Goal: Ask a question: Seek information or help from site administrators or community

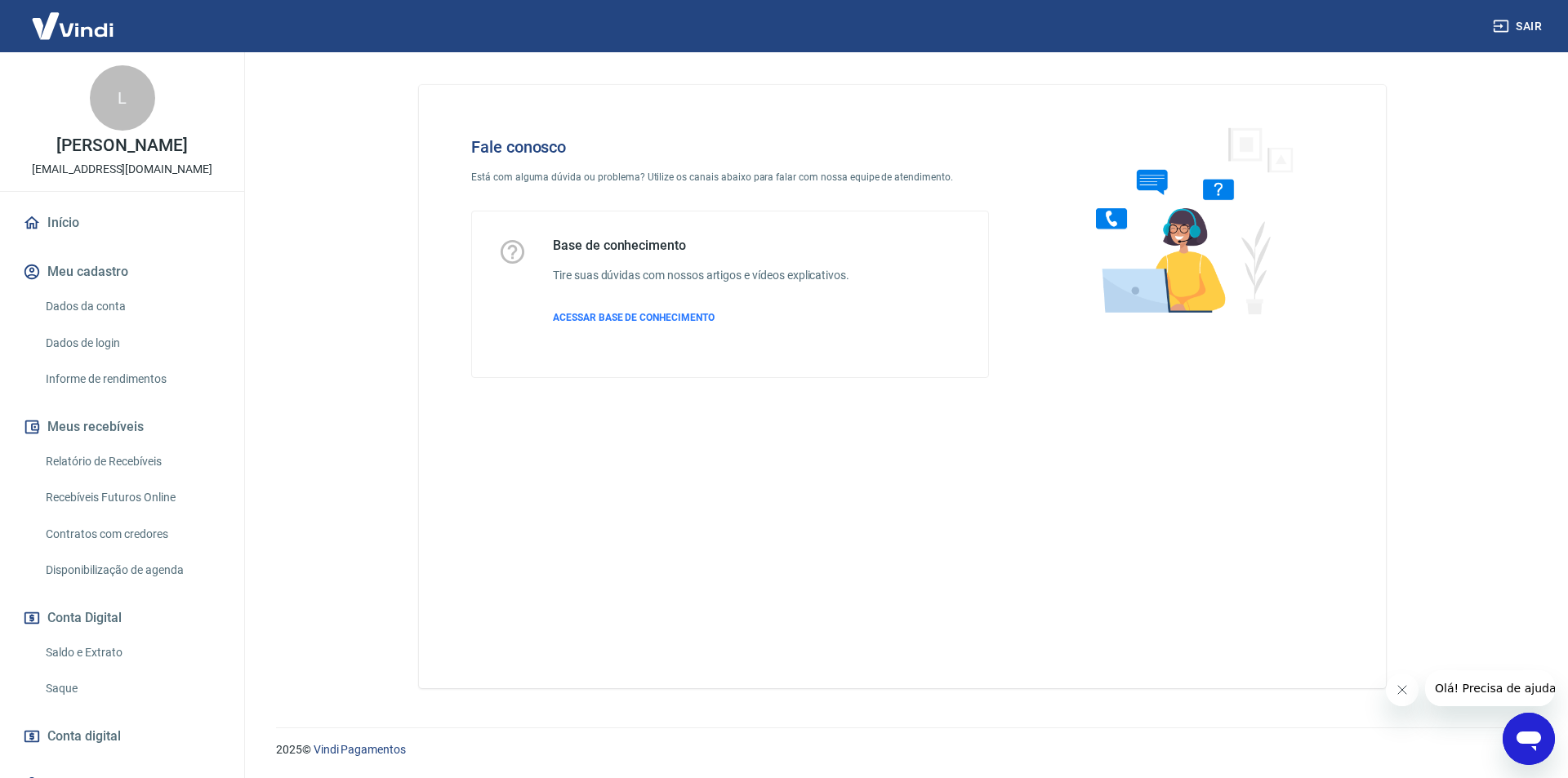
click at [1537, 741] on icon "Abrir janela de mensagens" at bounding box center [1529, 741] width 24 height 20
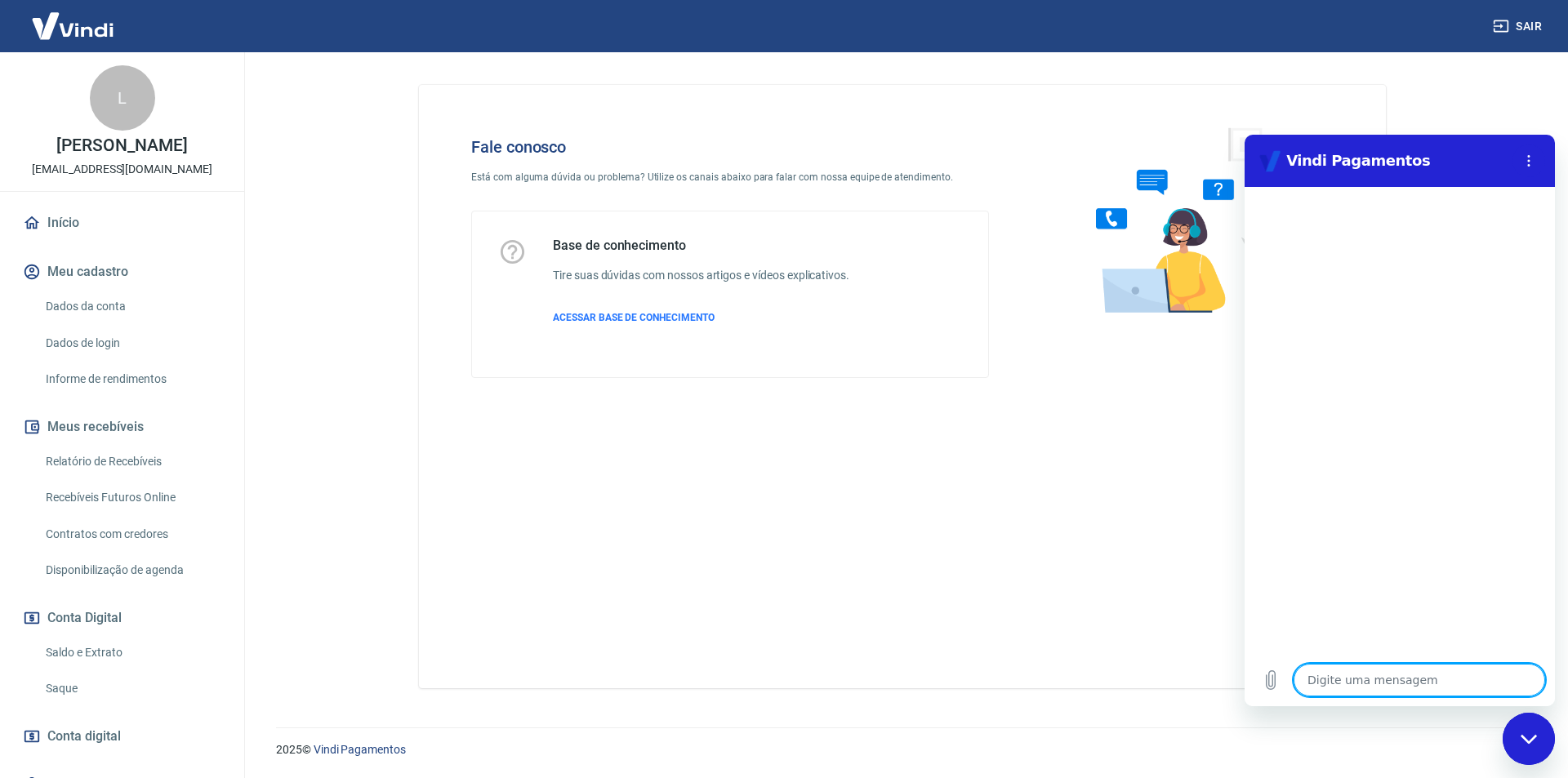
type textarea "o"
type textarea "x"
type textarea "oi"
type textarea "x"
type textarea "oii"
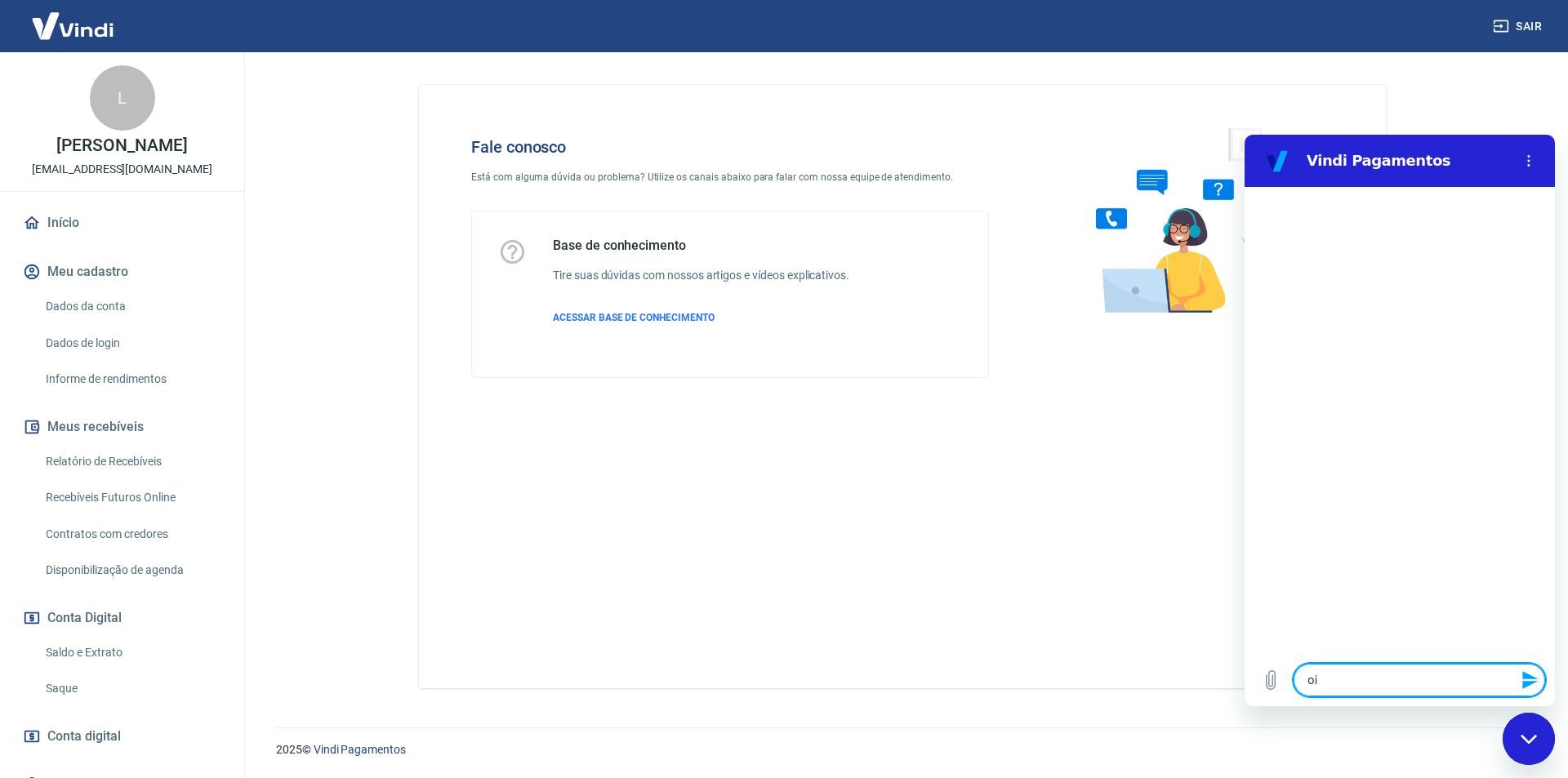
type textarea "x"
type textarea "oii,"
type textarea "x"
type textarea "oii,"
type textarea "x"
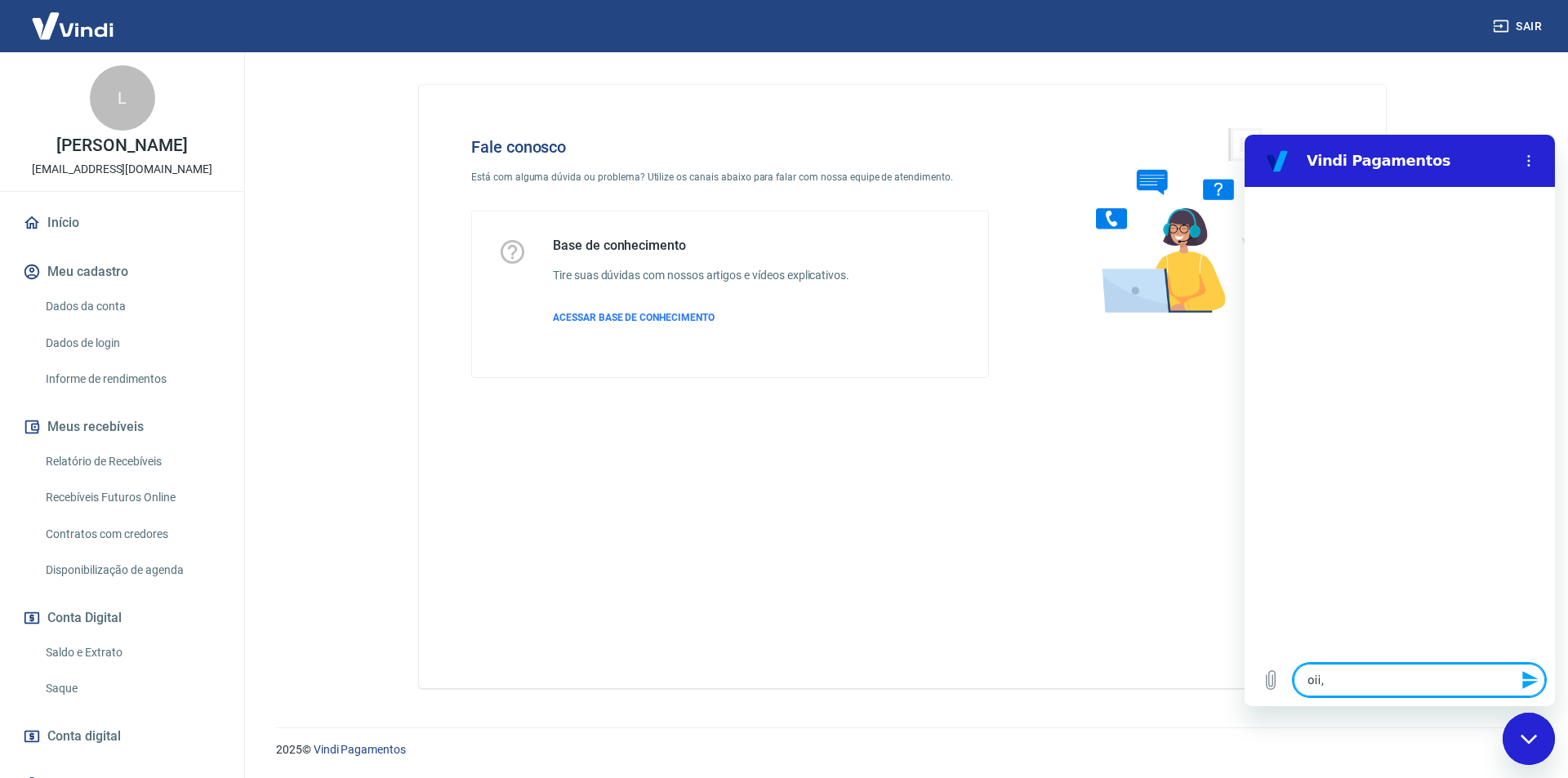
type textarea "oii, b"
type textarea "x"
type textarea "oii, bo"
type textarea "x"
type textarea "oii, boa"
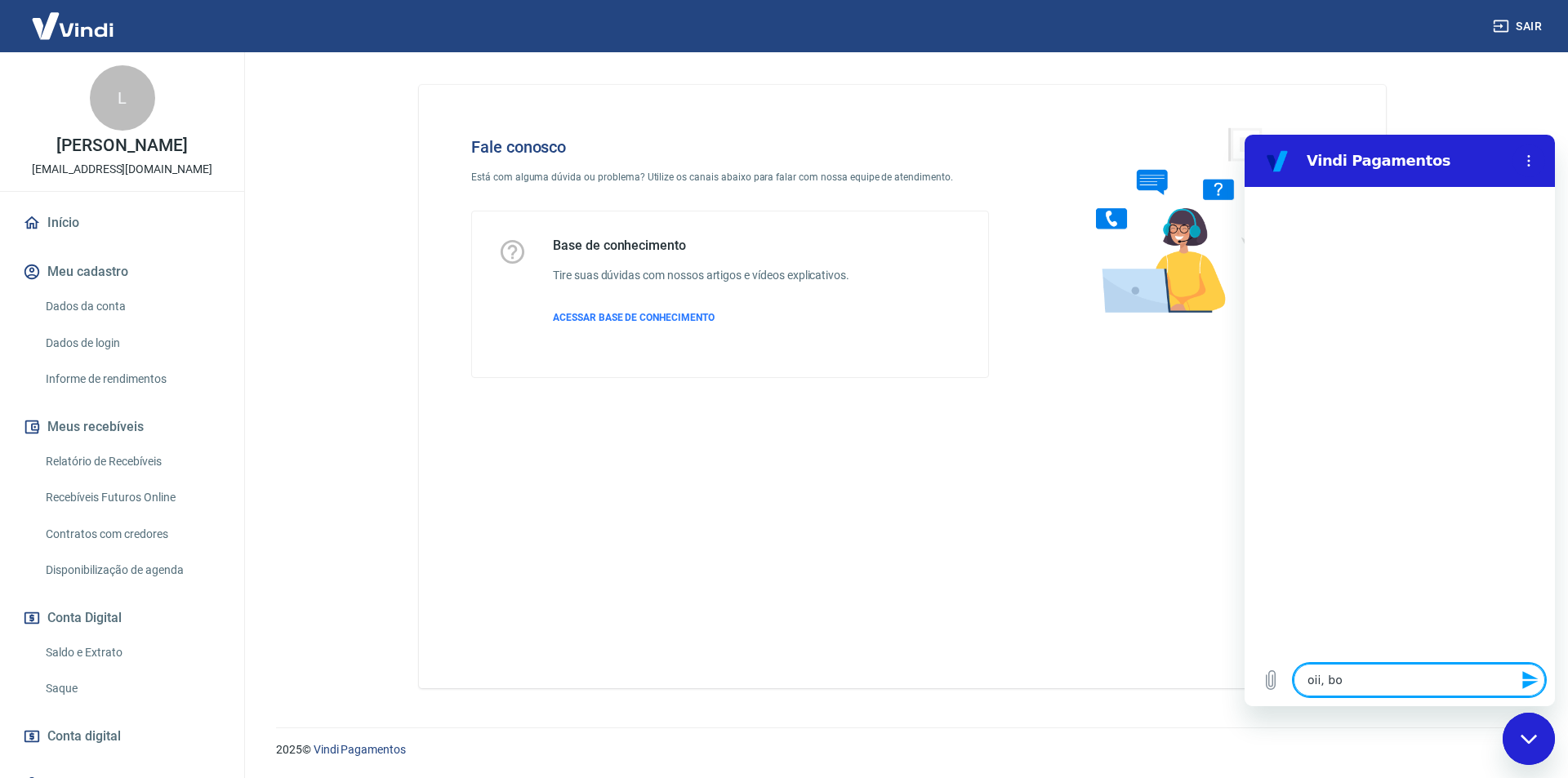
type textarea "x"
type textarea "oii, boa"
type textarea "x"
type textarea "oii, boa t"
type textarea "x"
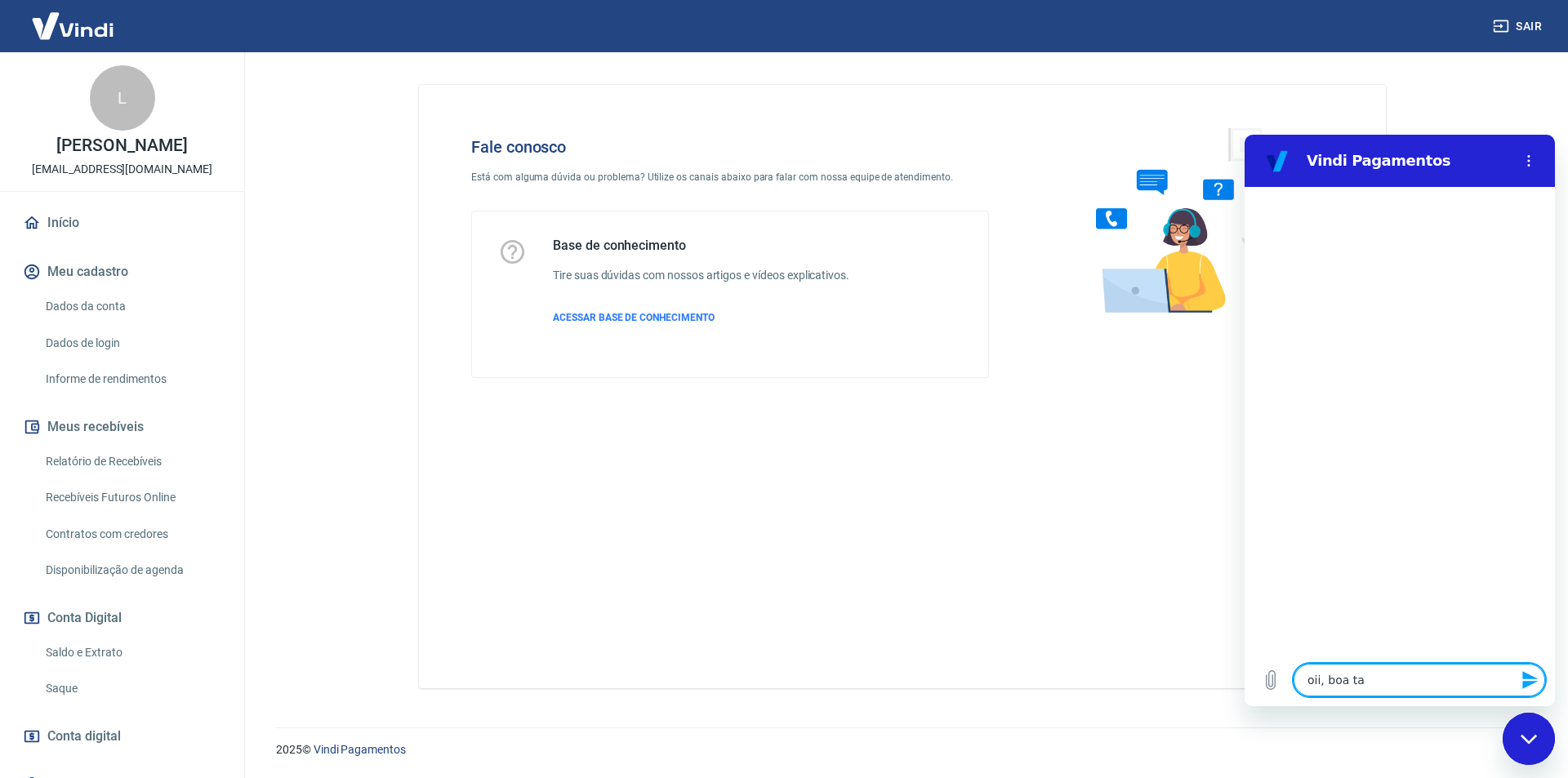
type textarea "oii, boa tar"
type textarea "x"
type textarea "oii, boa tard"
type textarea "x"
type textarea "oii, boa tarde"
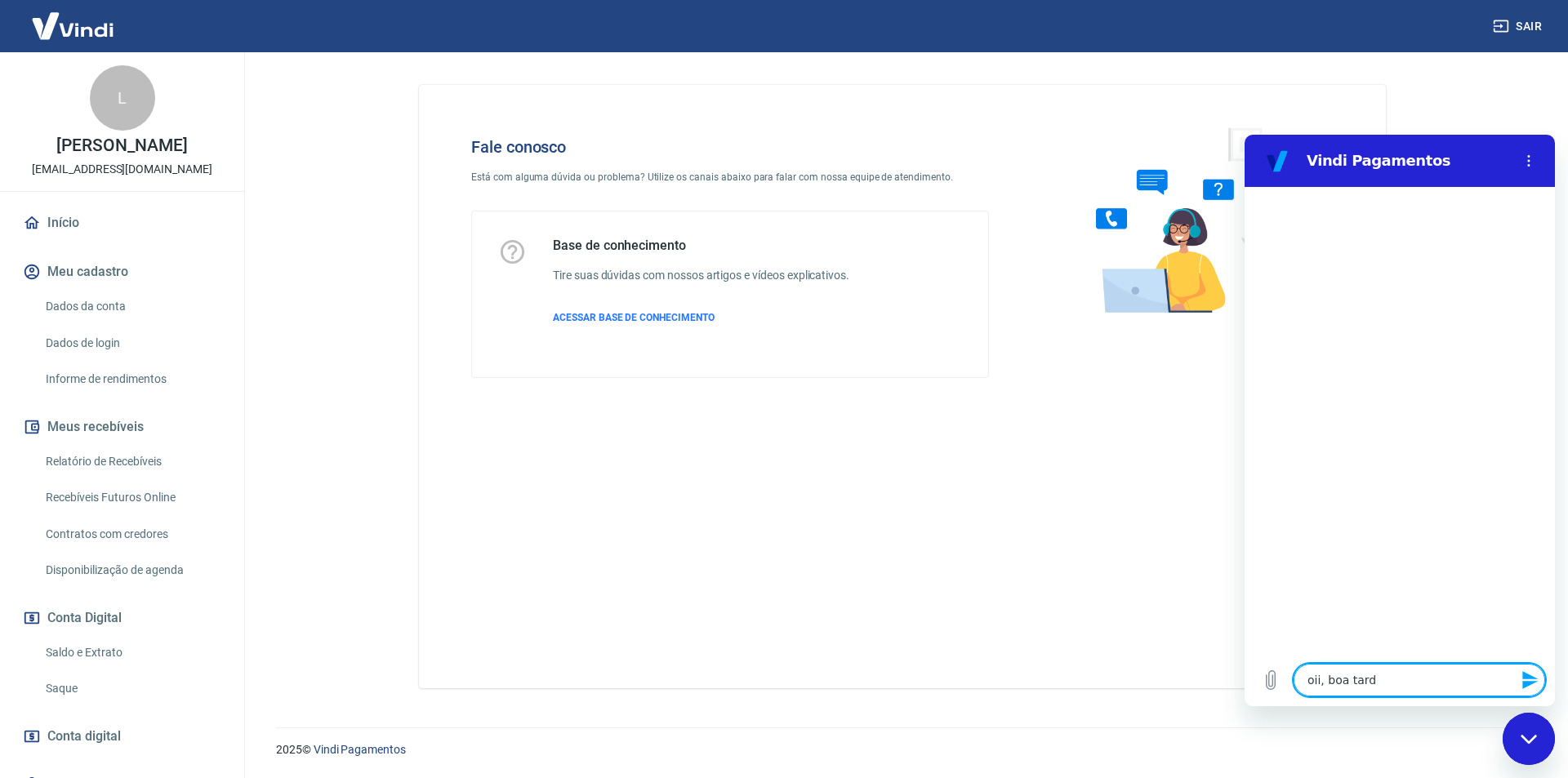
type textarea "x"
type textarea "oii, boa tarde!"
type textarea "x"
type textarea "oii, boa tarde!"
type textarea "x"
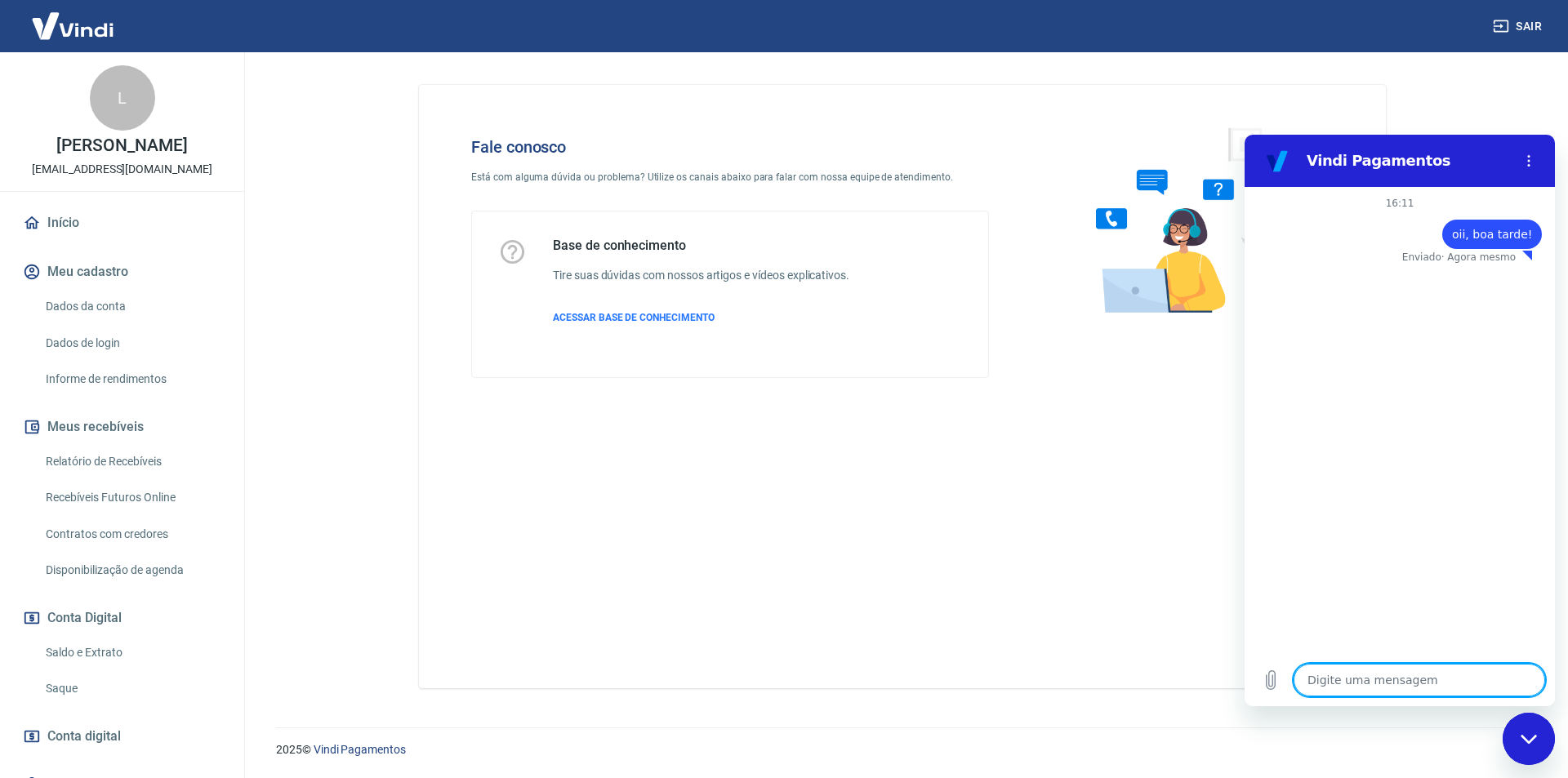
type textarea "x"
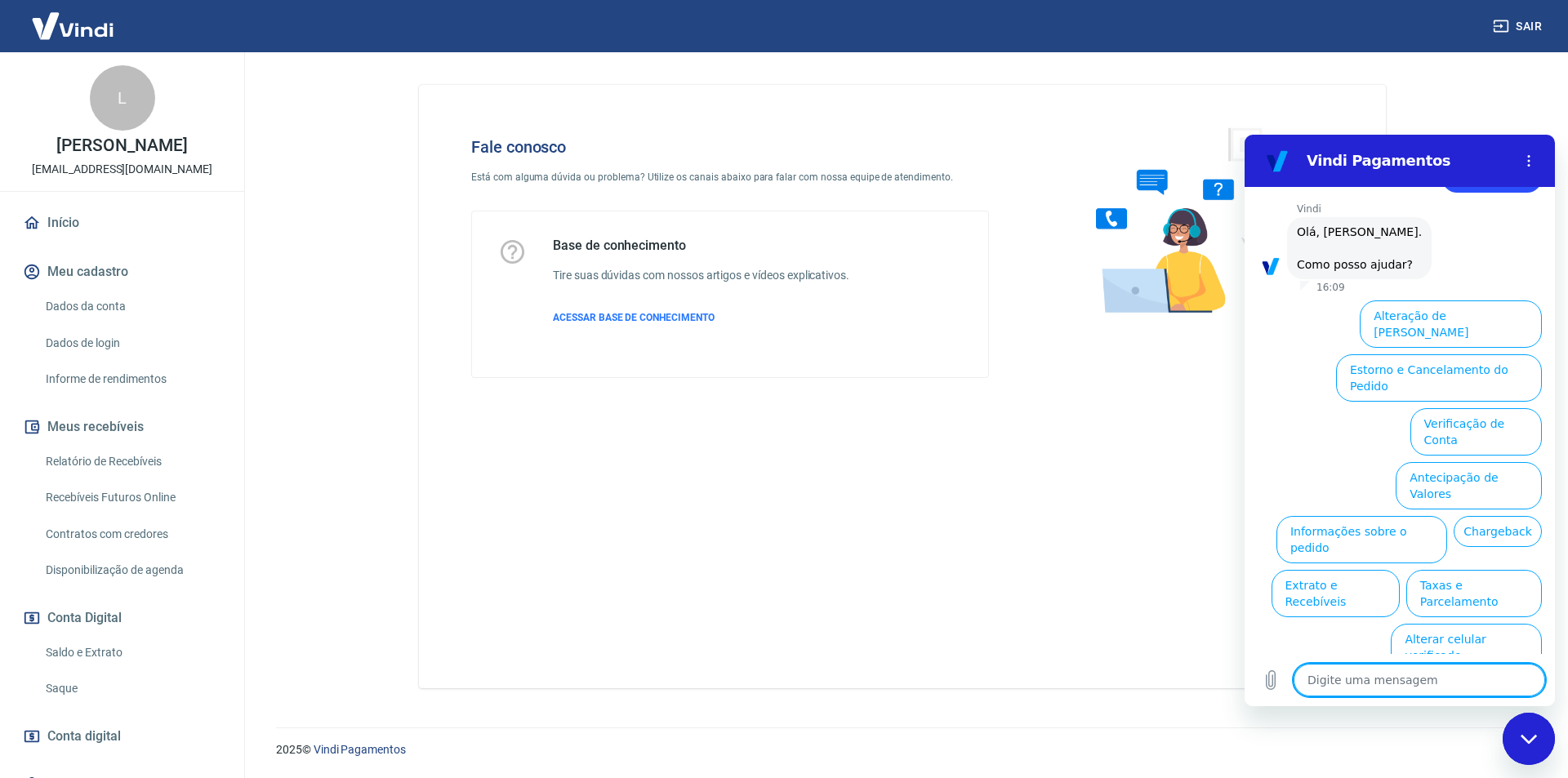
scroll to position [54, 0]
click at [1361, 681] on textarea at bounding box center [1419, 680] width 251 height 33
type textarea "f"
type textarea "x"
type textarea "fa"
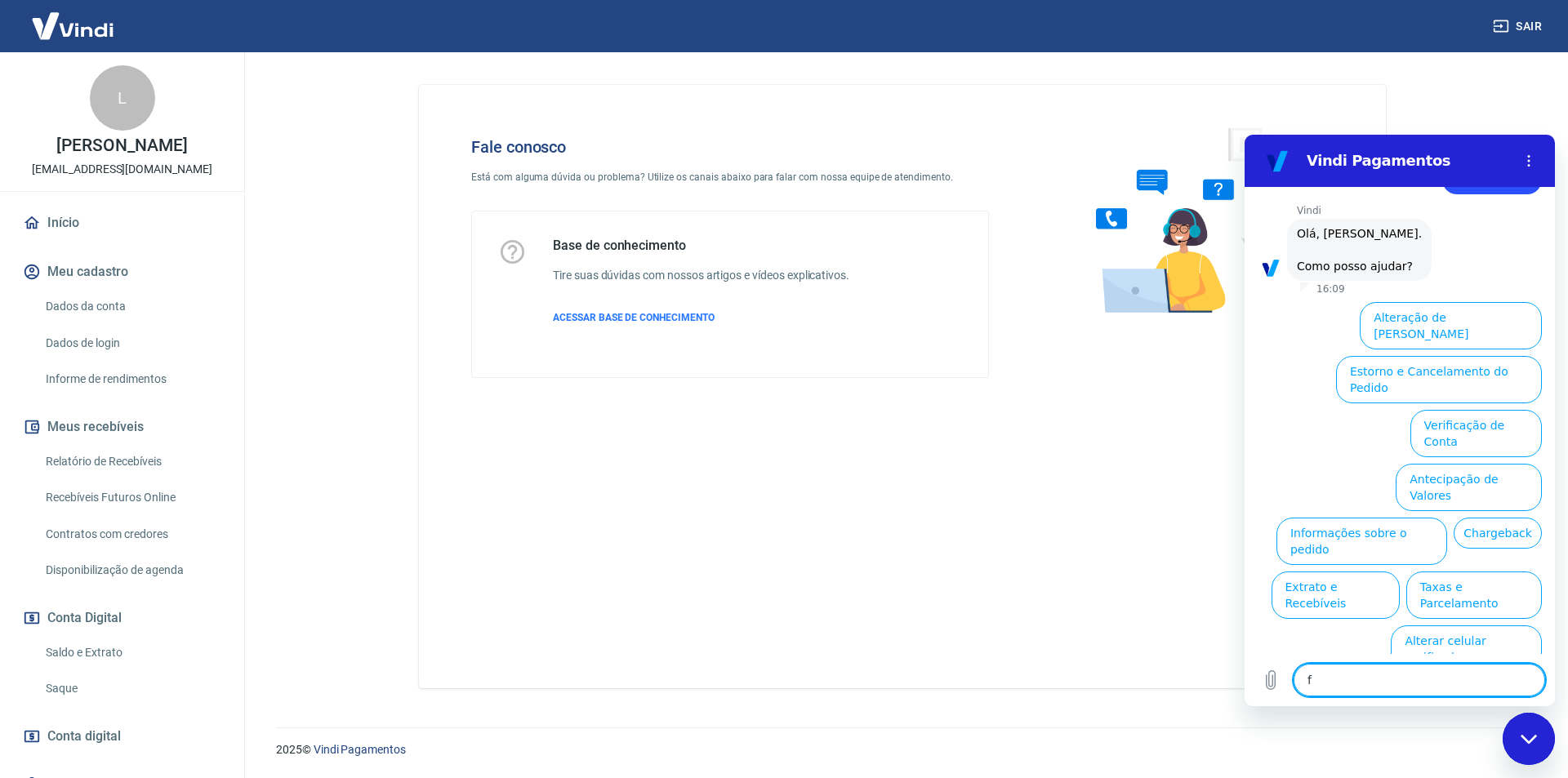
type textarea "x"
type textarea "fal"
type textarea "x"
type textarea "fala"
type textarea "x"
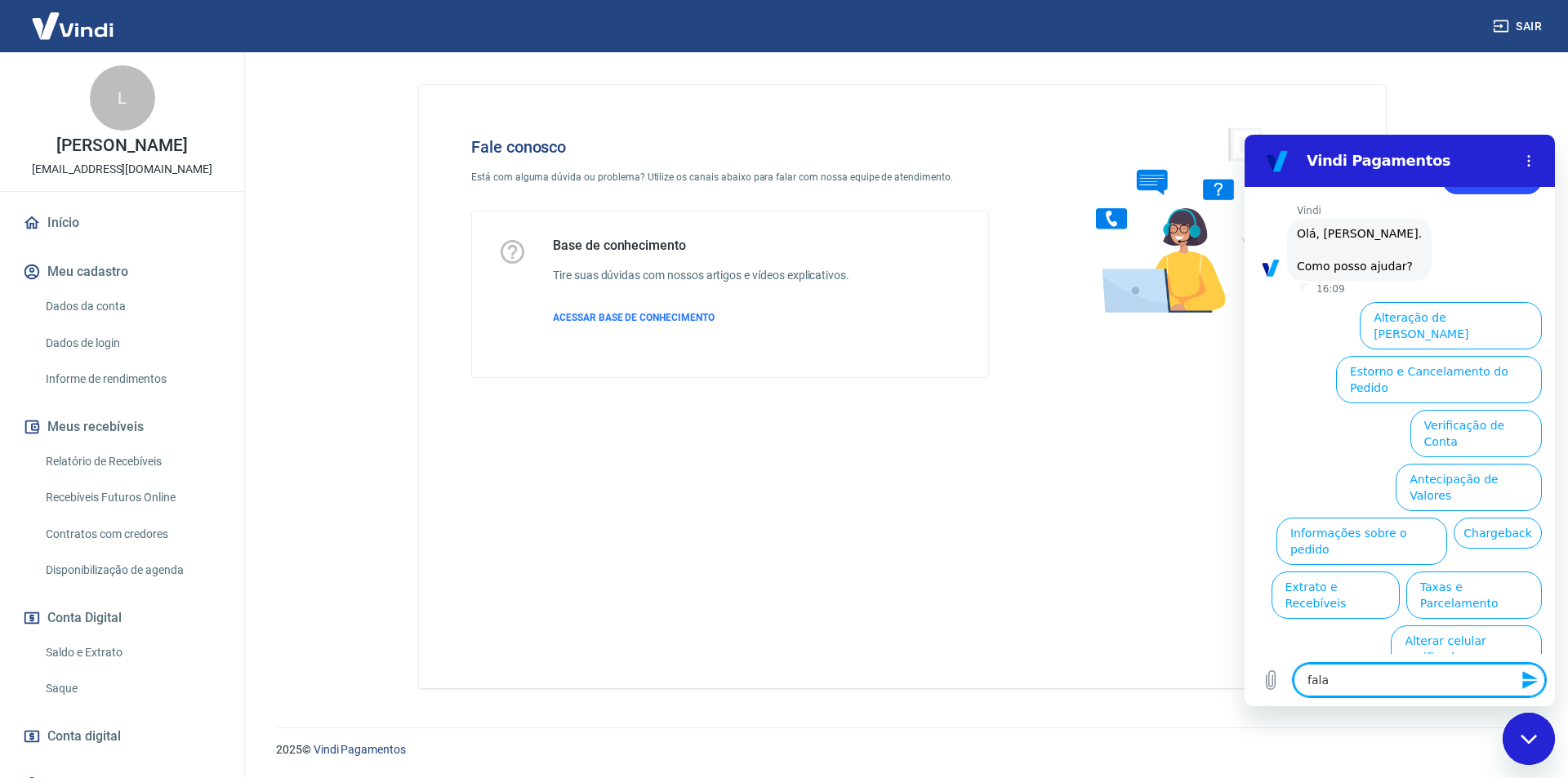
type textarea "falar"
type textarea "x"
type textarea "falar"
type textarea "x"
type textarea "falar c"
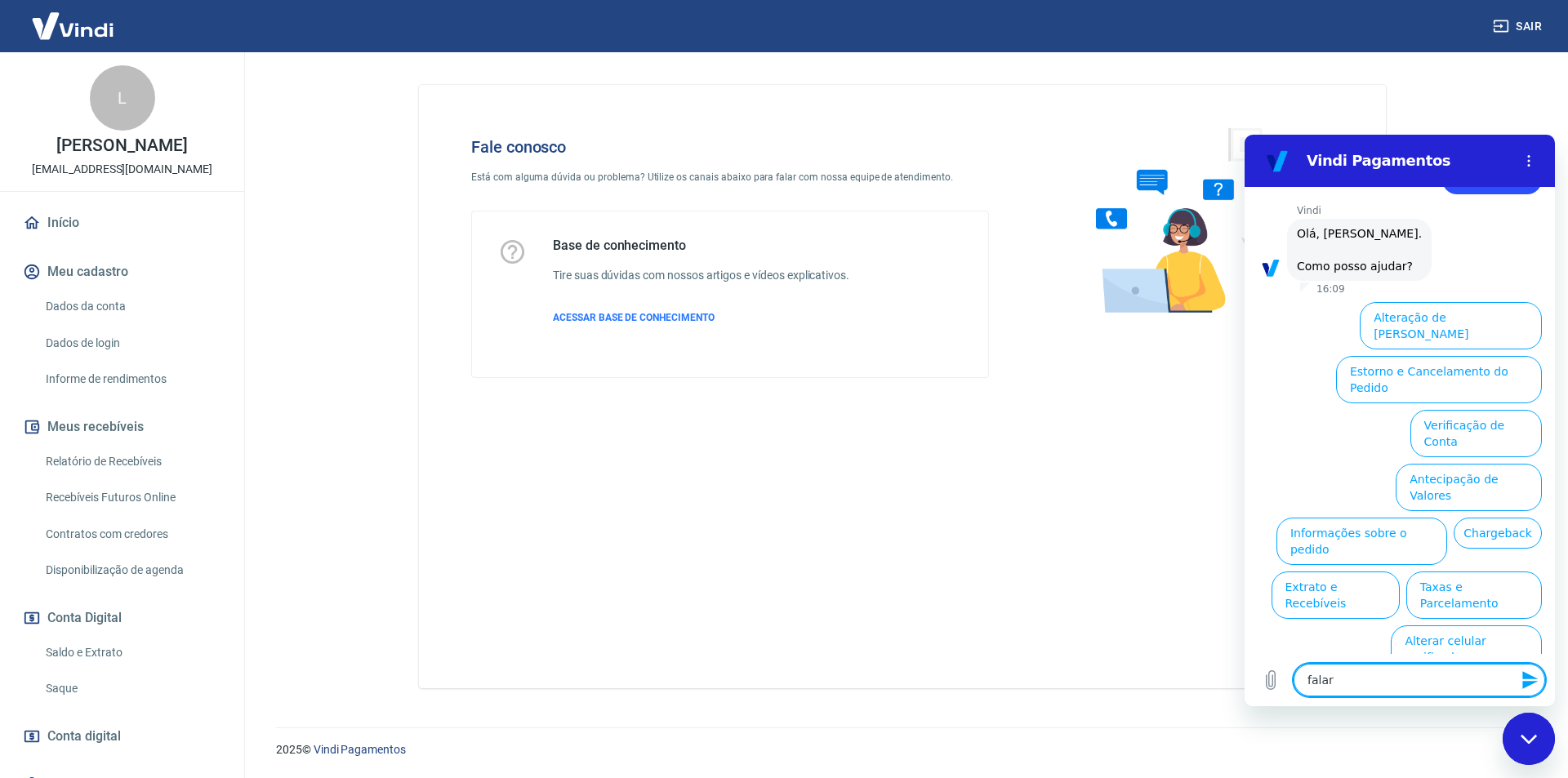
type textarea "x"
type textarea "falar co"
type textarea "x"
type textarea "falar com"
type textarea "x"
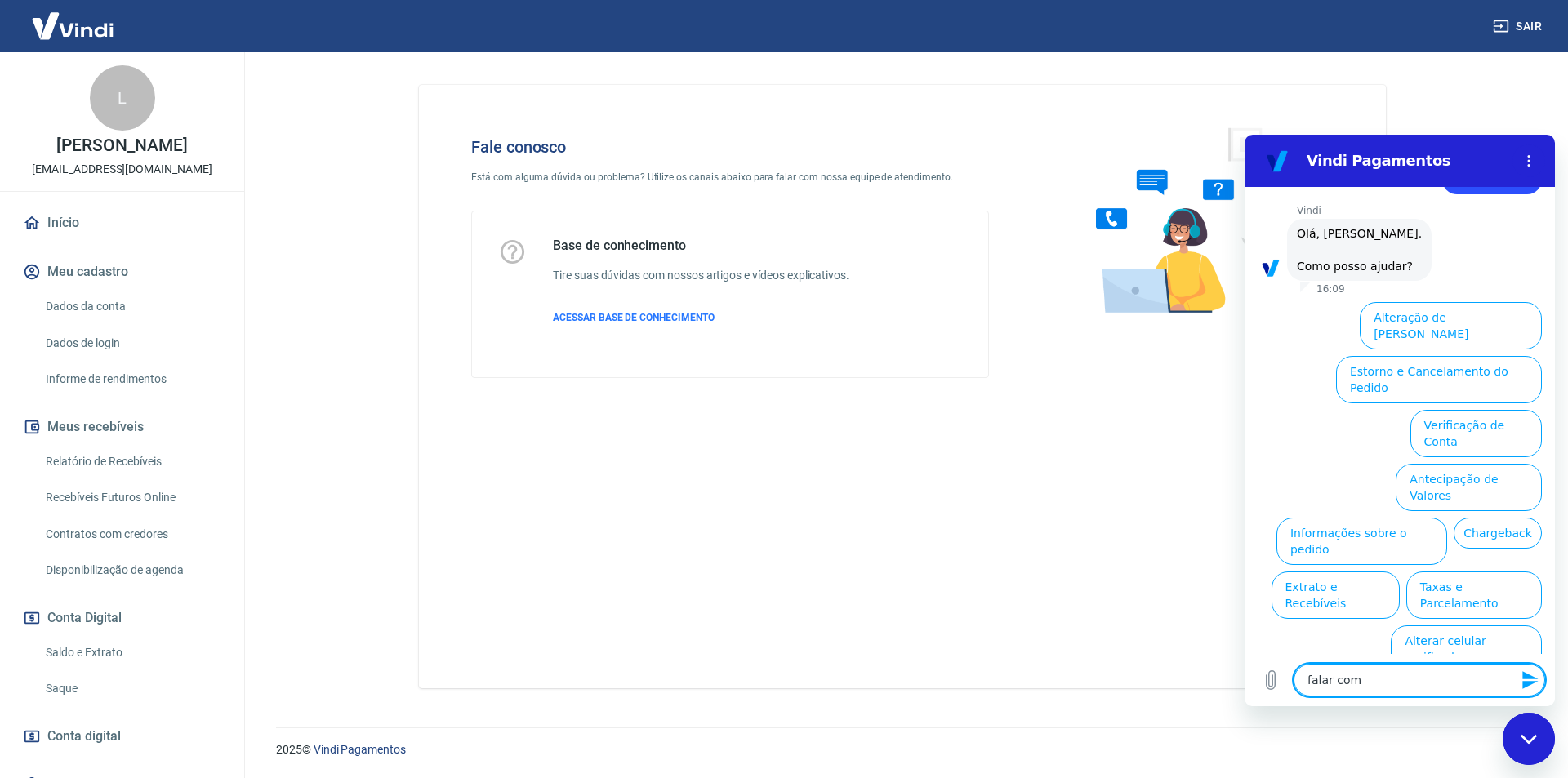
type textarea "falar com"
type textarea "x"
type textarea "falar com t"
type textarea "x"
type textarea "falar com te"
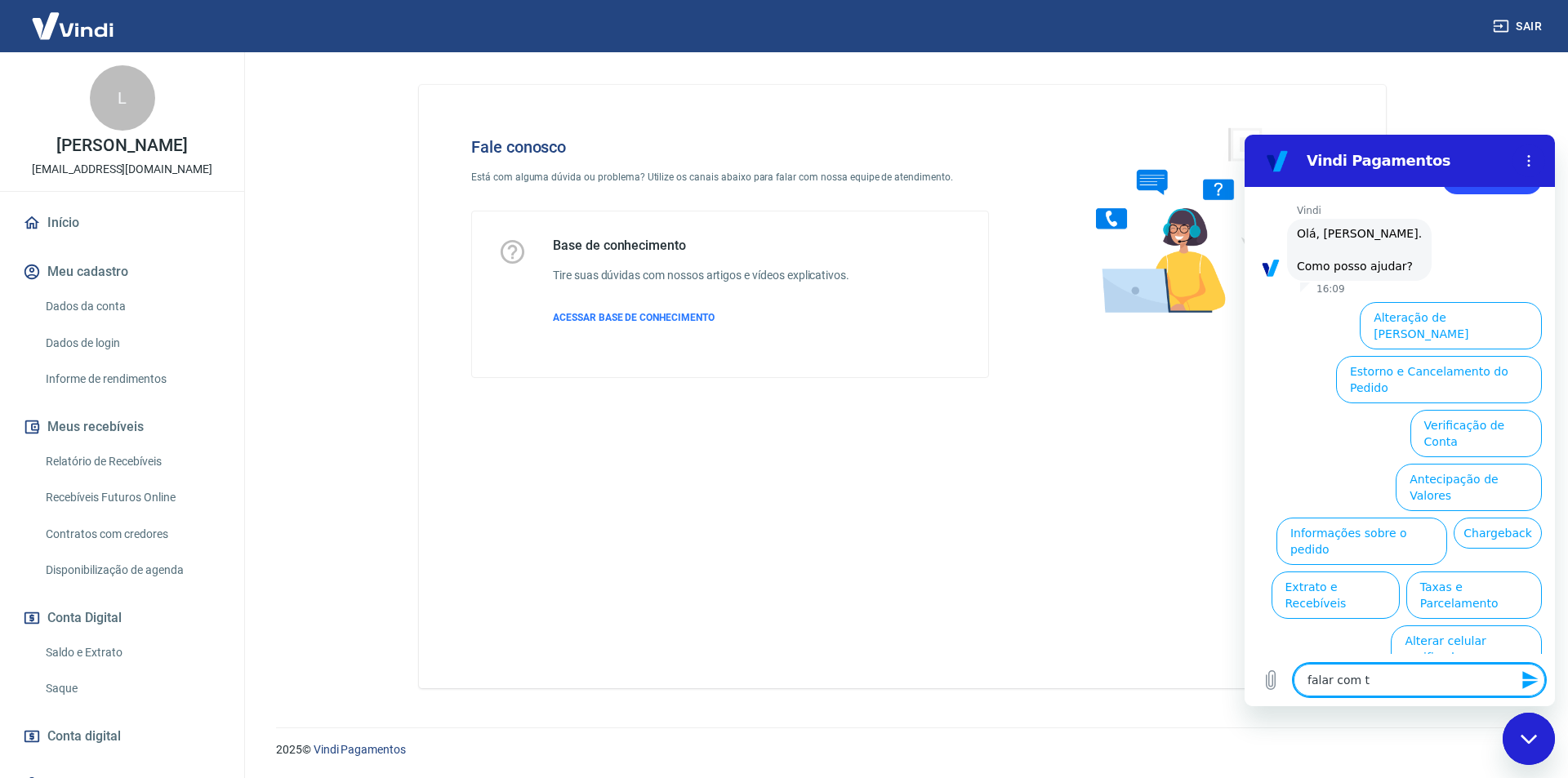
type textarea "x"
type textarea "falar com ten"
type textarea "x"
type textarea "falar com tend"
type textarea "x"
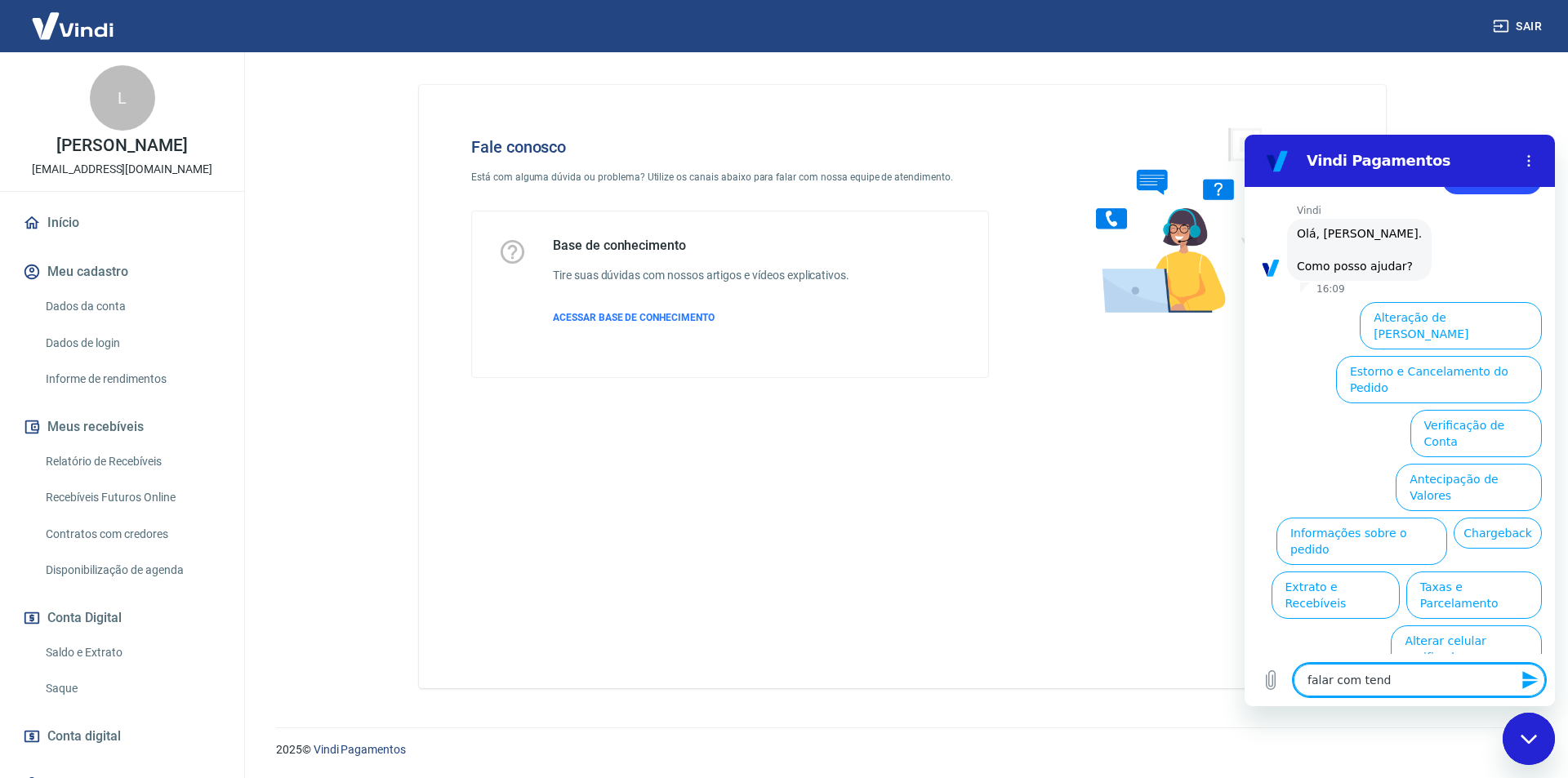
type textarea "falar com tendi"
type textarea "x"
type textarea "falar com tendim"
type textarea "x"
type textarea "falar com tendime"
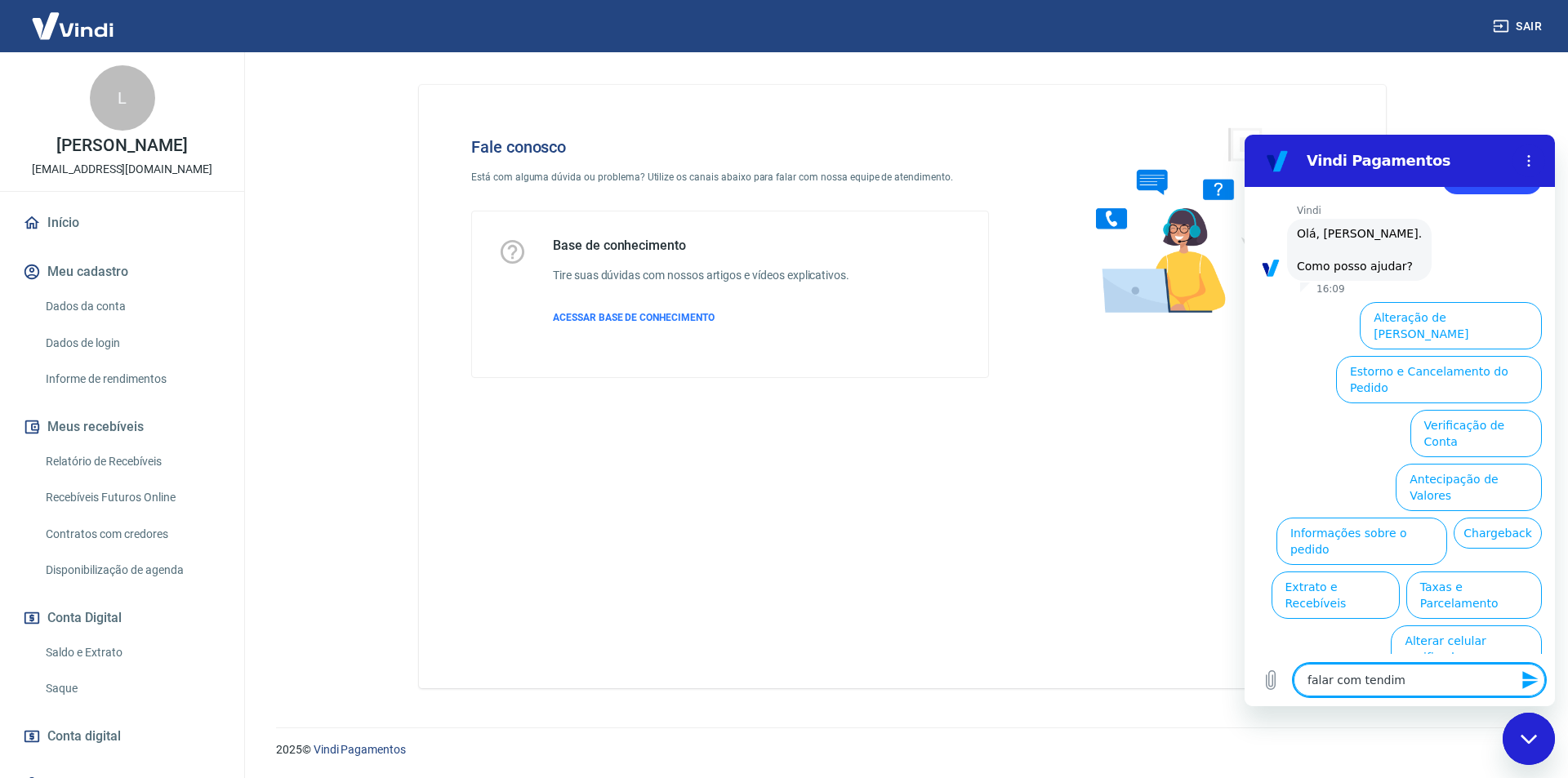
type textarea "x"
type textarea "falar com tendimen"
type textarea "x"
type textarea "falar com tendiment"
type textarea "x"
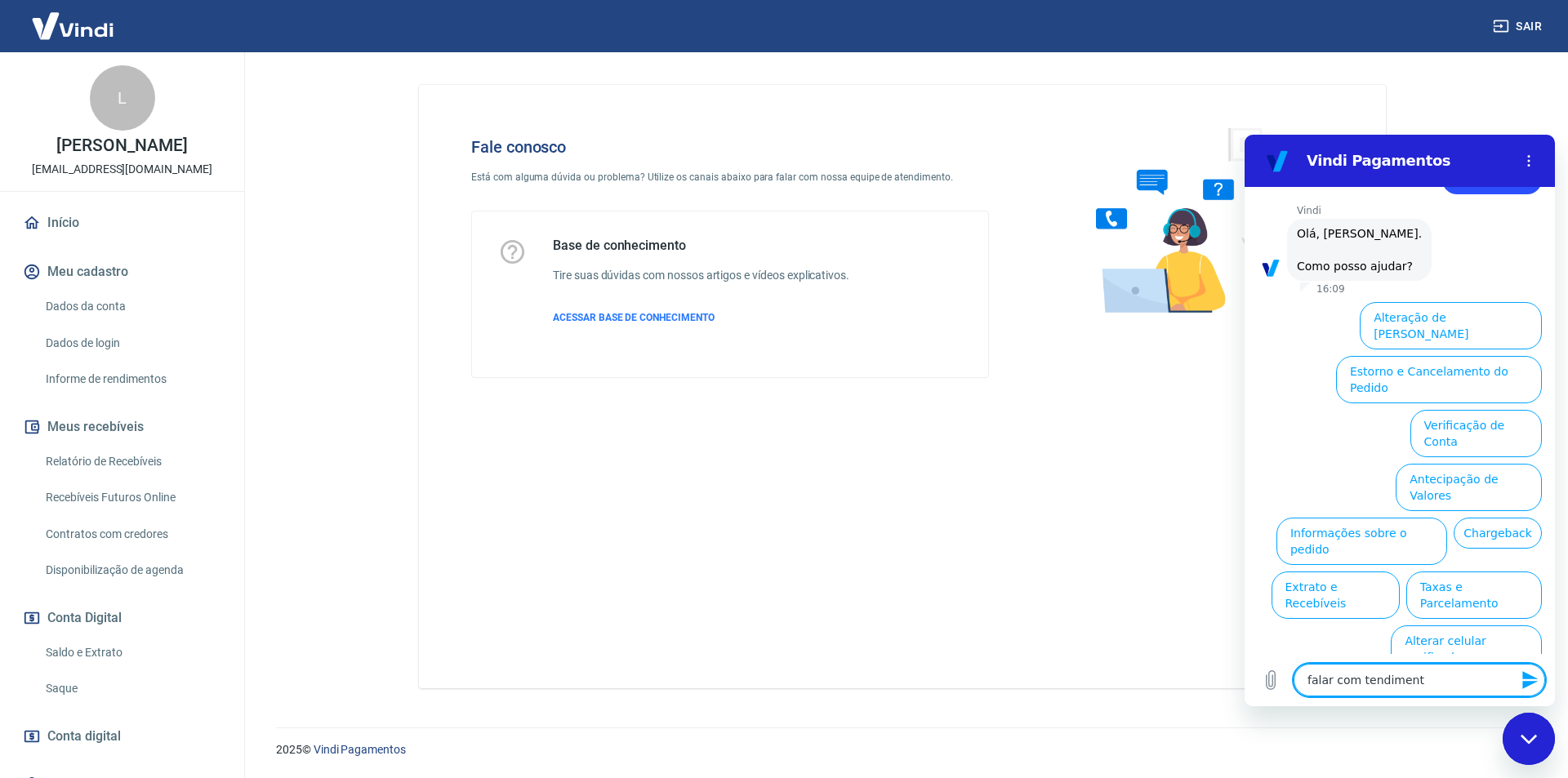
type textarea "falar com tendimen"
type textarea "x"
type textarea "falar com tendime"
type textarea "x"
type textarea "falar com tendim"
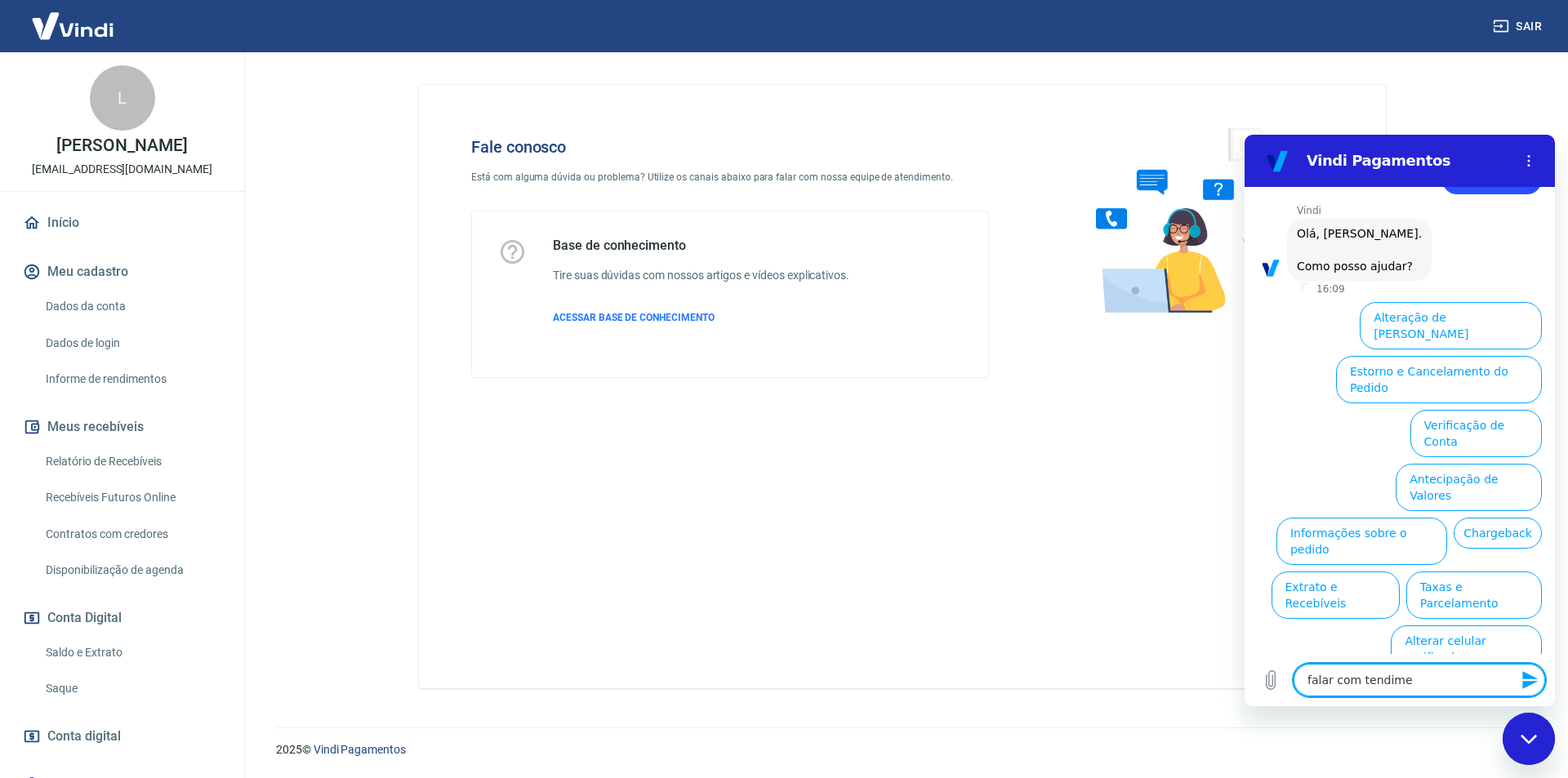
type textarea "x"
type textarea "falar com tendi"
type textarea "x"
type textarea "falar com tend"
type textarea "x"
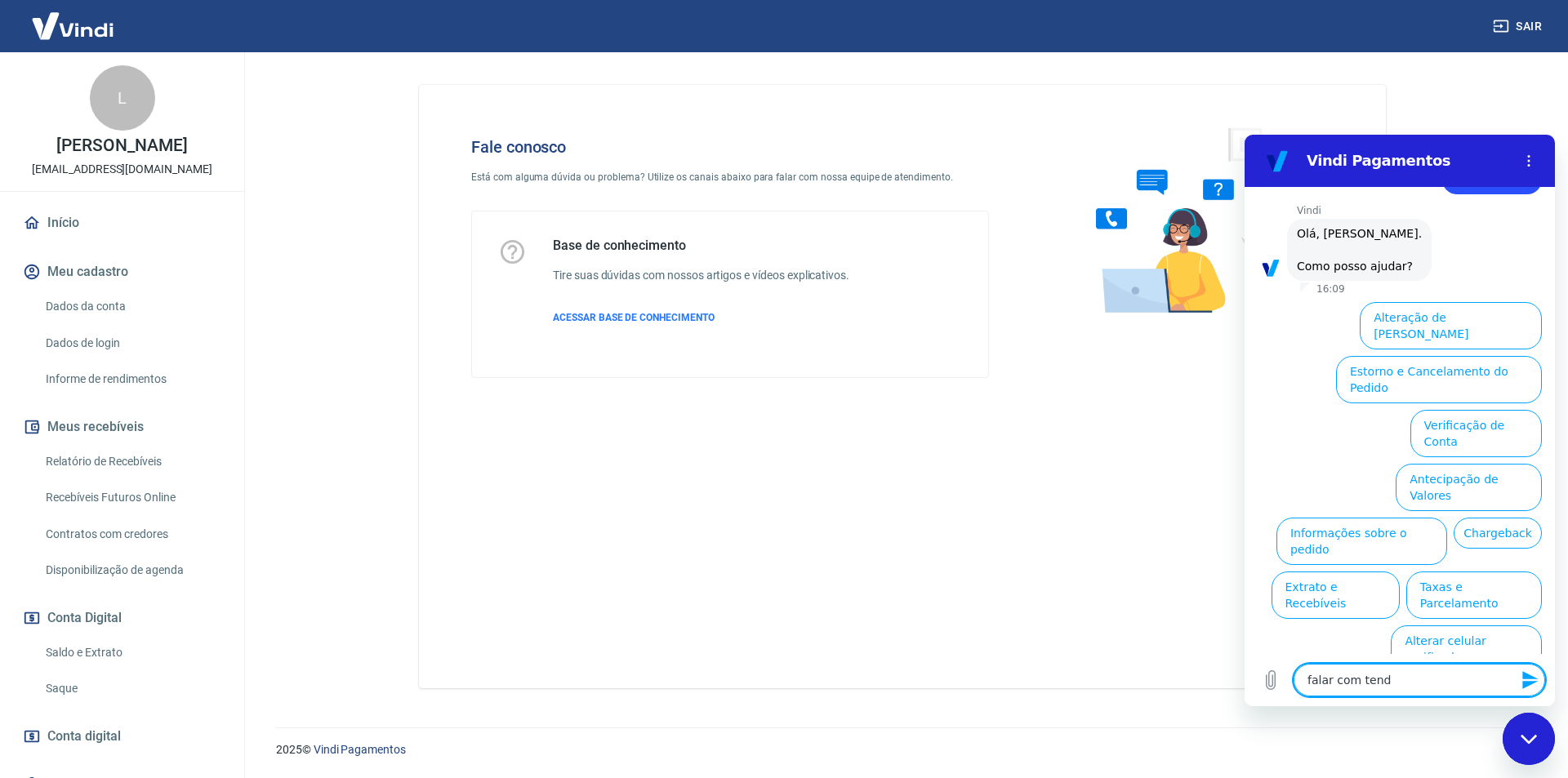
type textarea "falar com ten"
type textarea "x"
type textarea "falar com te"
type textarea "x"
type textarea "falar com t"
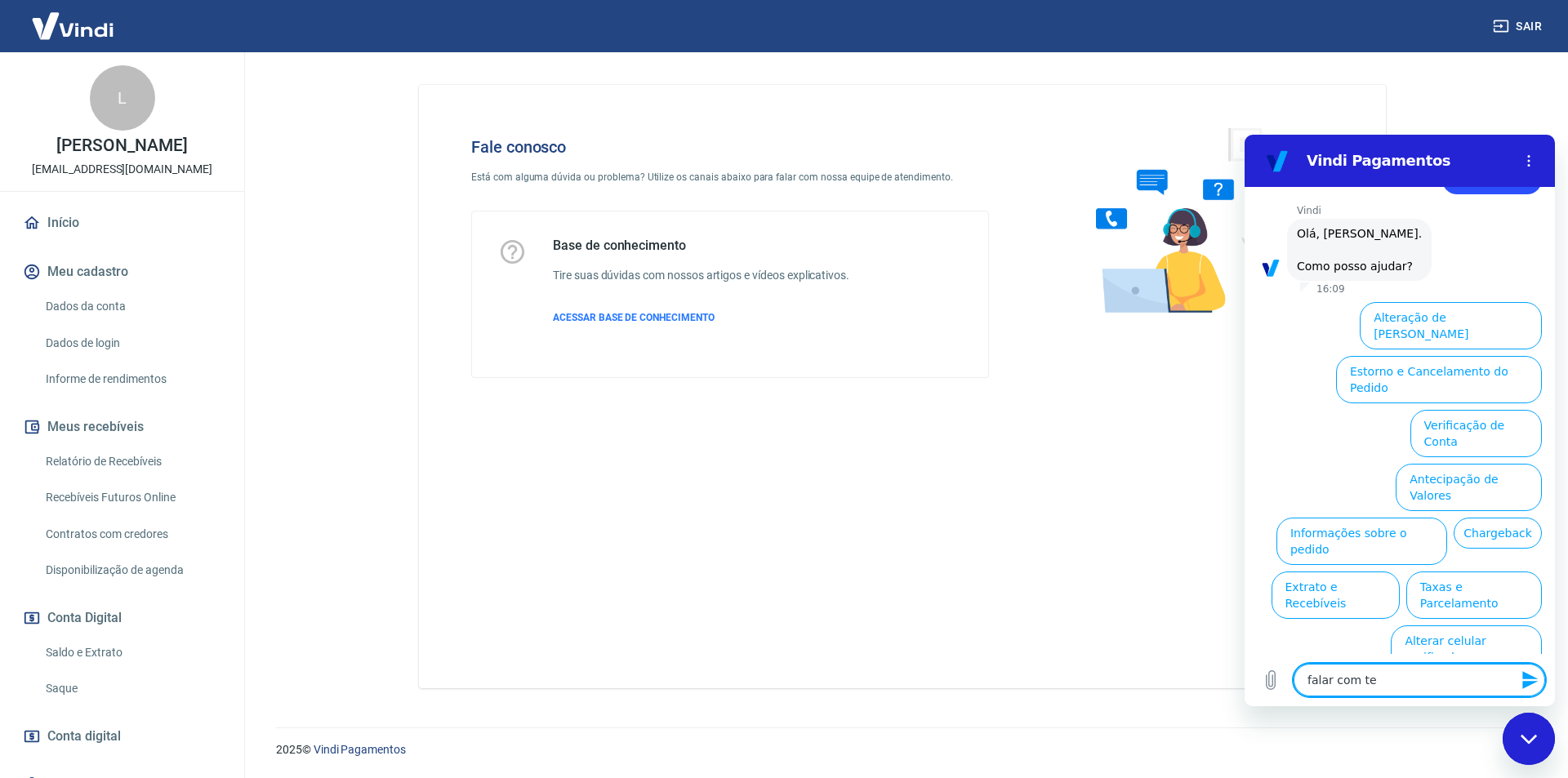
type textarea "x"
type textarea "falar com"
type textarea "x"
type textarea "falar com a"
type textarea "x"
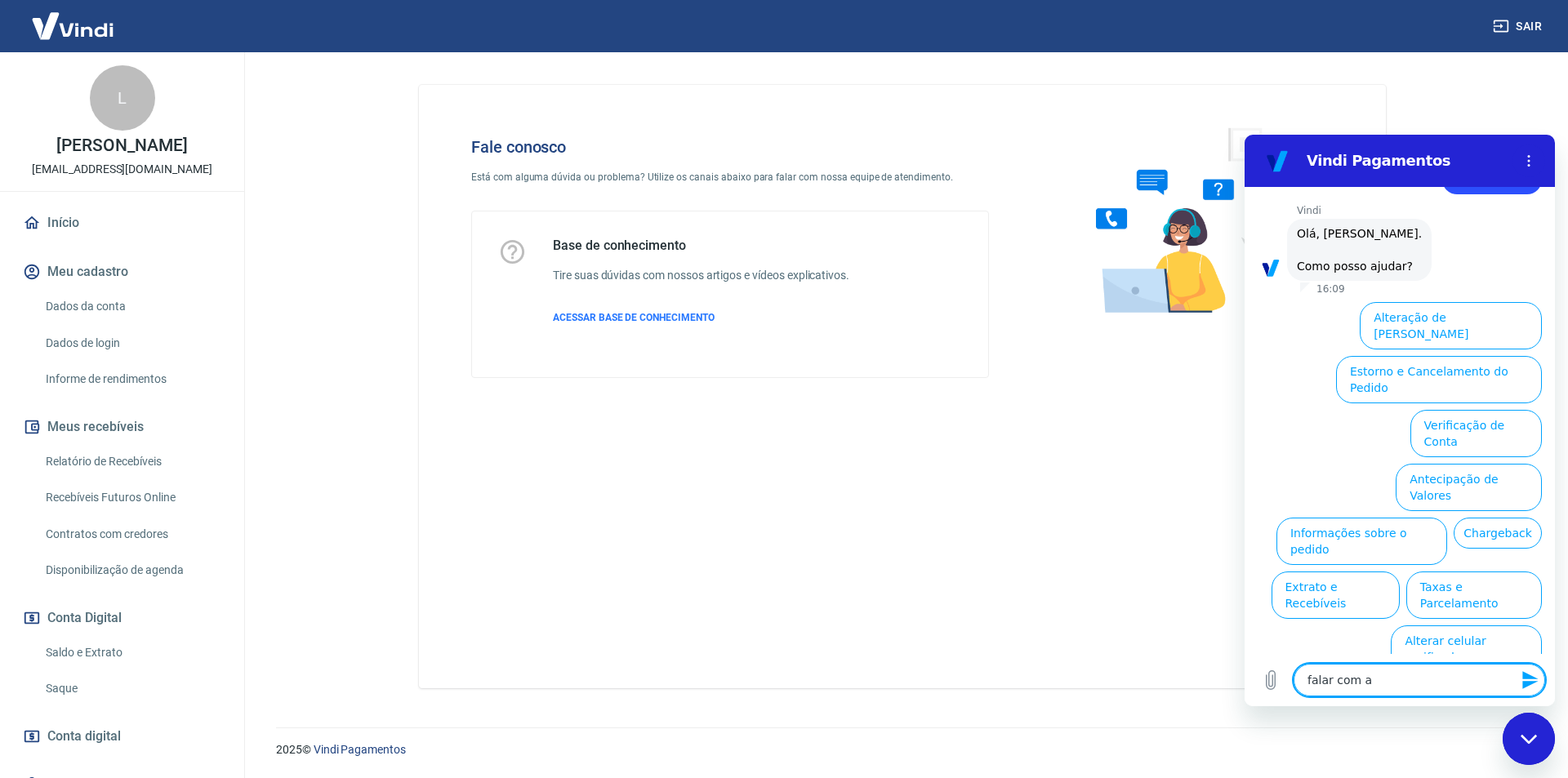
type textarea "falar com at"
type textarea "x"
type textarea "falar com ate"
type textarea "x"
type textarea "falar com aten"
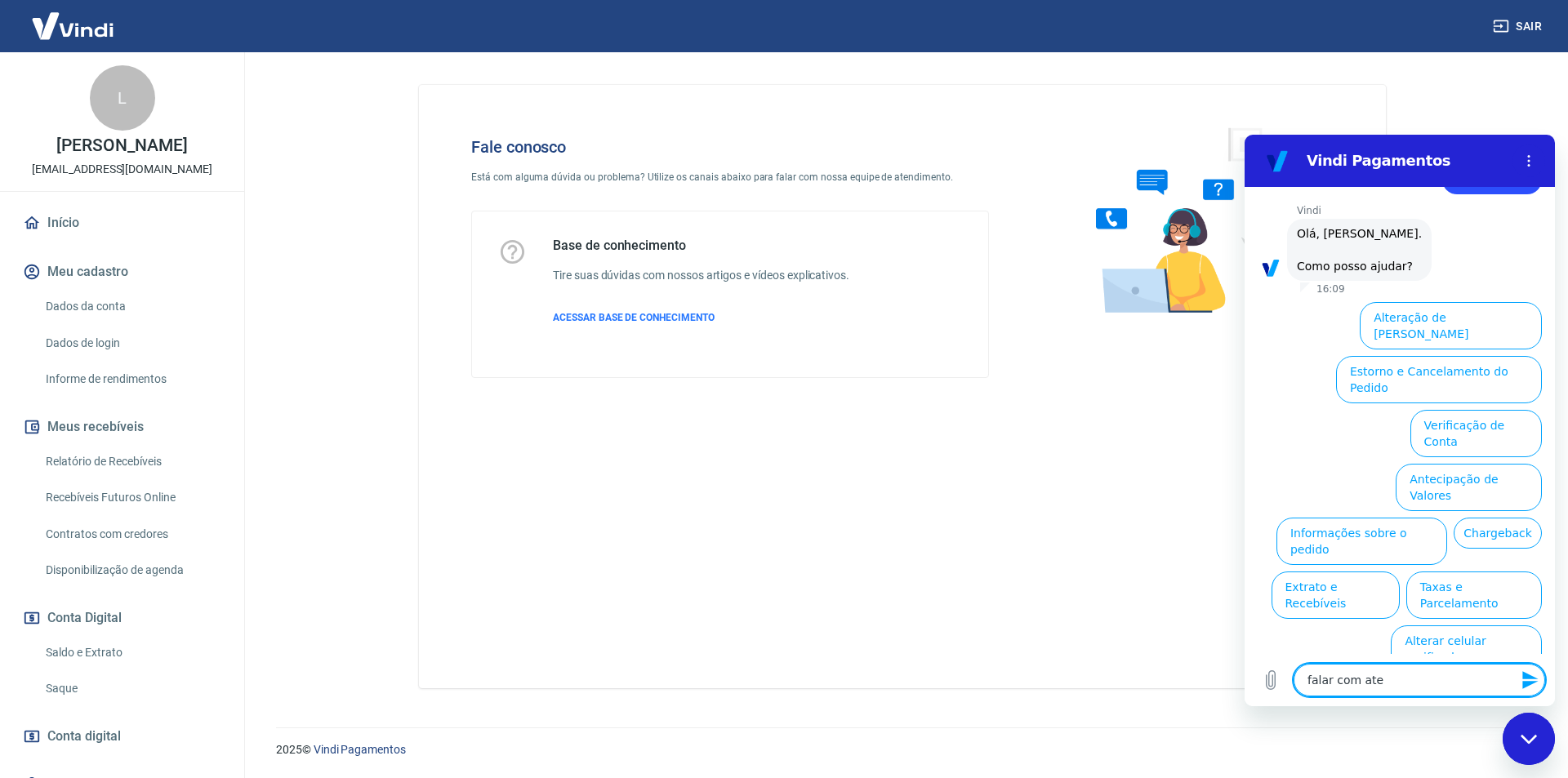
type textarea "x"
type textarea "falar com atend"
type textarea "x"
type textarea "falar com atende"
type textarea "x"
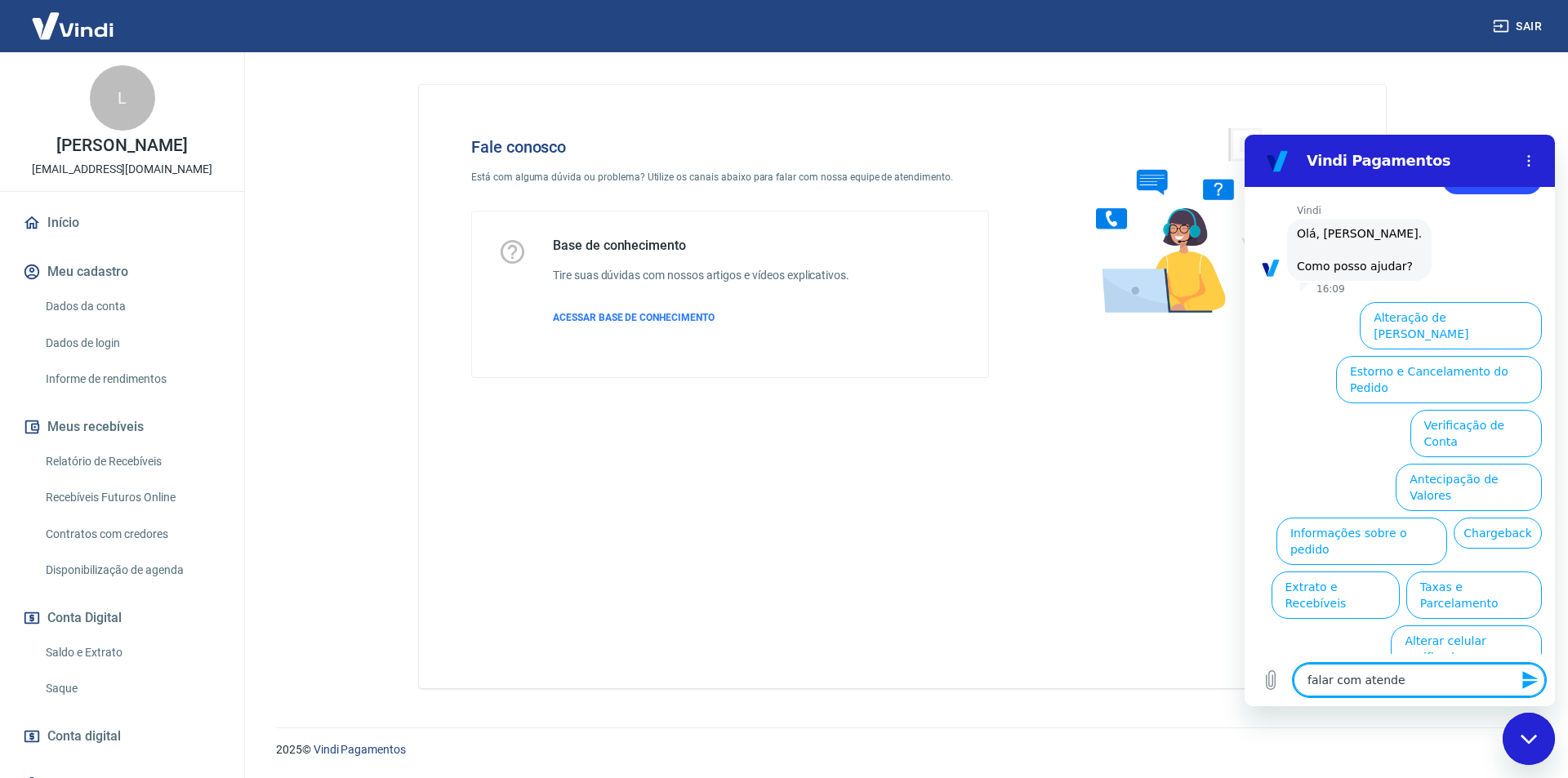
type textarea "falar com atenden"
type textarea "x"
type textarea "falar com atendend"
type textarea "x"
type textarea "falar com atenden"
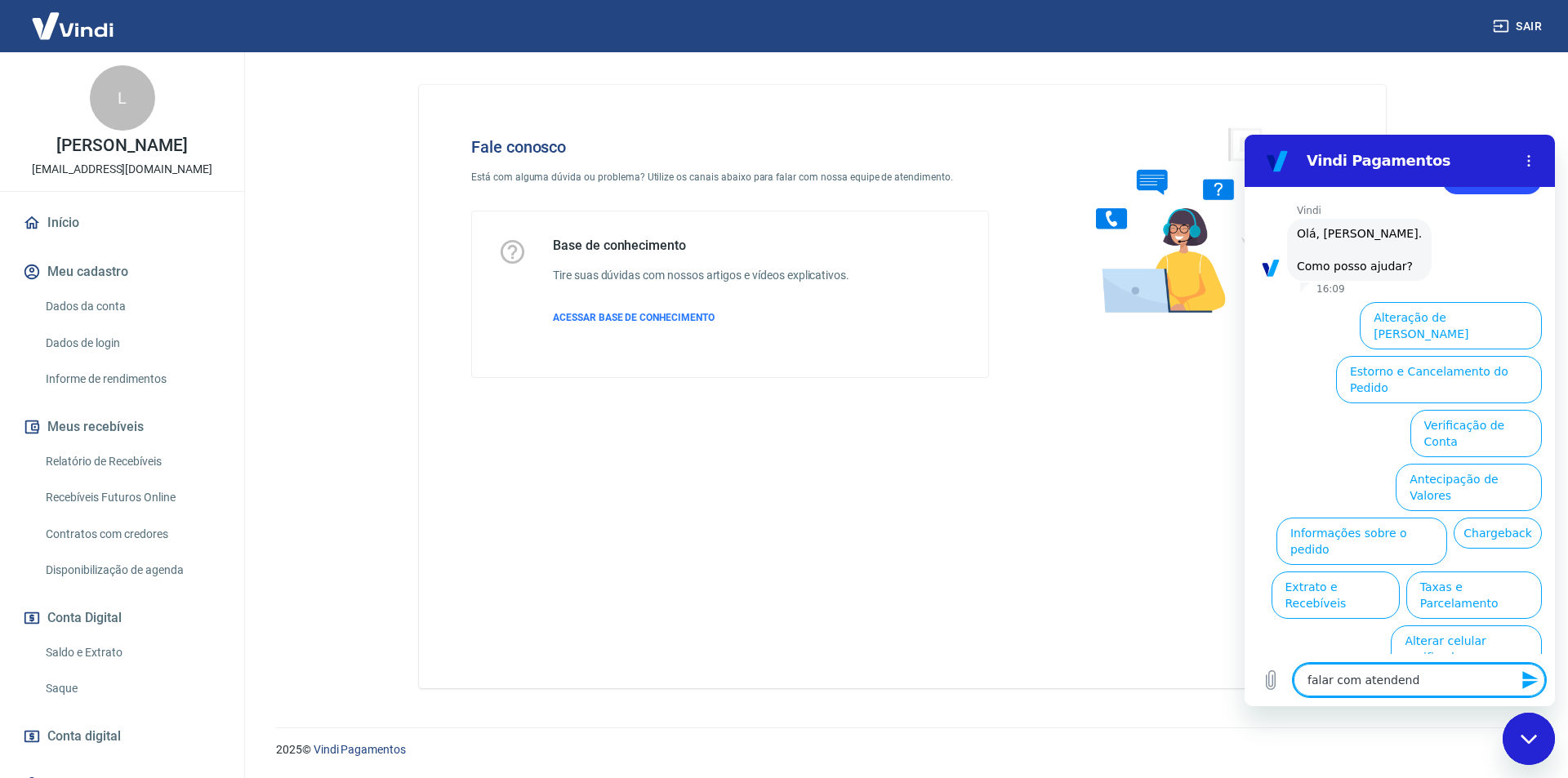
type textarea "x"
type textarea "falar com atendent"
type textarea "x"
type textarea "falar com atendente"
type textarea "x"
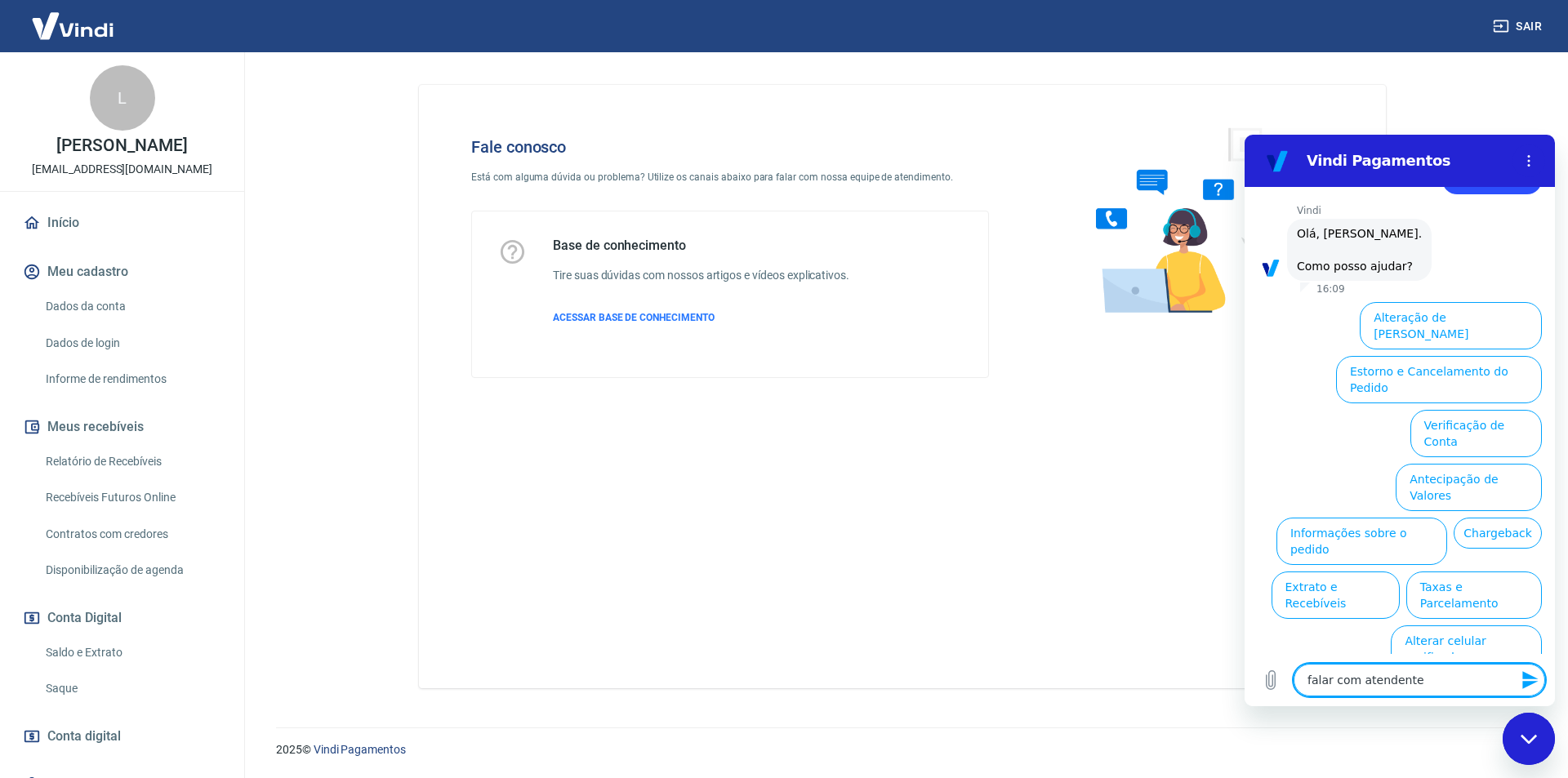
type textarea "falar com atendente"
type textarea "x"
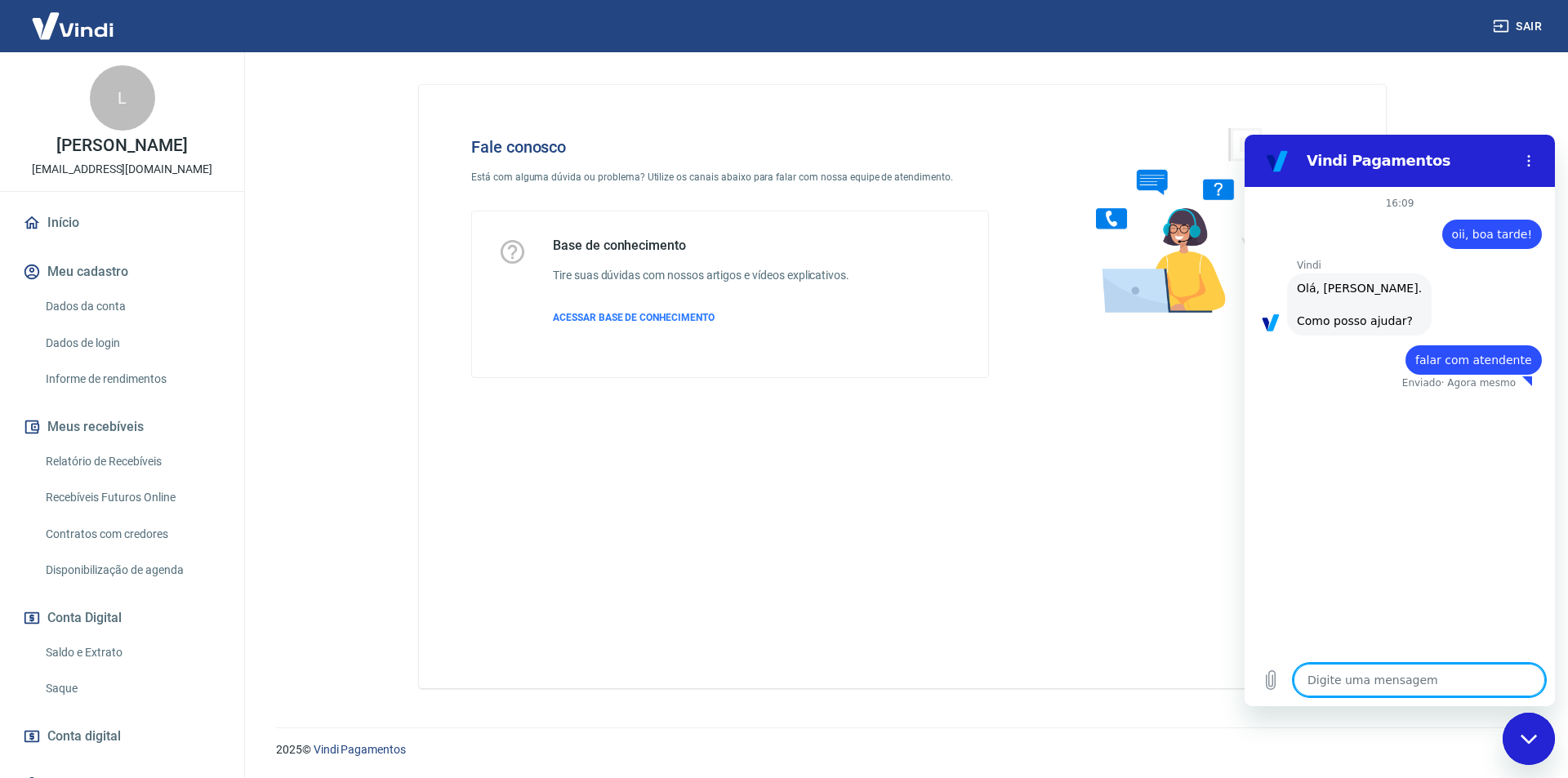
type textarea "x"
click at [1331, 455] on span "Desculpe, não reconheci o valor inserido. Por favor, selecione um valor da list…" at bounding box center [1395, 430] width 196 height 49
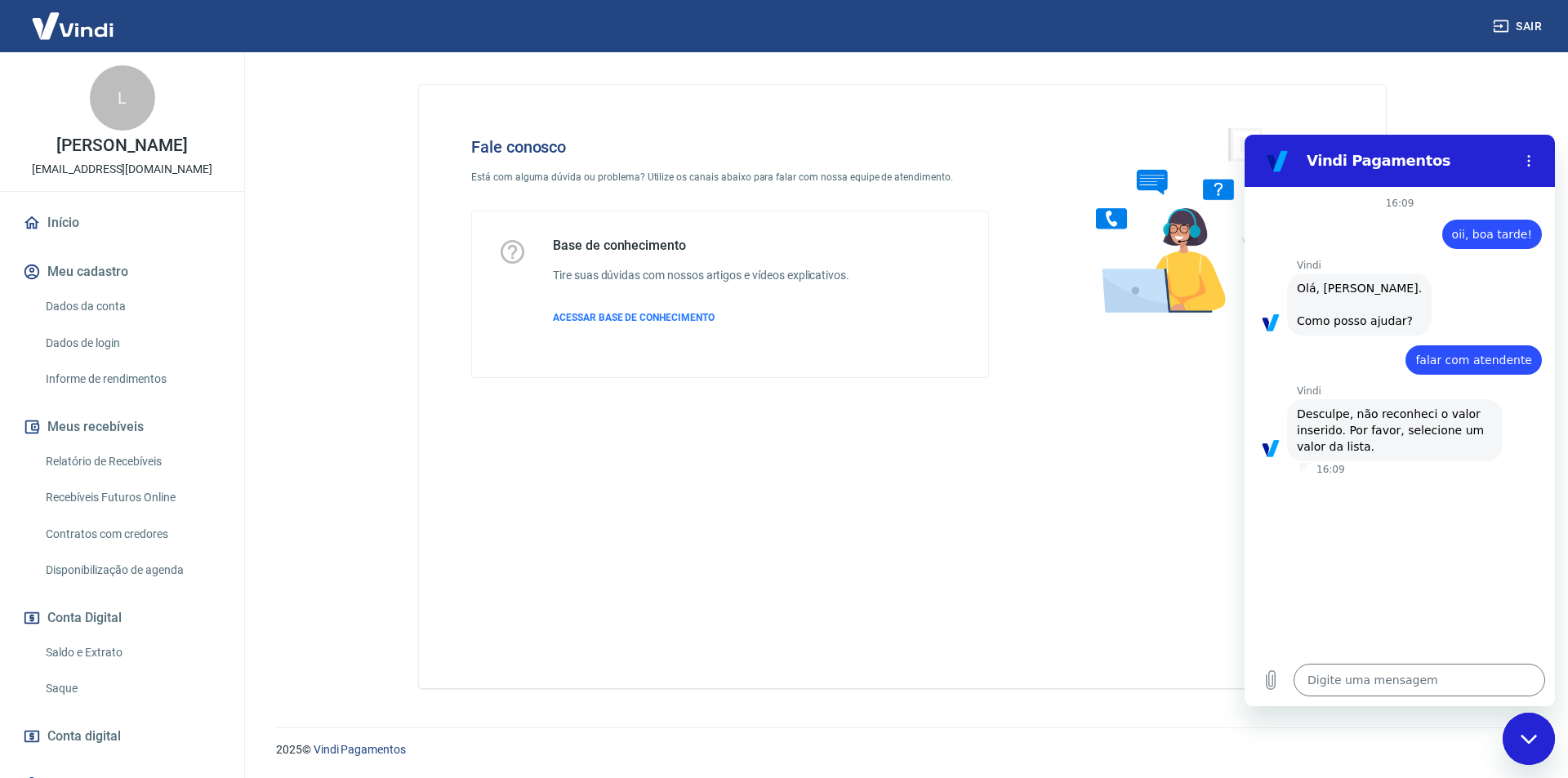
click at [1357, 455] on span "Desculpe, não reconheci o valor inserido. Por favor, selecione um valor da list…" at bounding box center [1395, 430] width 196 height 49
click at [1359, 448] on span "Desculpe, não reconheci o valor inserido. Por favor, selecione um valor da list…" at bounding box center [1395, 430] width 196 height 49
click at [1520, 168] on button "Menu de opções" at bounding box center [1529, 160] width 33 height 33
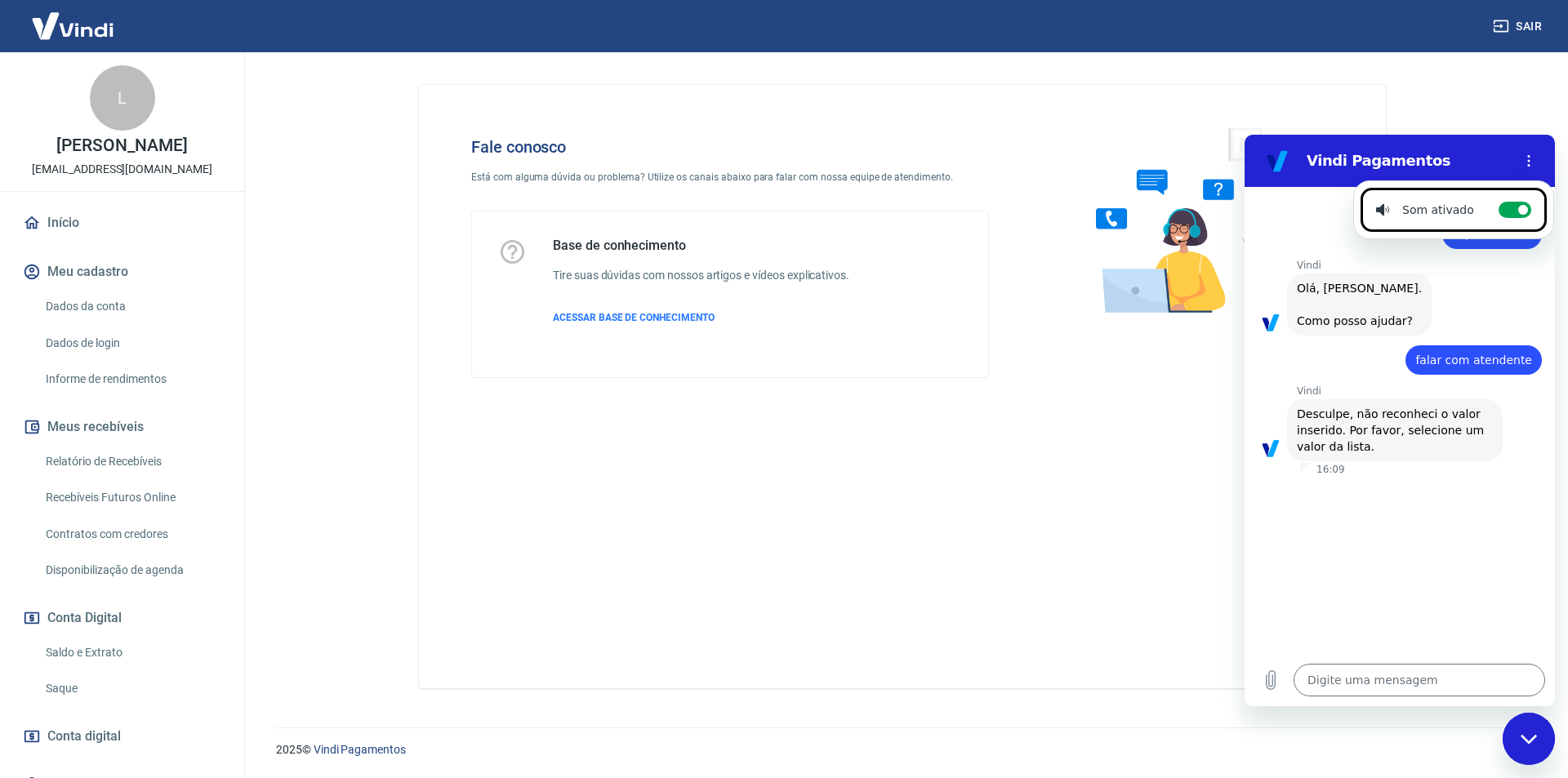
click at [1547, 154] on section "Vindi Pagamentos Som ativado Alternar notificações sonoras" at bounding box center [1399, 161] width 310 height 52
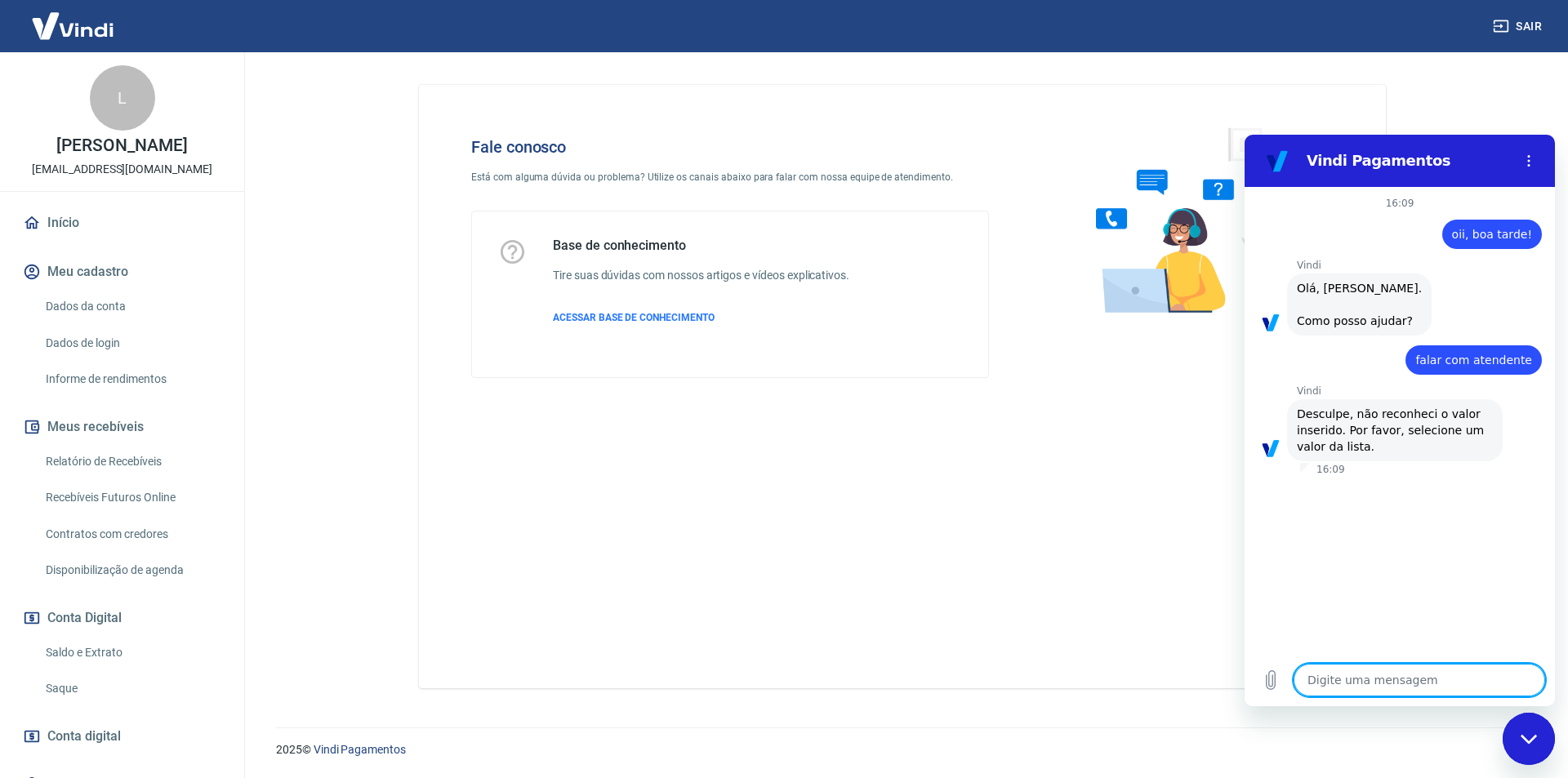
click at [1361, 689] on textarea at bounding box center [1419, 680] width 251 height 33
click at [1375, 675] on textarea at bounding box center [1419, 680] width 251 height 33
click at [1341, 679] on textarea at bounding box center [1419, 680] width 251 height 33
click at [1269, 461] on figure at bounding box center [1271, 448] width 26 height 26
click at [1275, 681] on icon "Carregar arquivo" at bounding box center [1272, 681] width 9 height 19
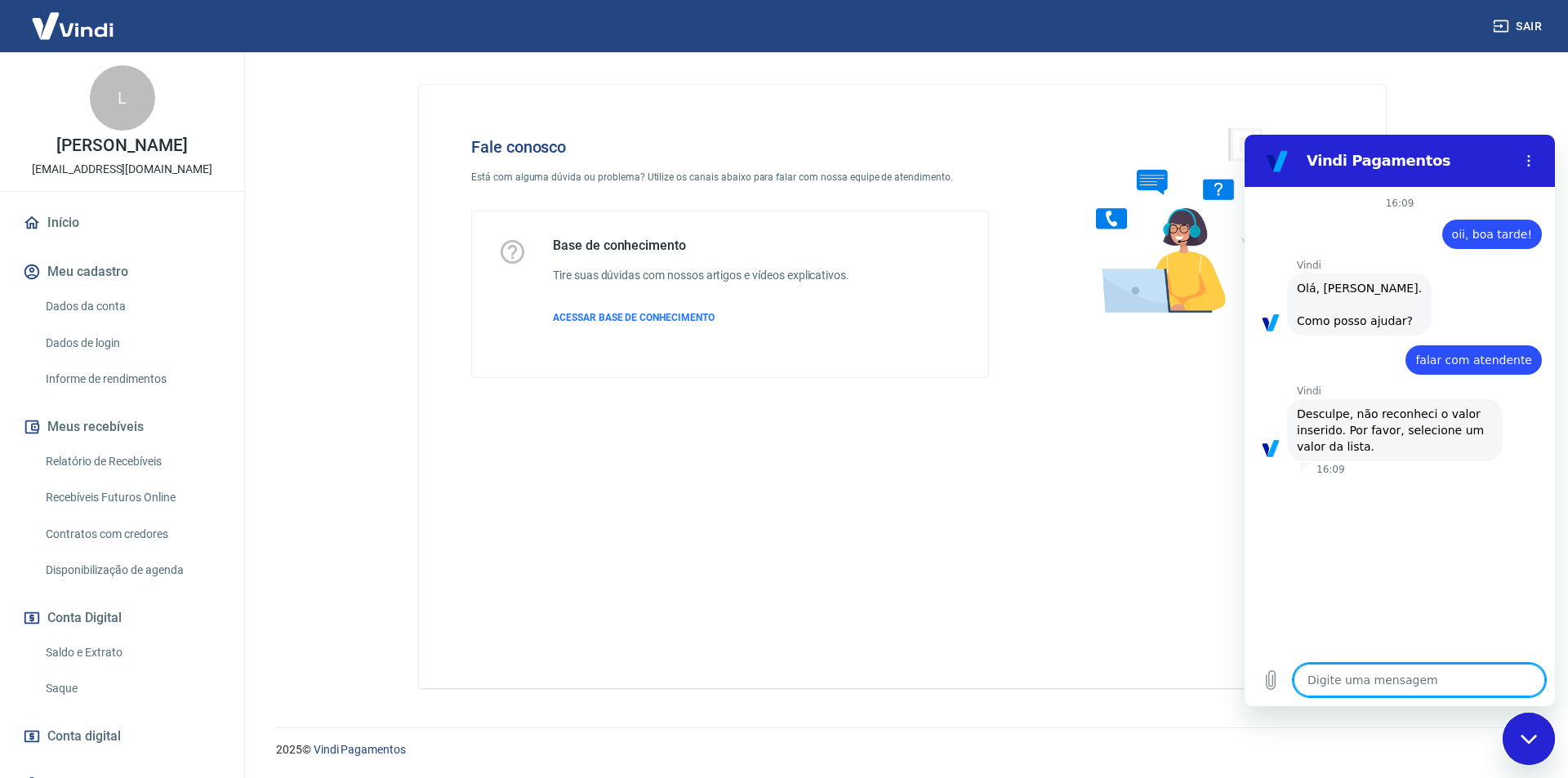
click at [1402, 681] on textarea at bounding box center [1419, 680] width 251 height 33
type textarea "2"
type textarea "x"
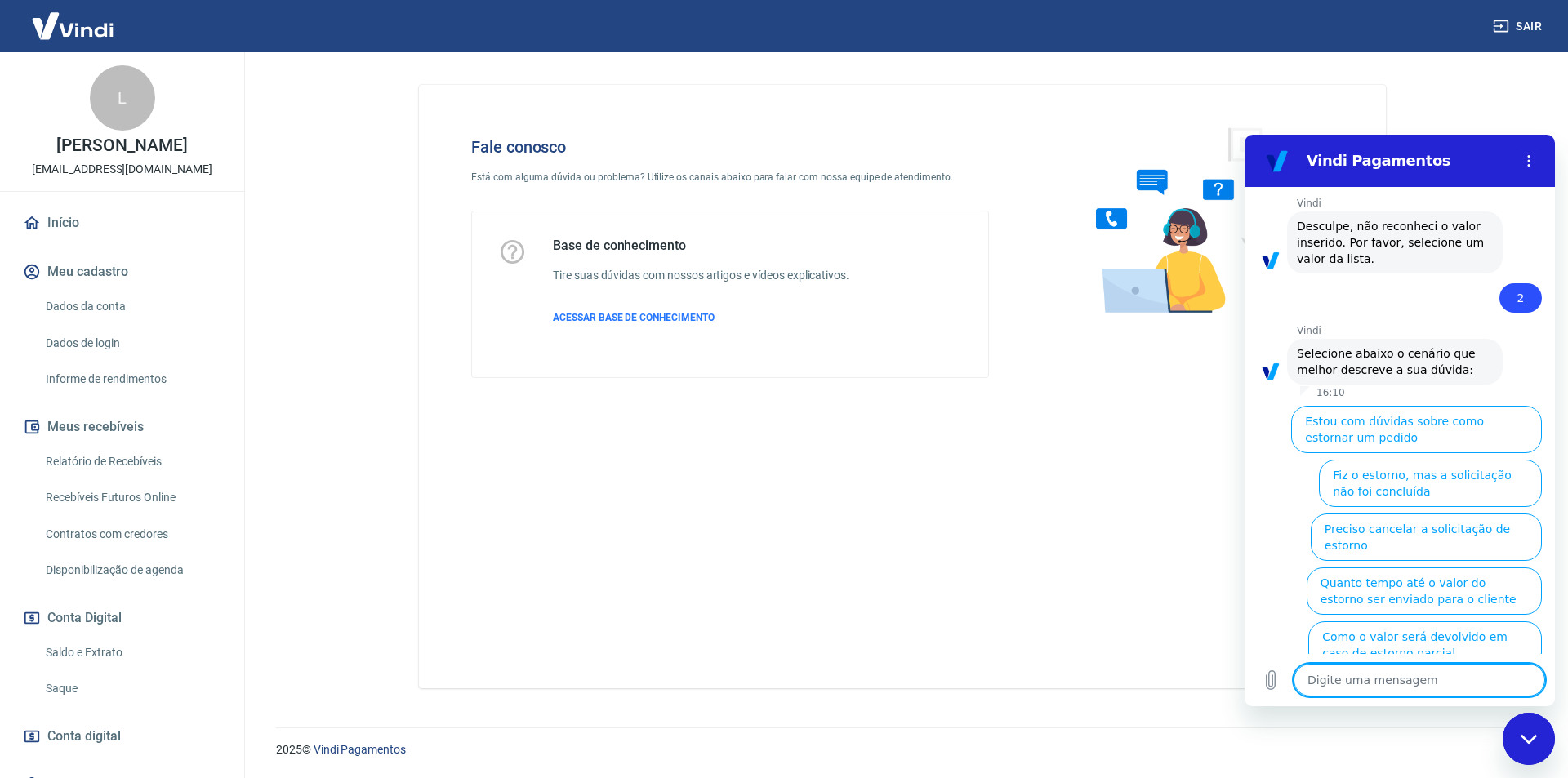
scroll to position [243, 0]
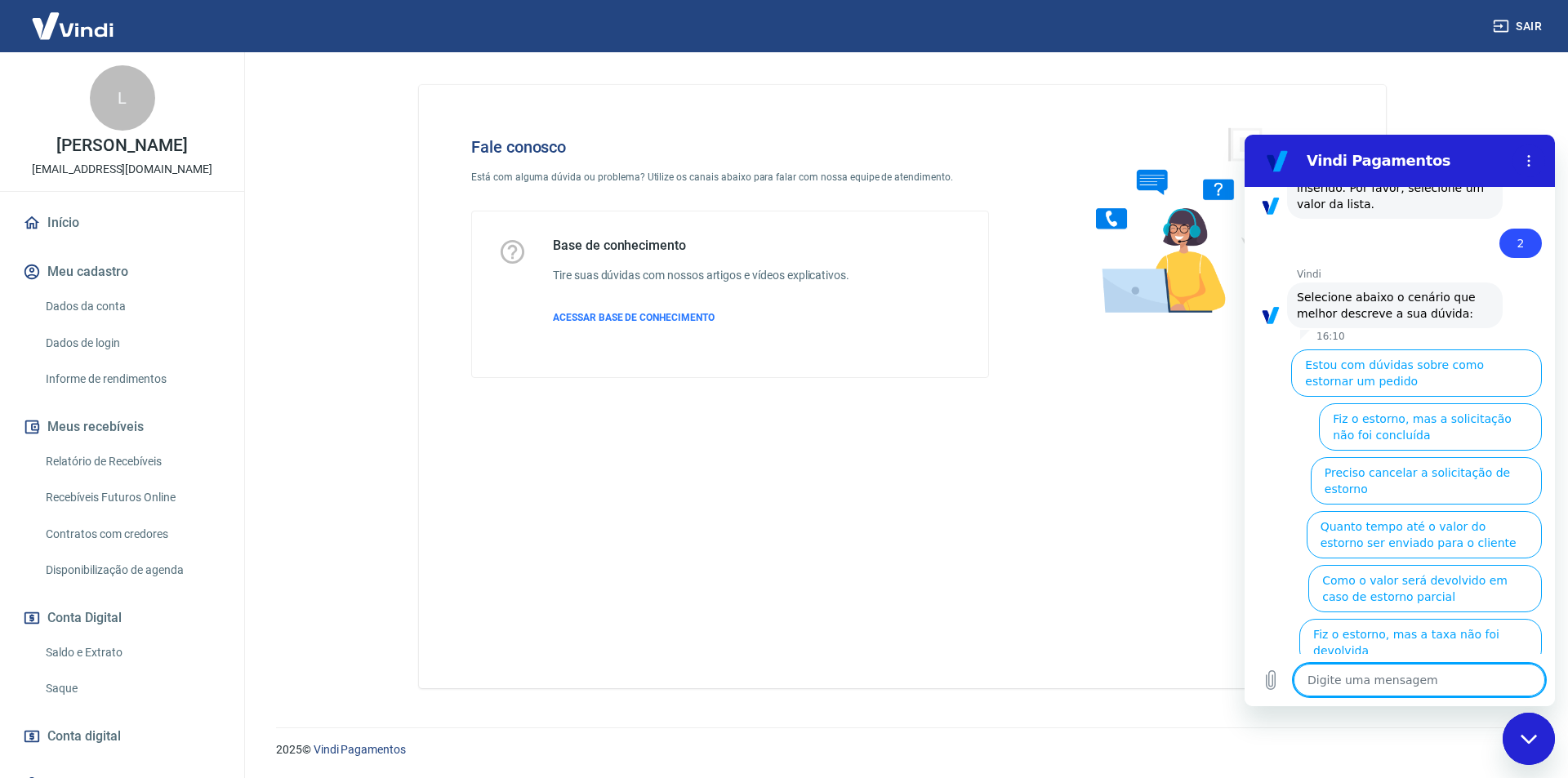
click at [1425, 681] on textarea at bounding box center [1419, 680] width 251 height 33
click at [1271, 682] on icon "Carregar arquivo" at bounding box center [1271, 680] width 20 height 20
click at [1361, 671] on textarea at bounding box center [1419, 680] width 251 height 33
click at [1365, 675] on textarea at bounding box center [1419, 680] width 251 height 33
type textarea "p"
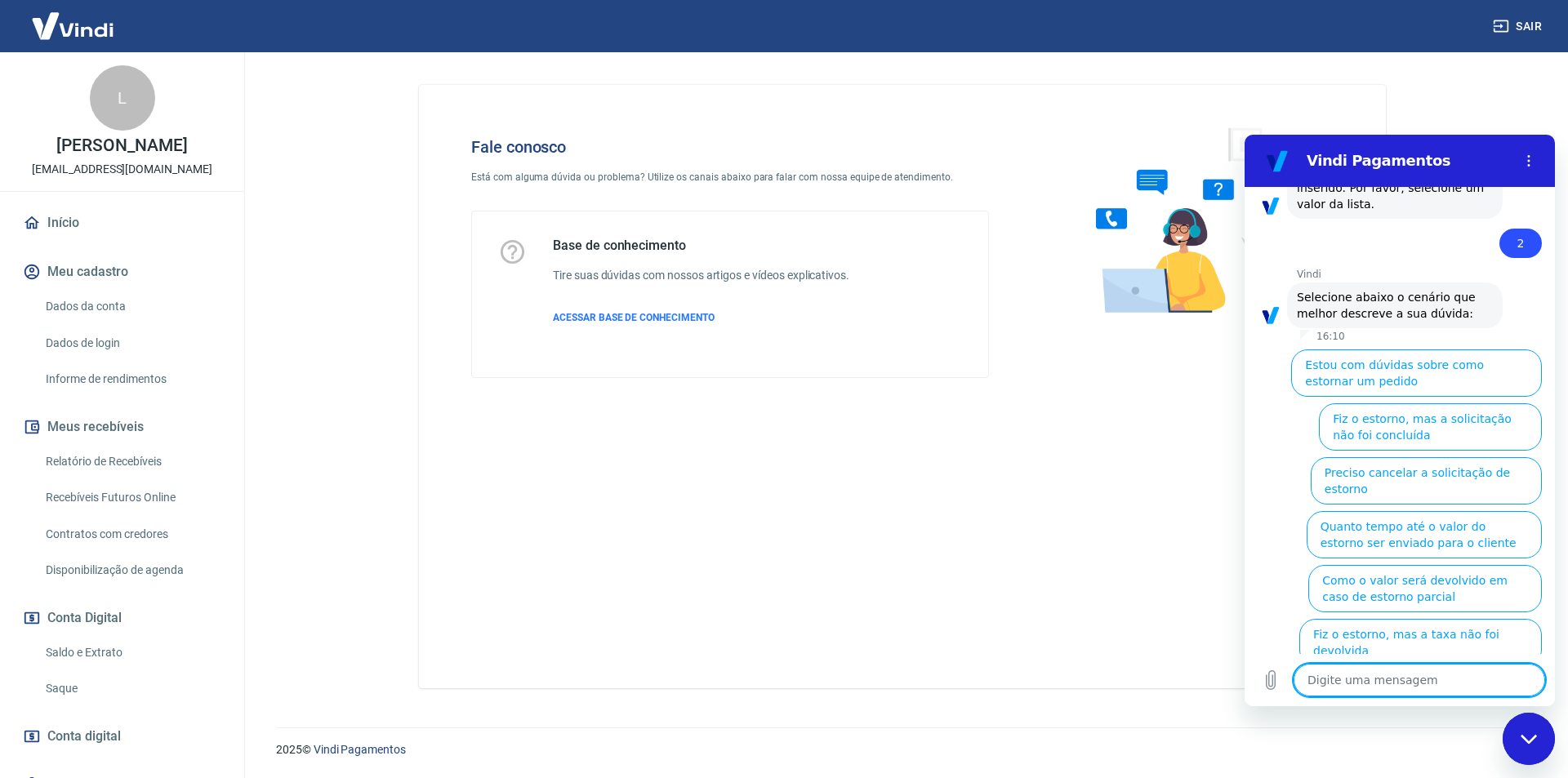
type textarea "x"
type textarea "pi"
type textarea "x"
type textarea "pix"
type textarea "x"
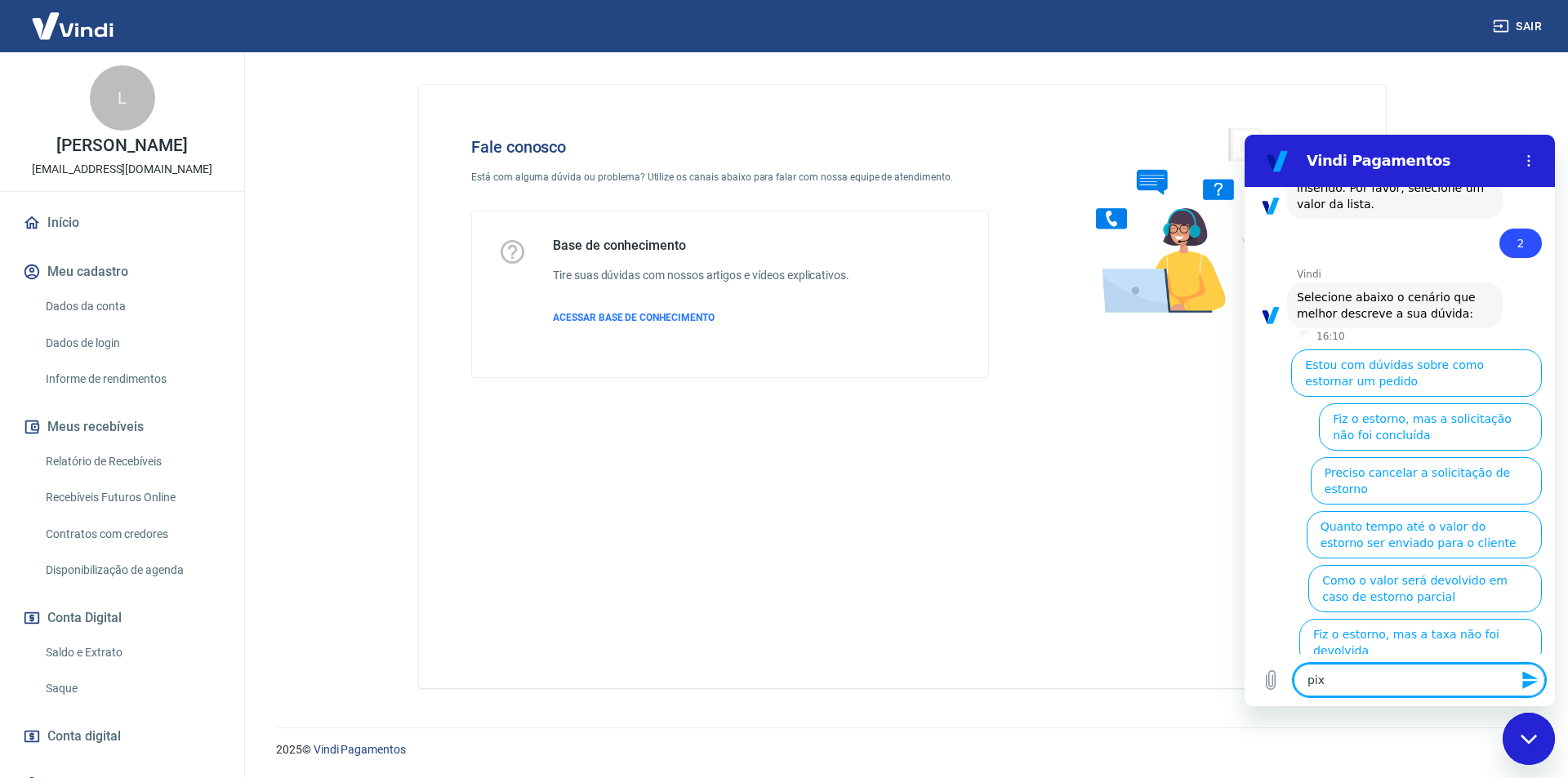
type textarea "pix"
type textarea "x"
type textarea "pix"
type textarea "x"
type textarea "pi"
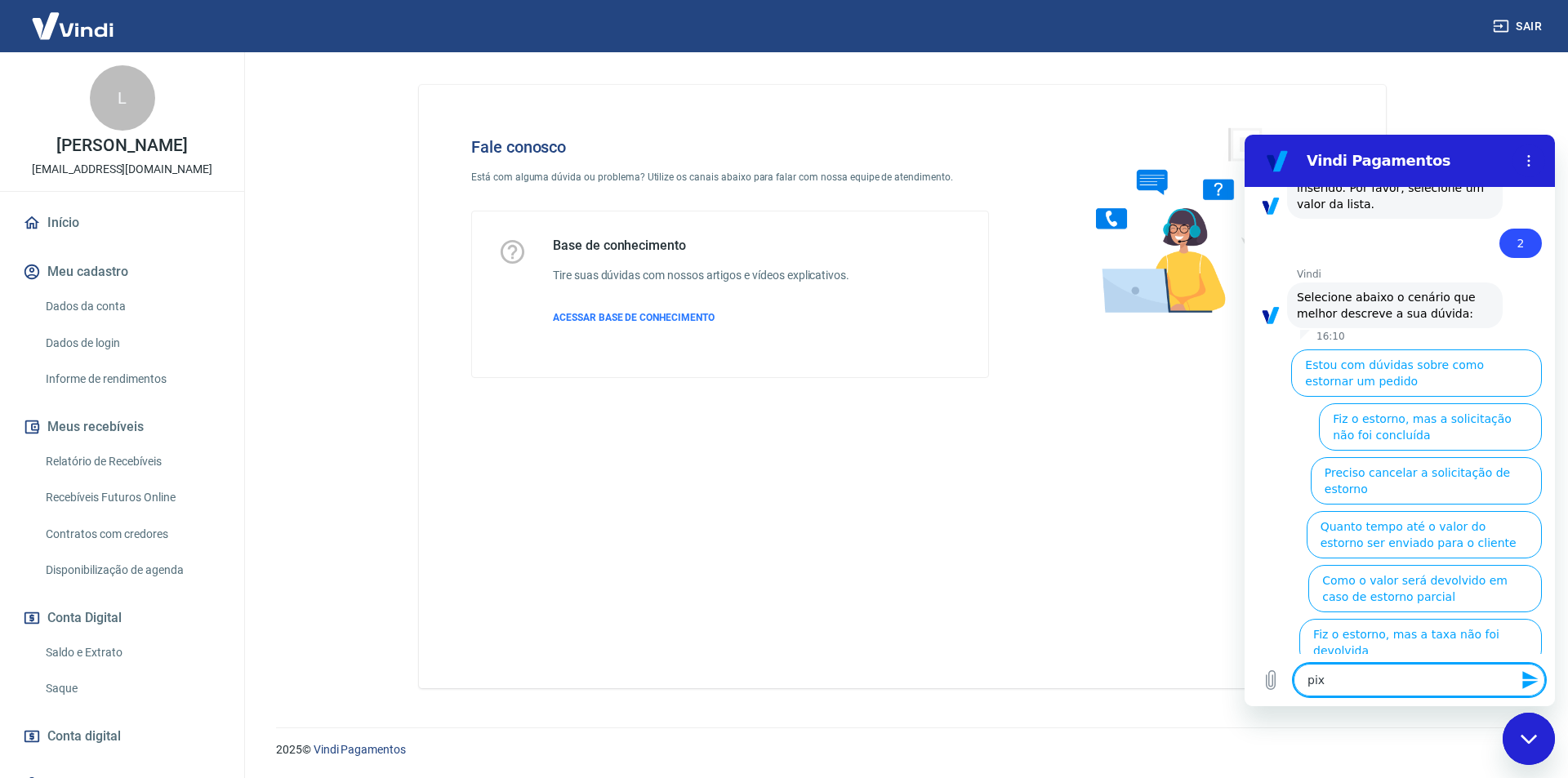
type textarea "x"
type textarea "p"
type textarea "x"
type textarea "v"
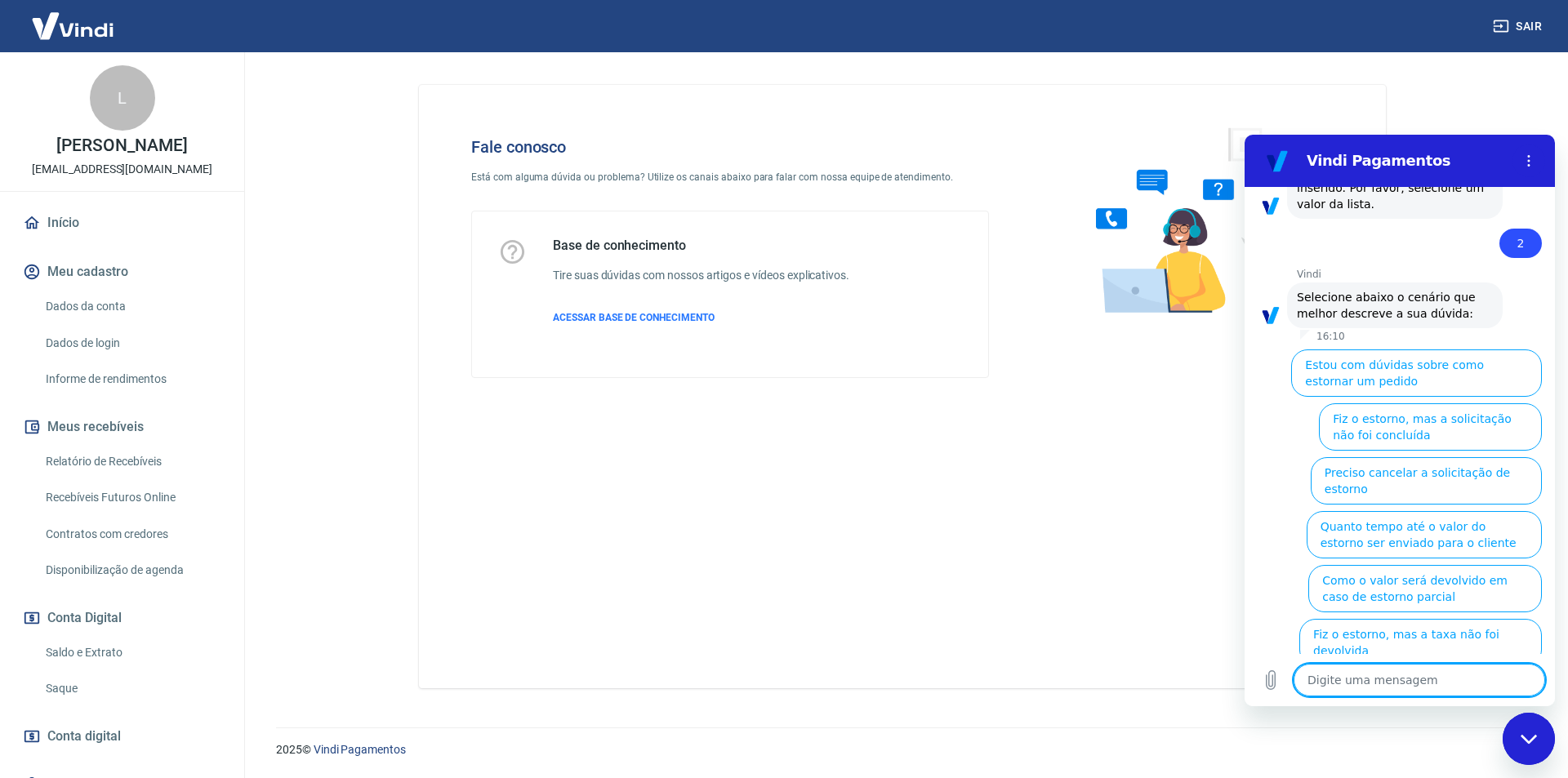
type textarea "x"
type textarea "vo"
type textarea "x"
type textarea "voc"
type textarea "x"
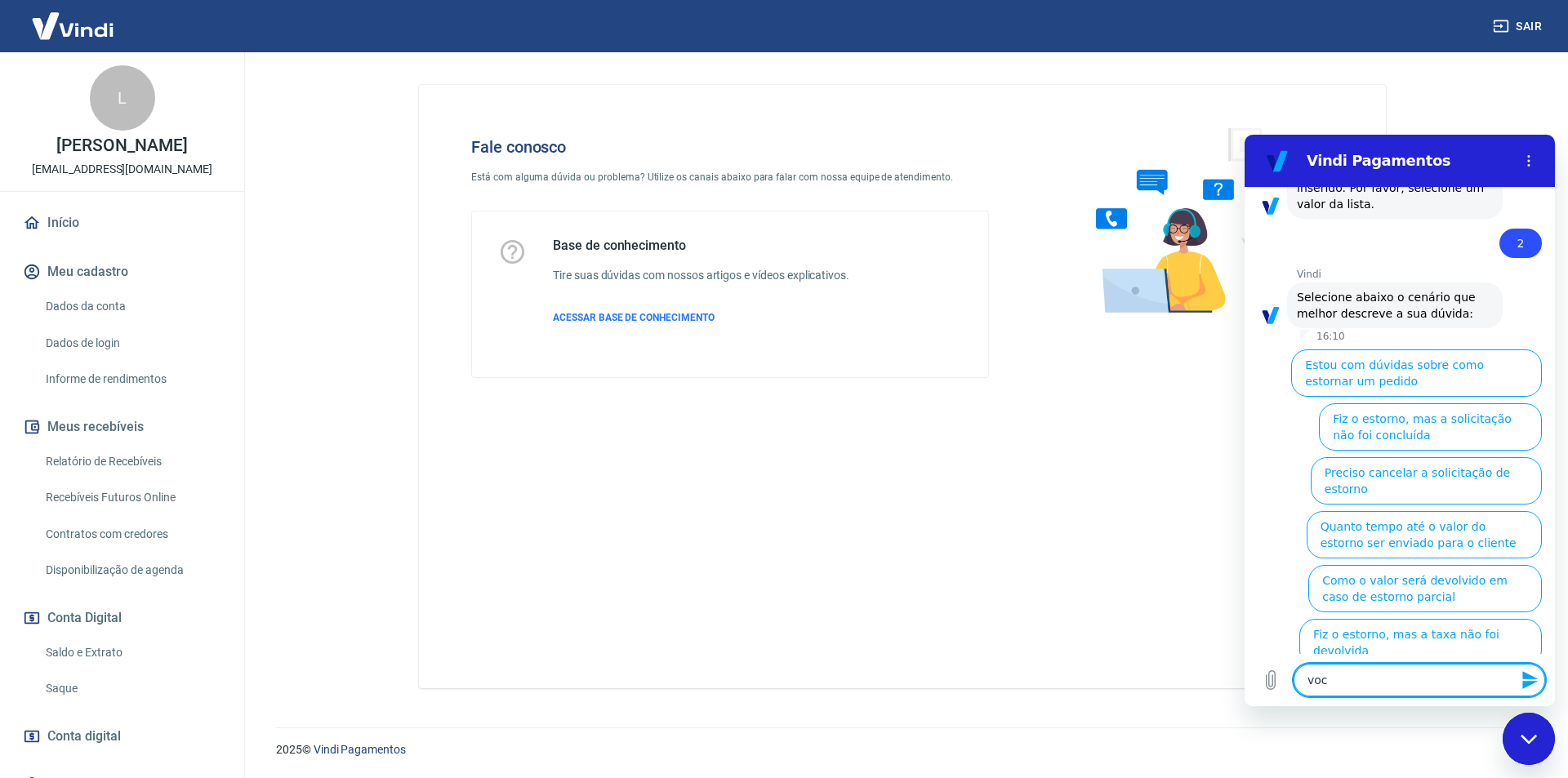
type textarea "você"
type textarea "x"
type textarea "vocês"
type textarea "x"
type textarea "vocês"
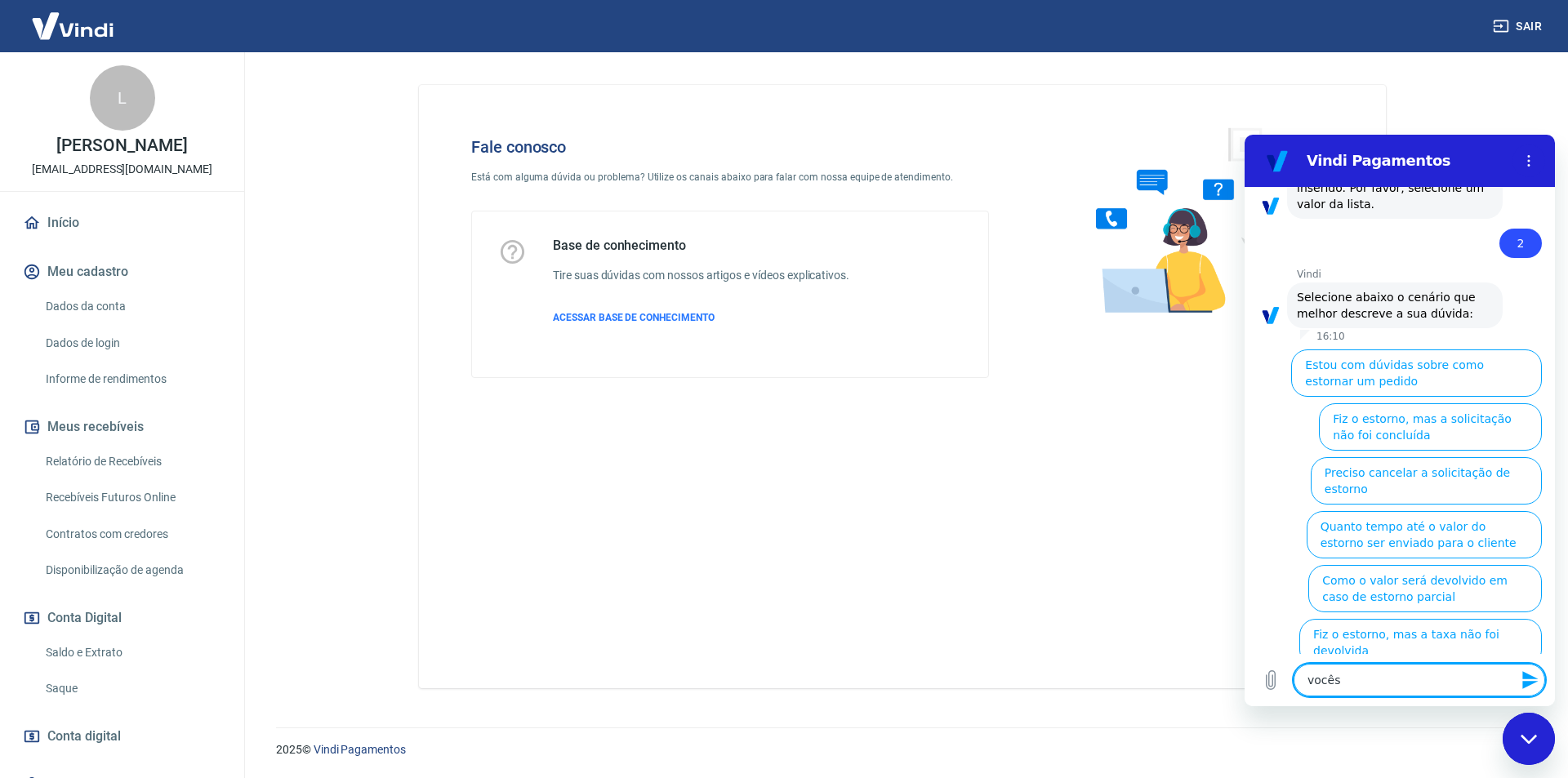
type textarea "x"
type textarea "vocês e"
type textarea "x"
type textarea "vocês es"
type textarea "x"
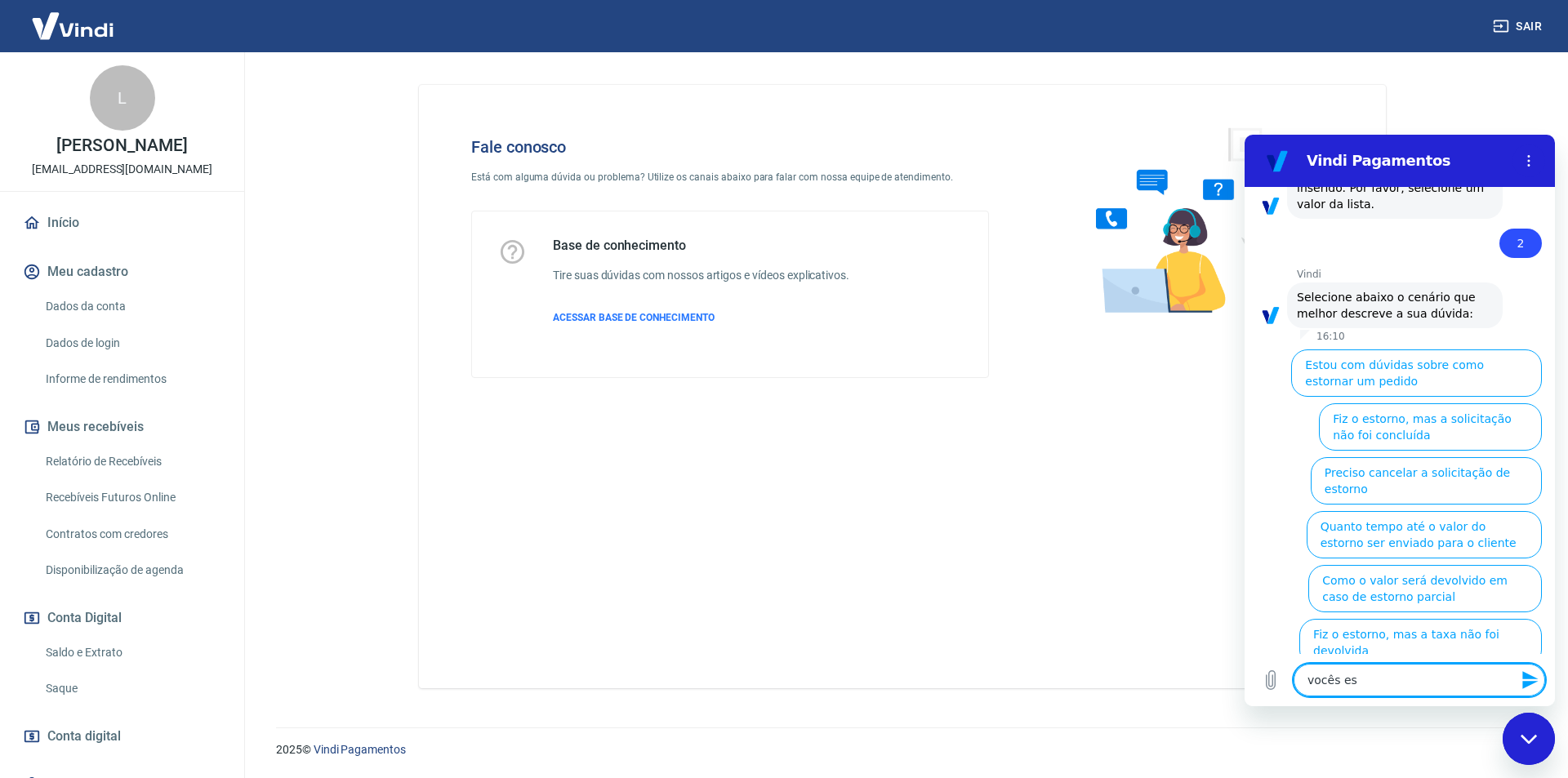
type textarea "vocês est"
type textarea "x"
type textarea "vocês estã"
type textarea "x"
type textarea "vocês estão"
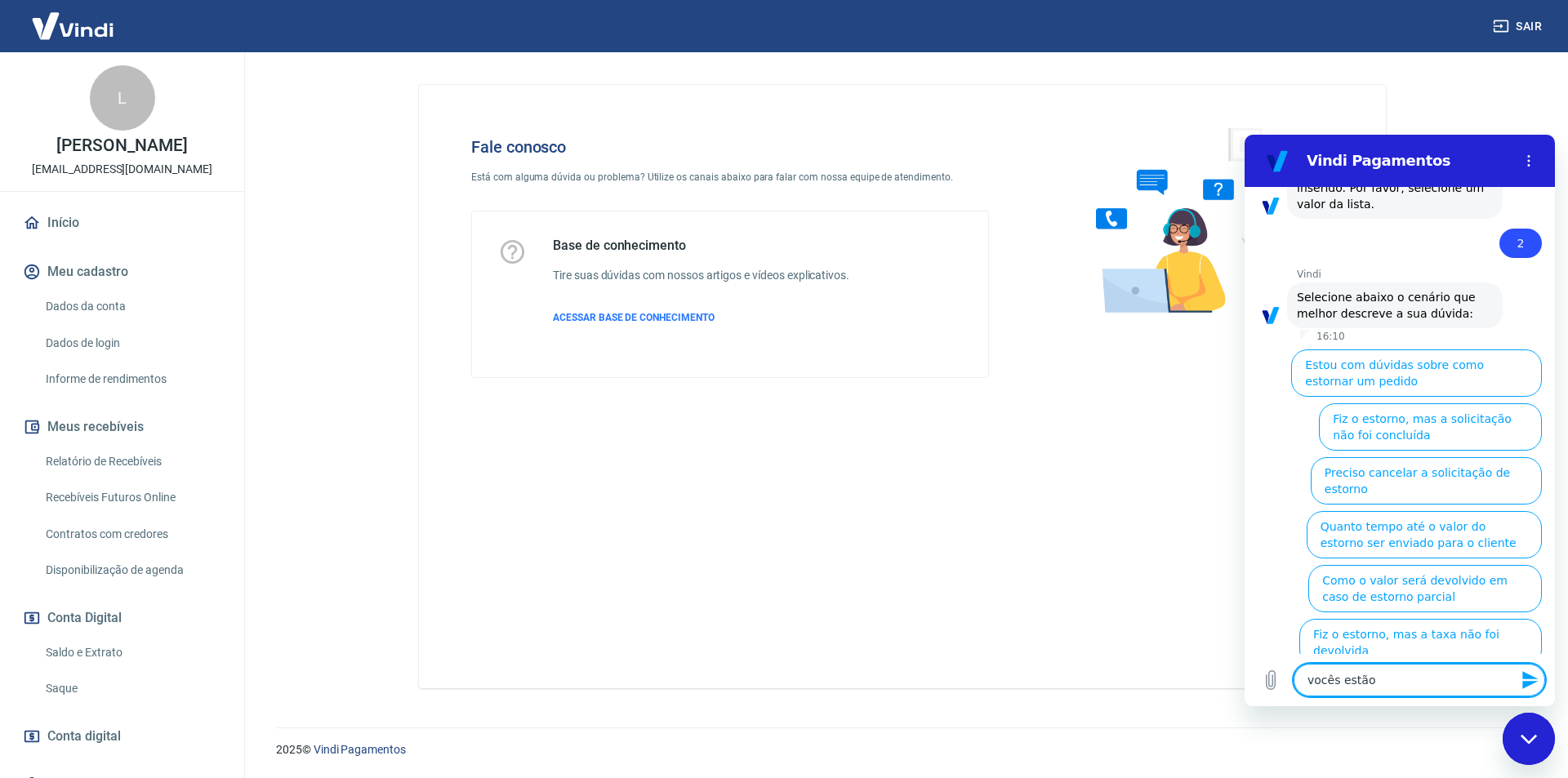
type textarea "x"
type textarea "vocês estão"
type textarea "x"
type textarea "vocês estão c"
type textarea "x"
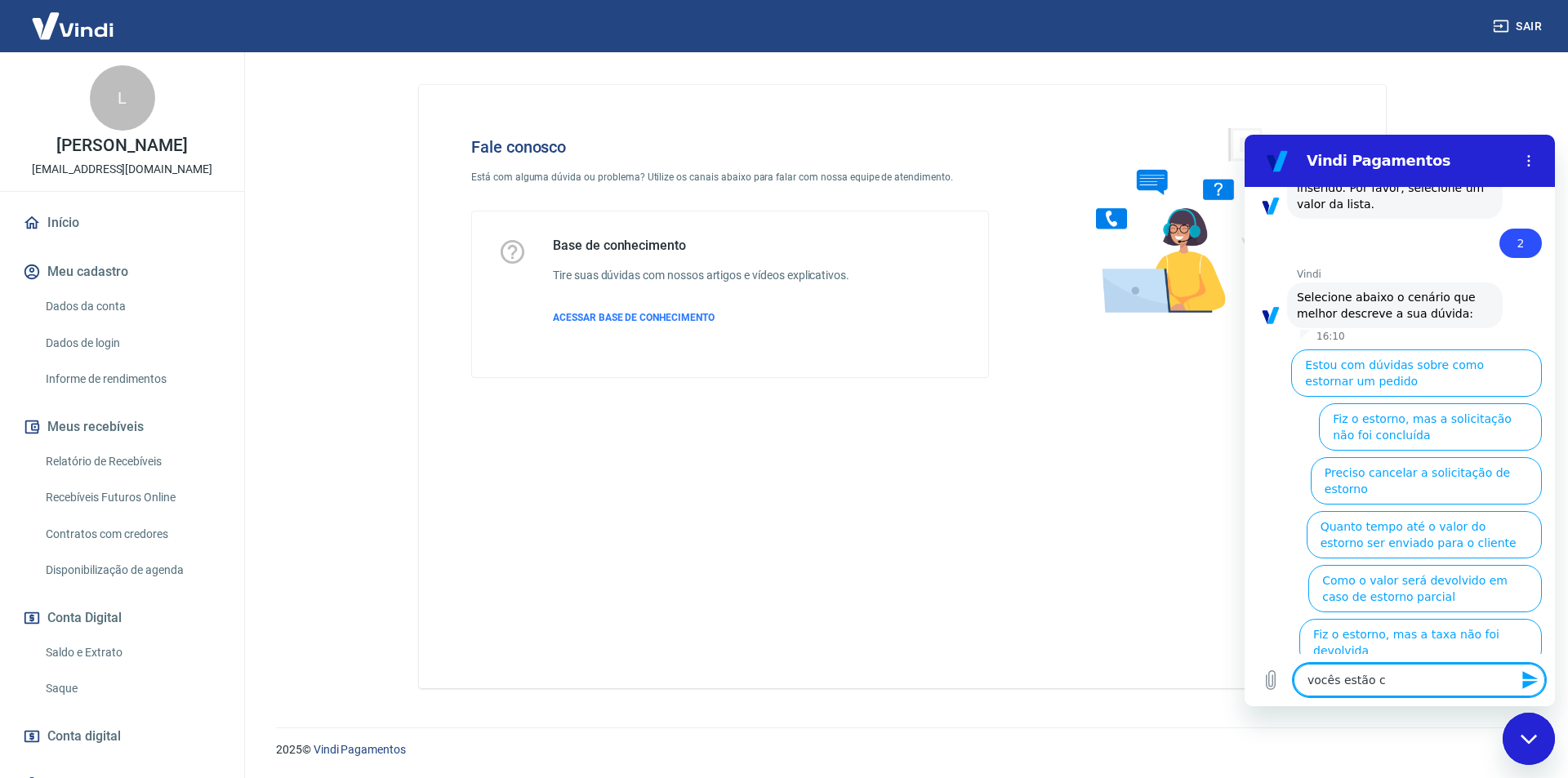
type textarea "vocês estão co"
type textarea "x"
type textarea "vocês estão com"
type textarea "x"
type textarea "vocês estão com"
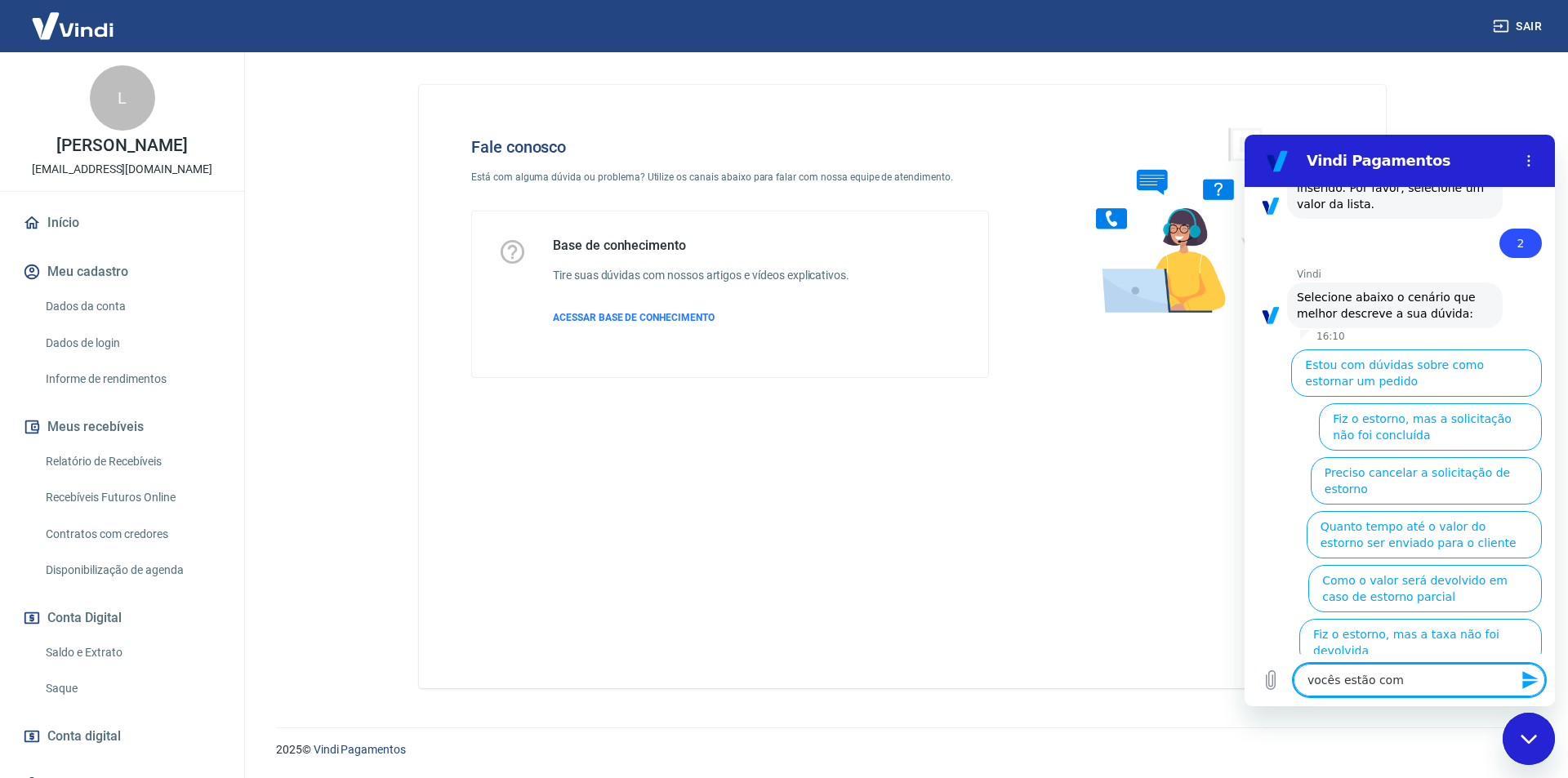
type textarea "x"
type textarea "vocês estão com i"
type textarea "x"
type textarea "vocês estão com in"
type textarea "x"
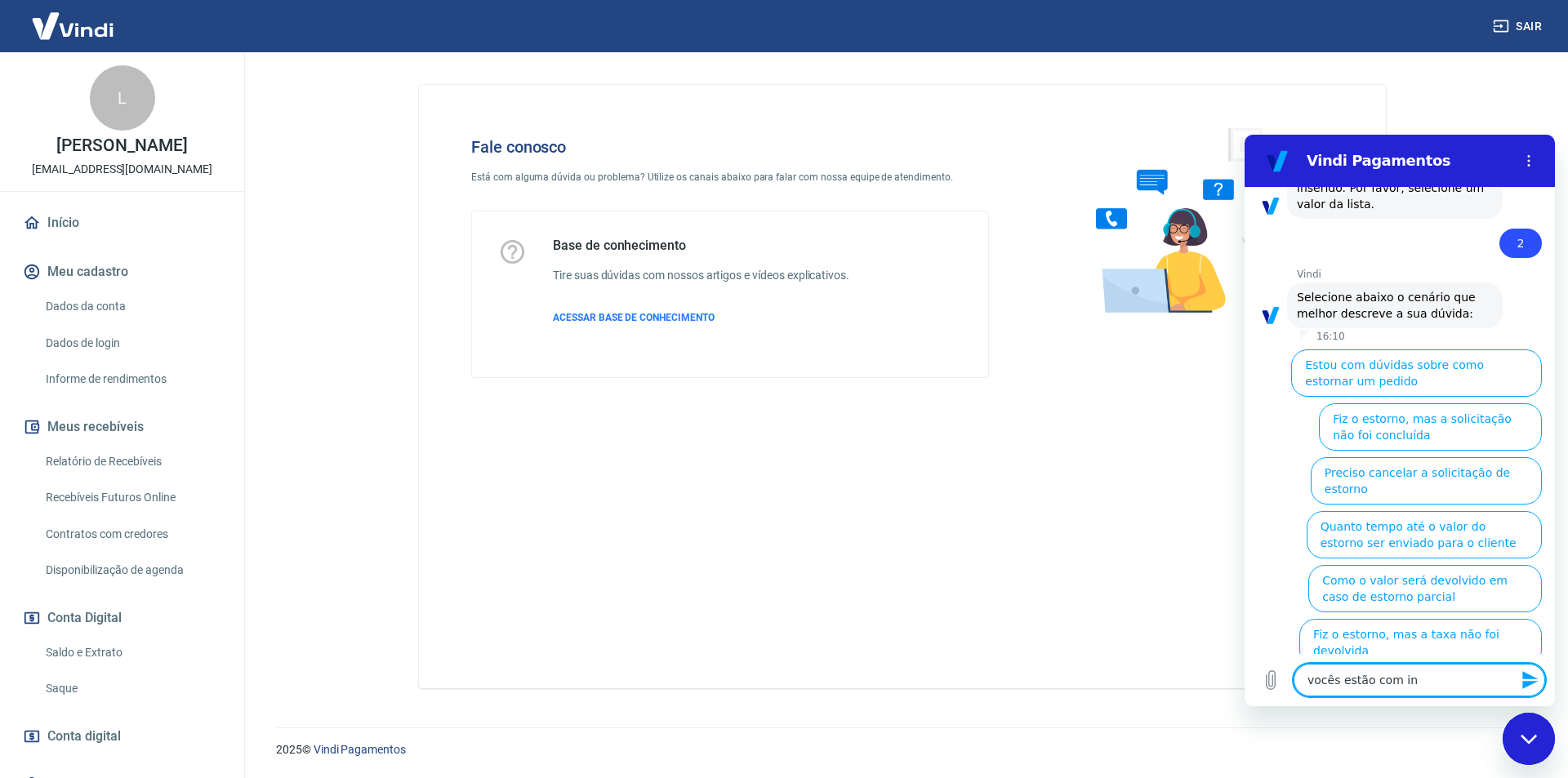
type textarea "vocês estão com ins"
type textarea "x"
type textarea "vocês estão com inst"
type textarea "x"
type textarea "vocês estão com insta"
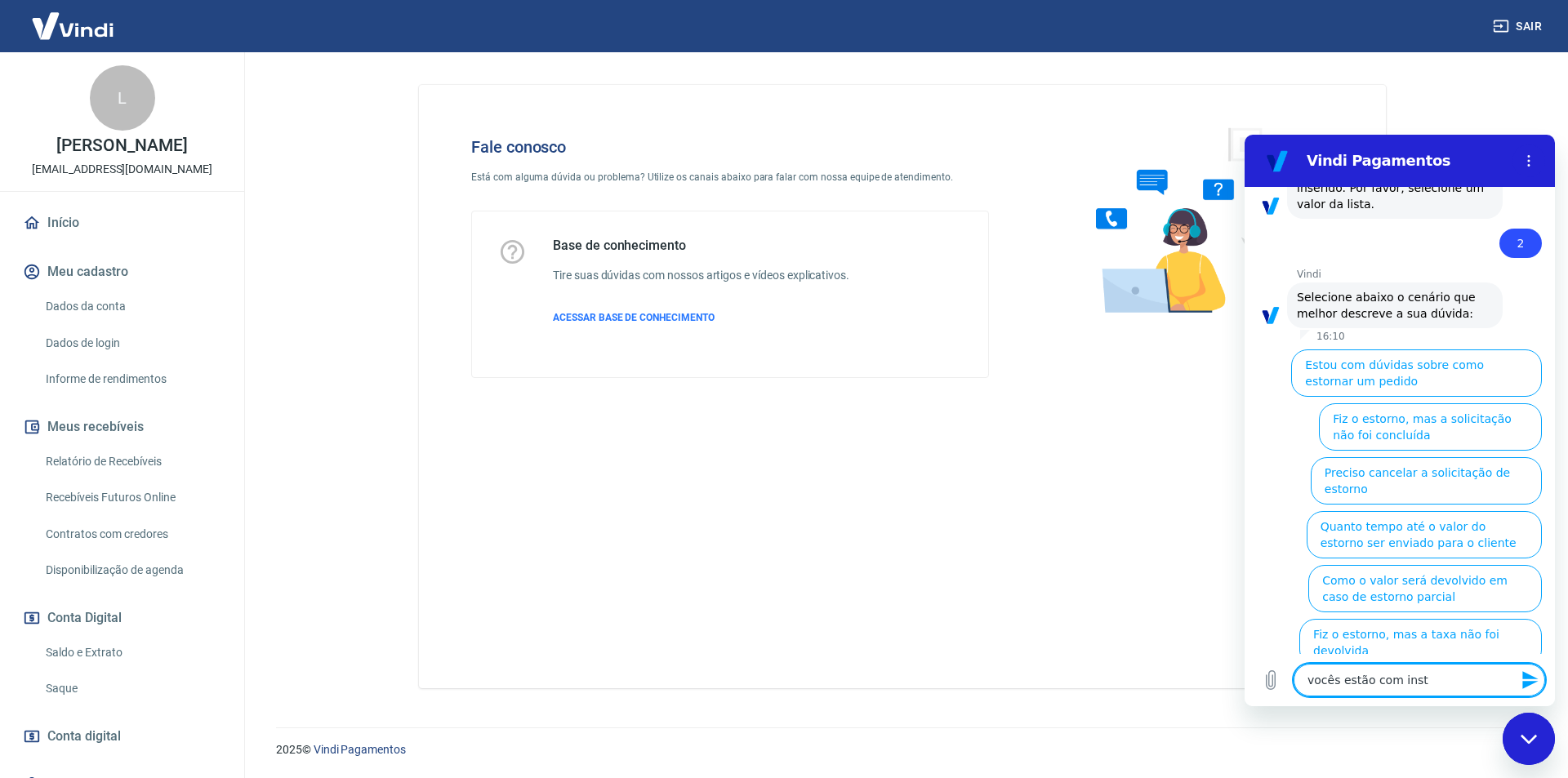
type textarea "x"
type textarea "vocês estão com instab"
type textarea "x"
type textarea "vocês estão com instabi"
type textarea "x"
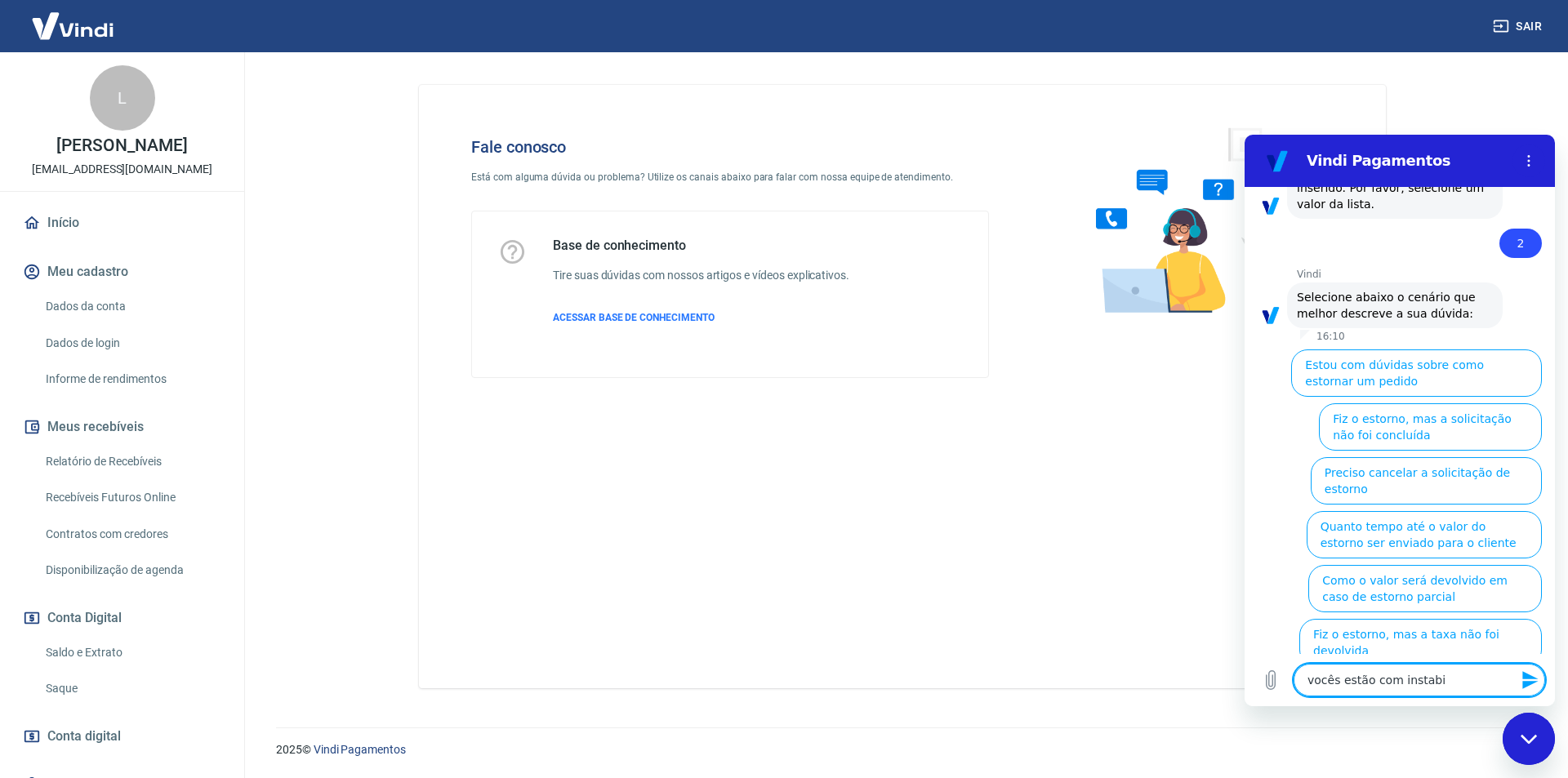
type textarea "vocês estão com instabil"
type textarea "x"
type textarea "vocês estão com instabili"
type textarea "x"
type textarea "vocês estão com instabilid"
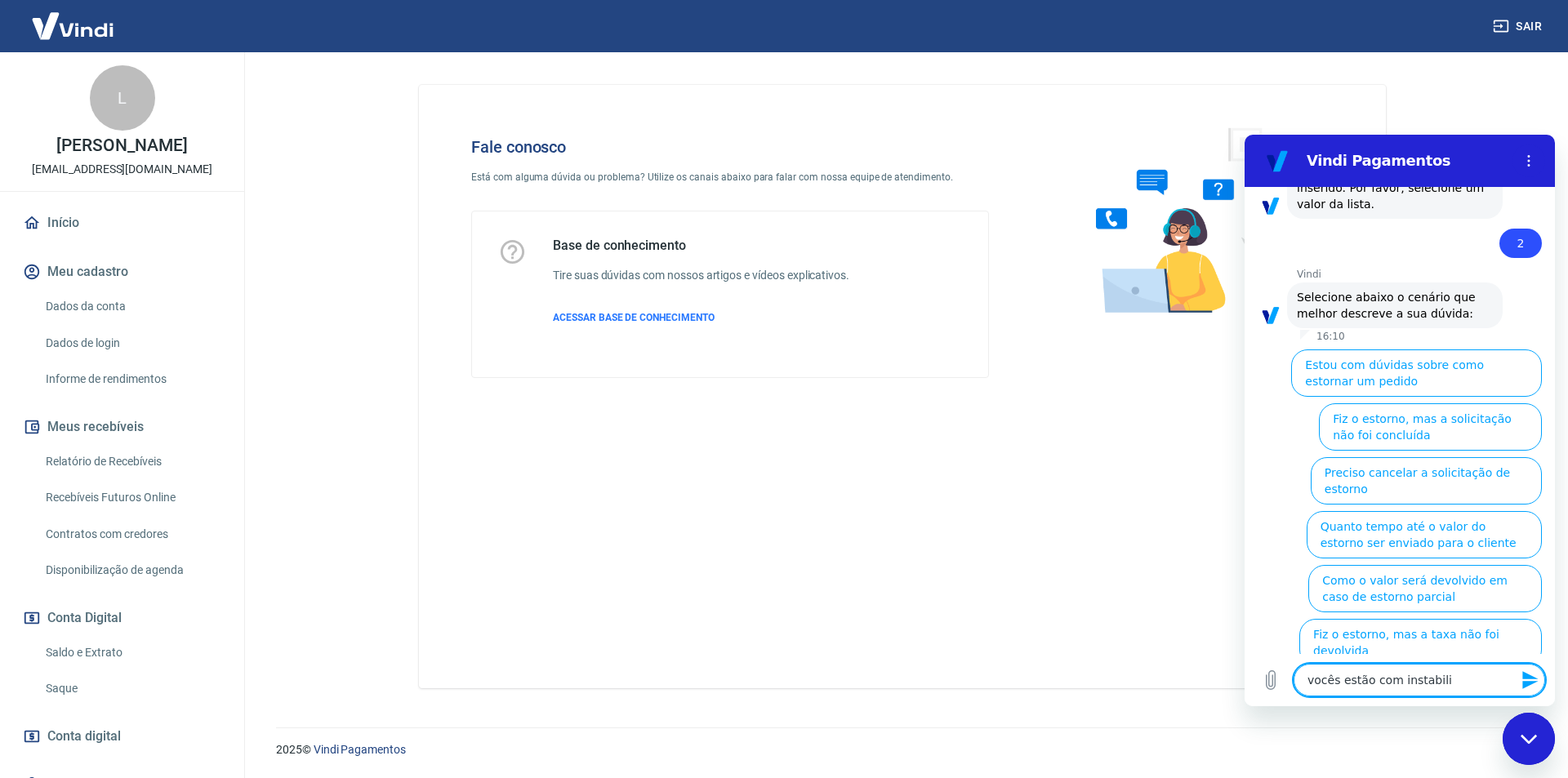
type textarea "x"
type textarea "vocês estão com instabilida"
type textarea "x"
type textarea "vocês estão com instabilidad"
type textarea "x"
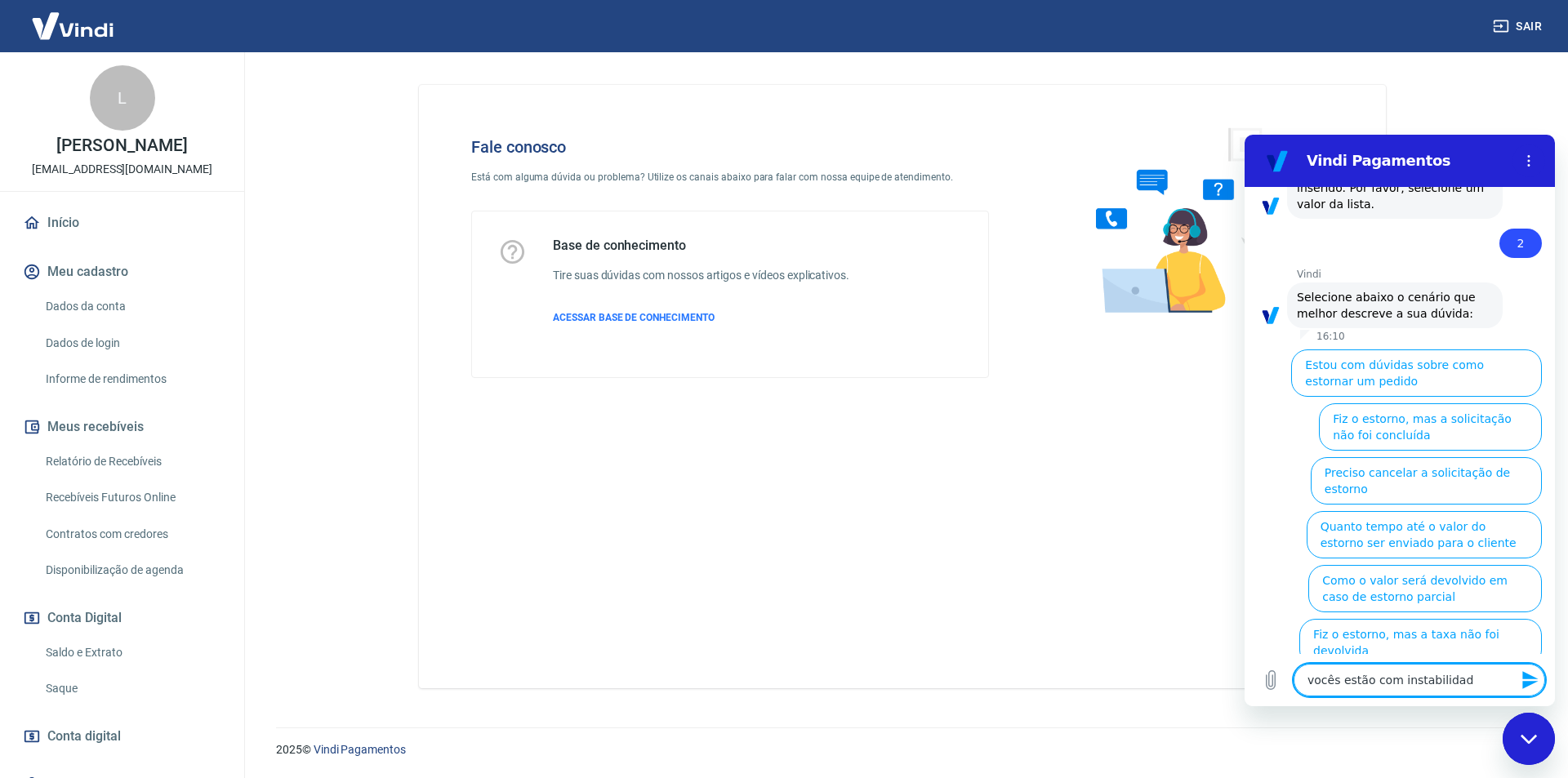
type textarea "vocês estão com instabilidade"
type textarea "x"
type textarea "vocês estão com instabilidade"
type textarea "x"
type textarea "vocês estão com instabilidade n"
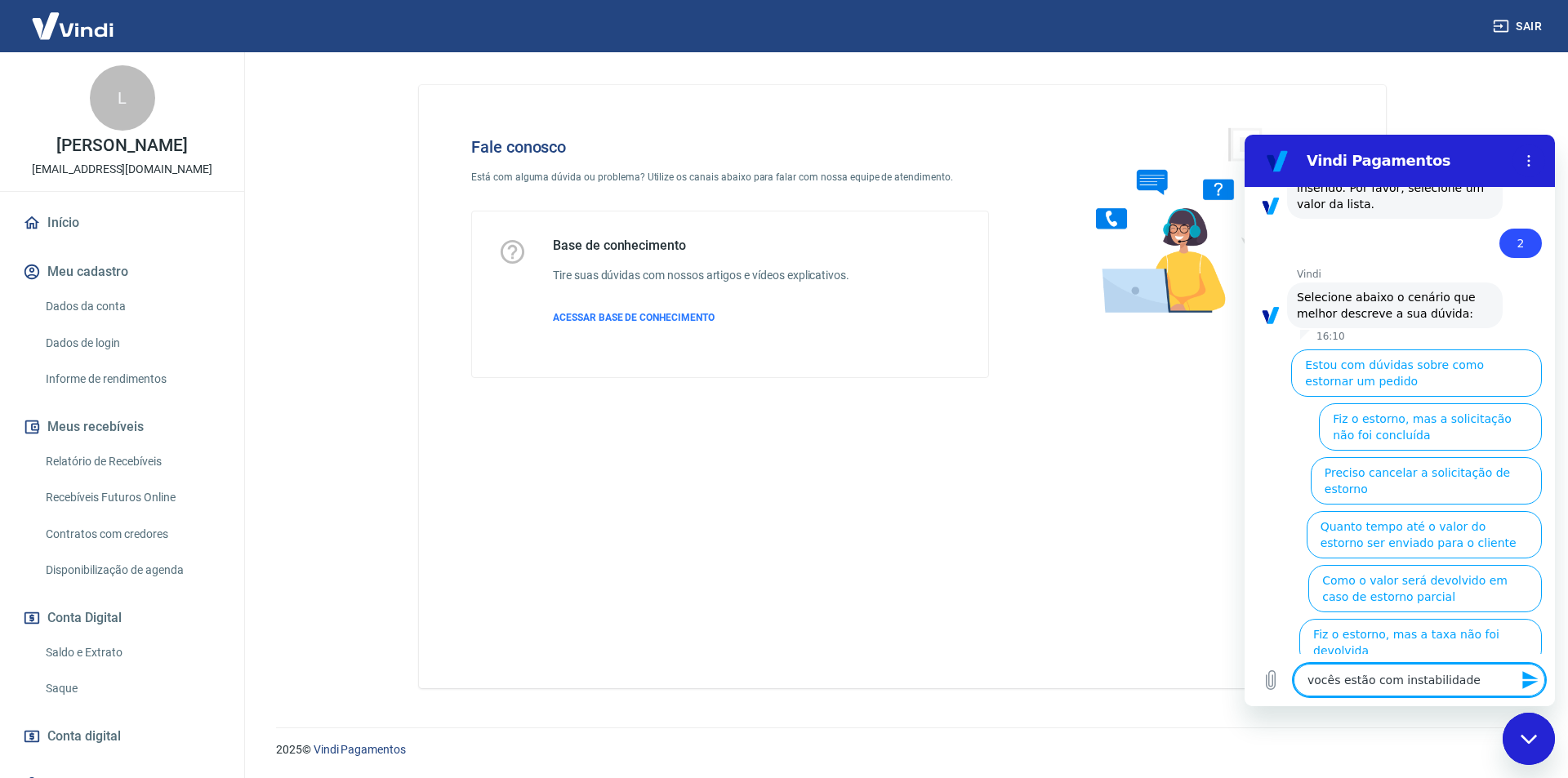
type textarea "x"
type textarea "vocês estão com instabilidade no"
type textarea "x"
type textarea "vocês estão com instabilidade no"
type textarea "x"
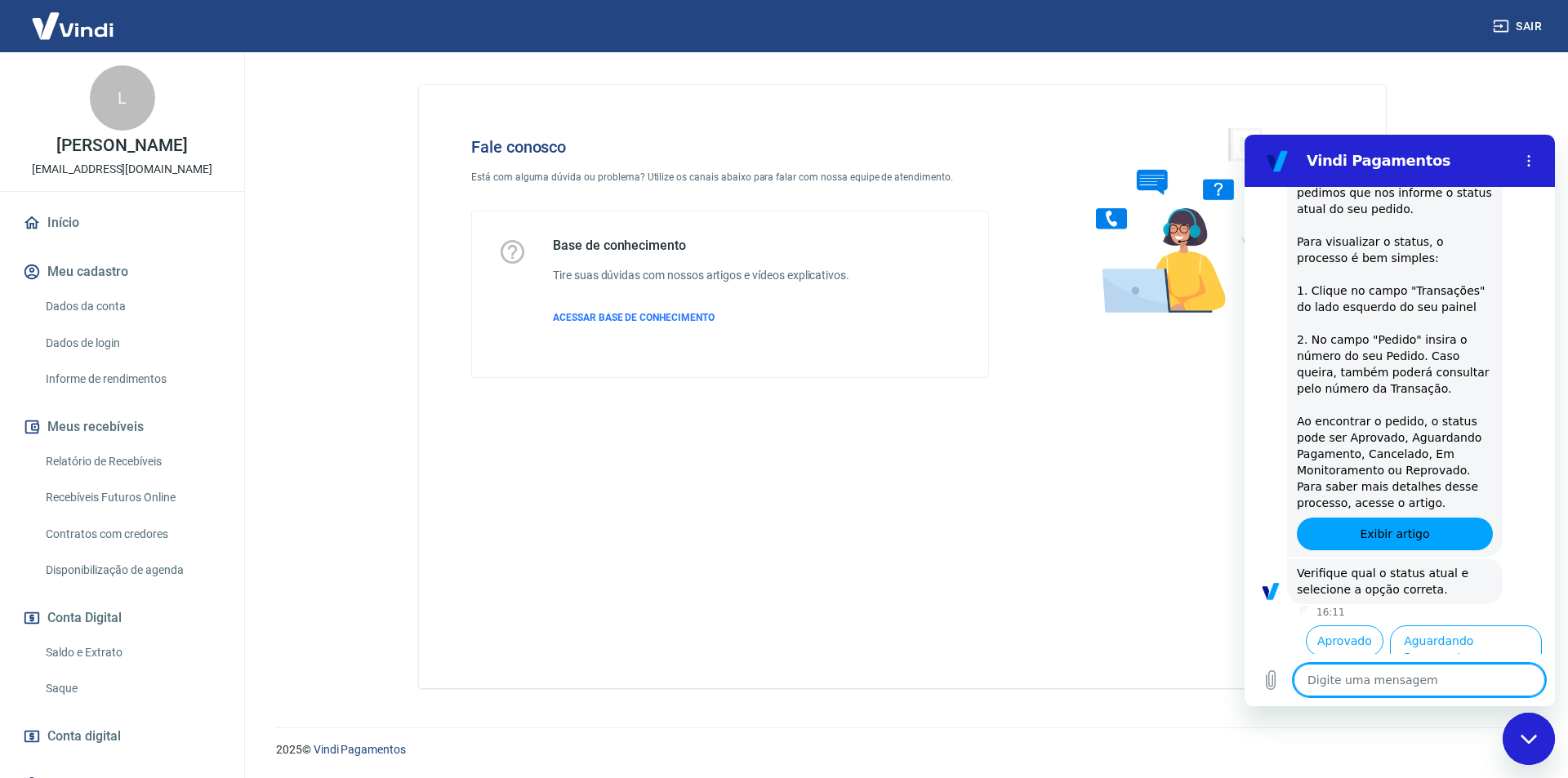
scroll to position [571, 0]
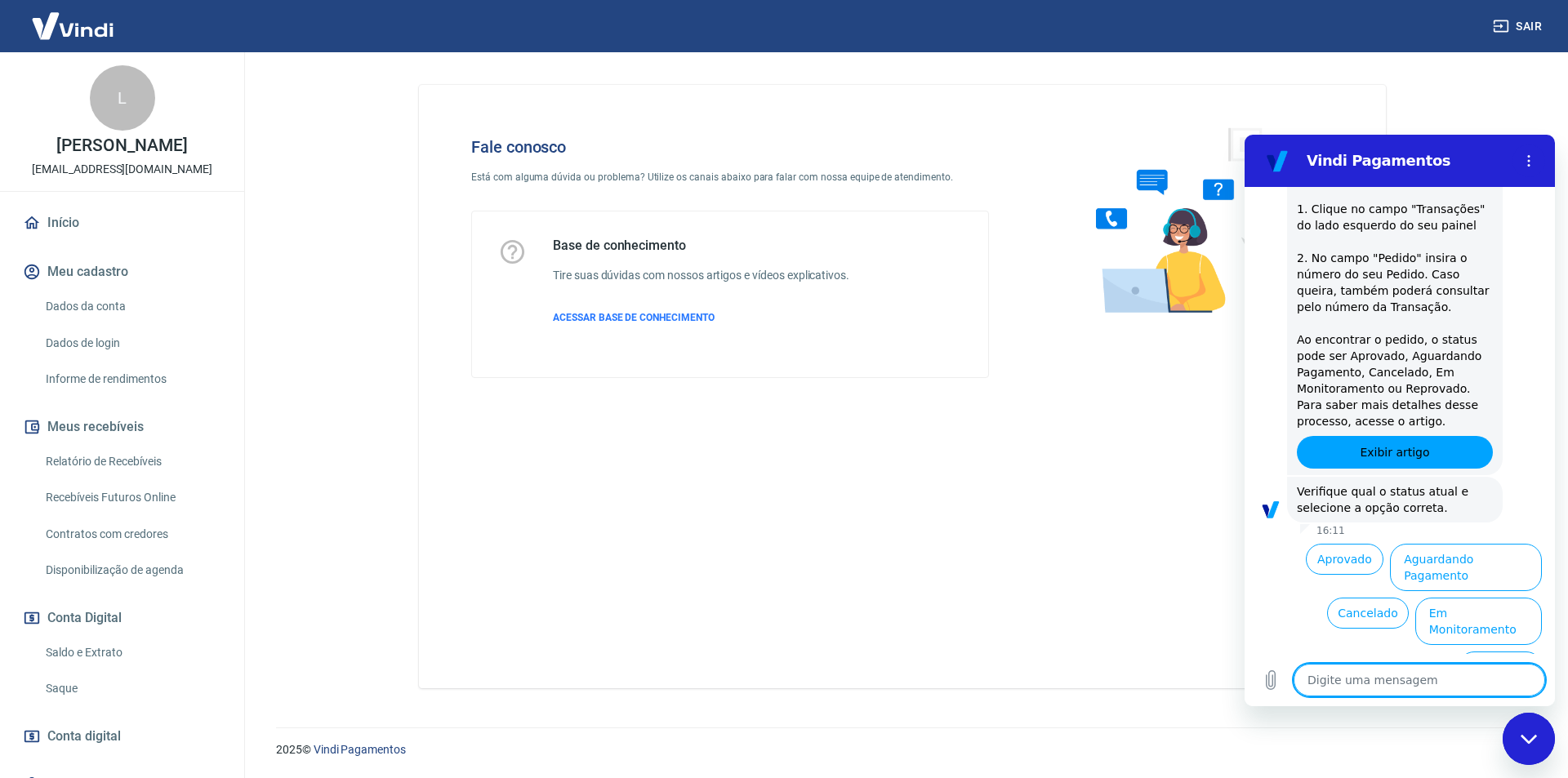
click at [1364, 679] on textarea at bounding box center [1419, 680] width 251 height 33
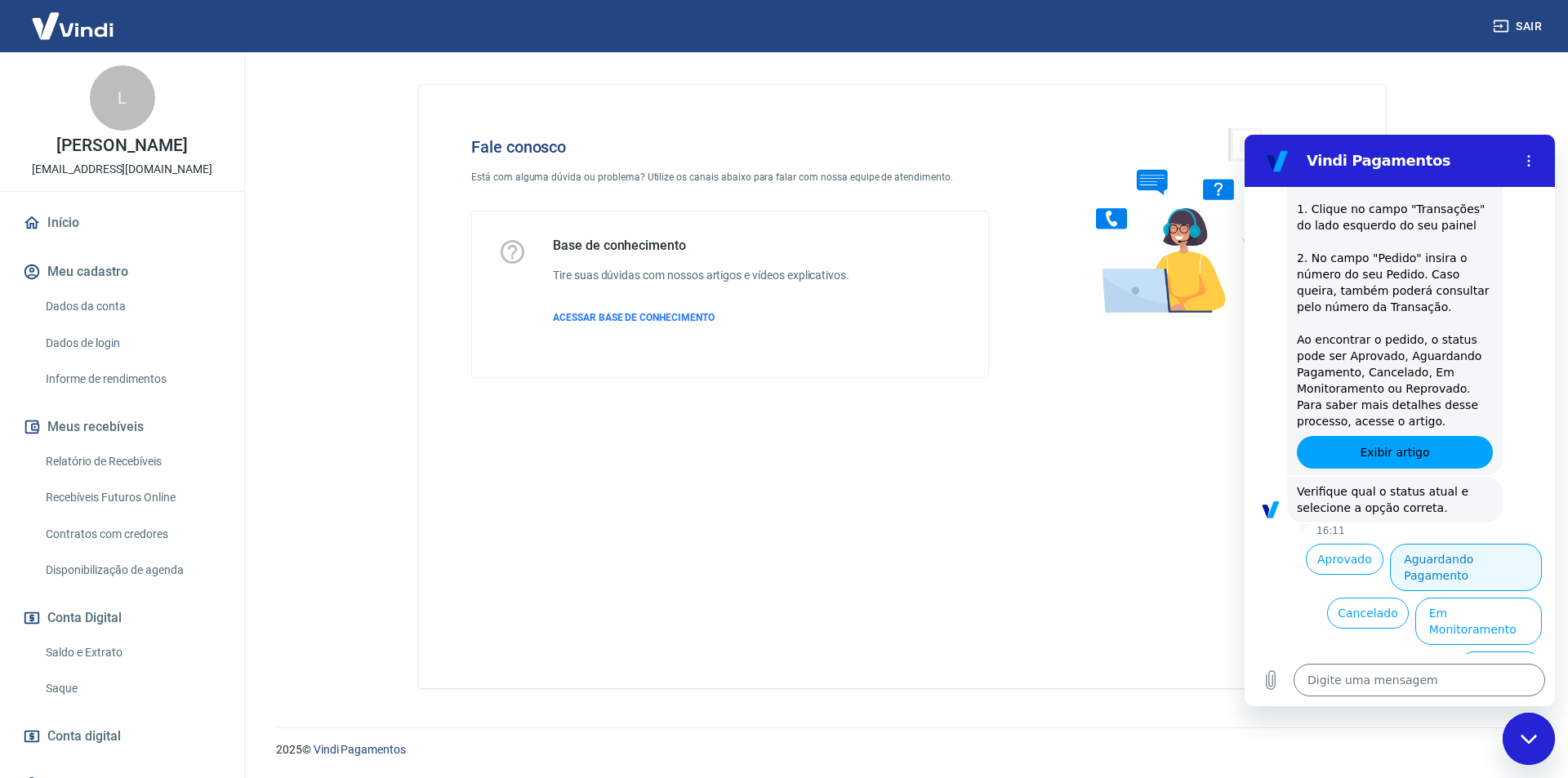
click at [1416, 564] on button "Aguardando Pagamento" at bounding box center [1466, 567] width 152 height 48
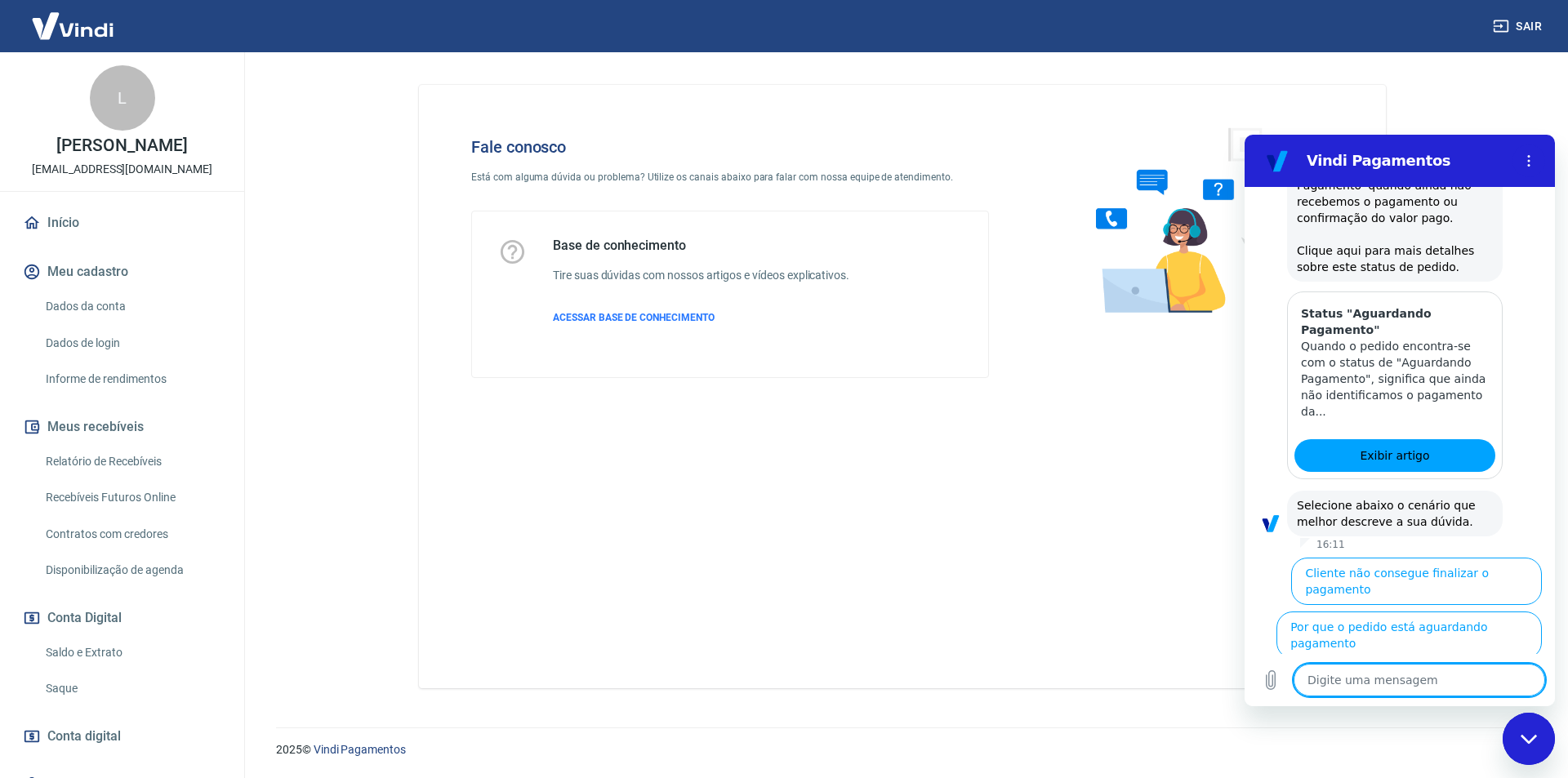
scroll to position [1033, 0]
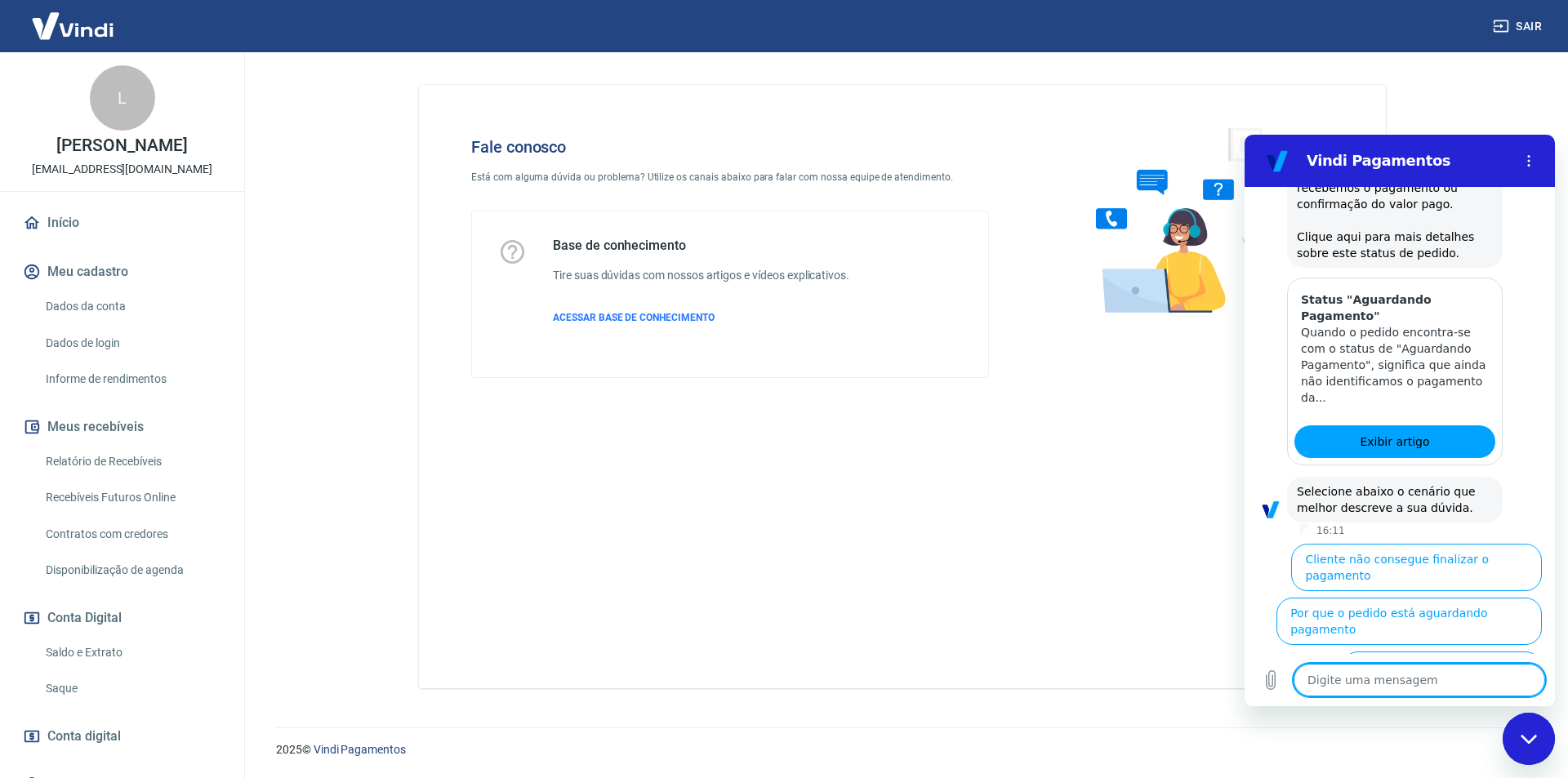
click at [1354, 683] on textarea at bounding box center [1419, 680] width 251 height 33
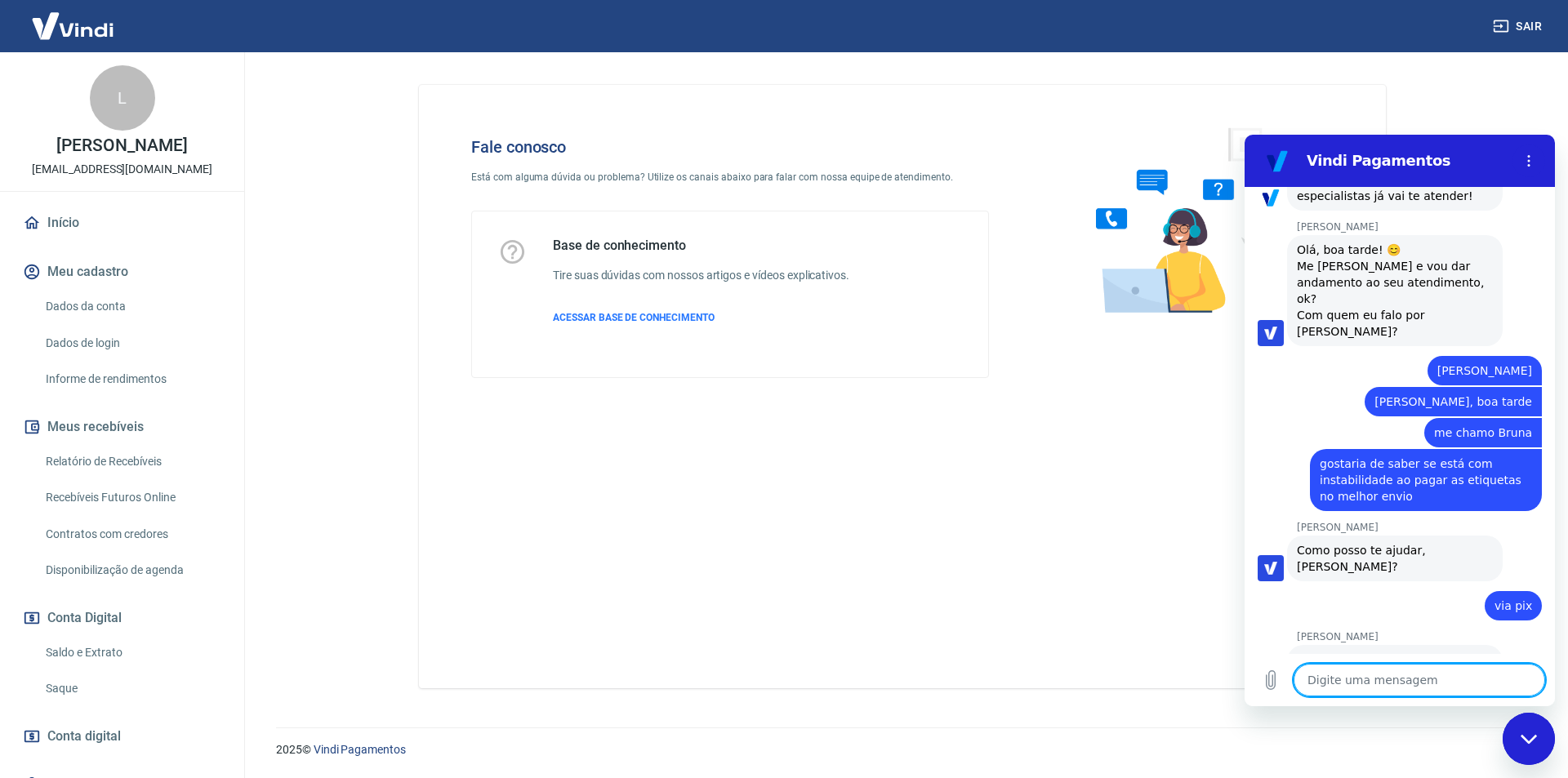
scroll to position [1439, 0]
click at [1260, 683] on button "Carregar arquivo" at bounding box center [1271, 680] width 33 height 33
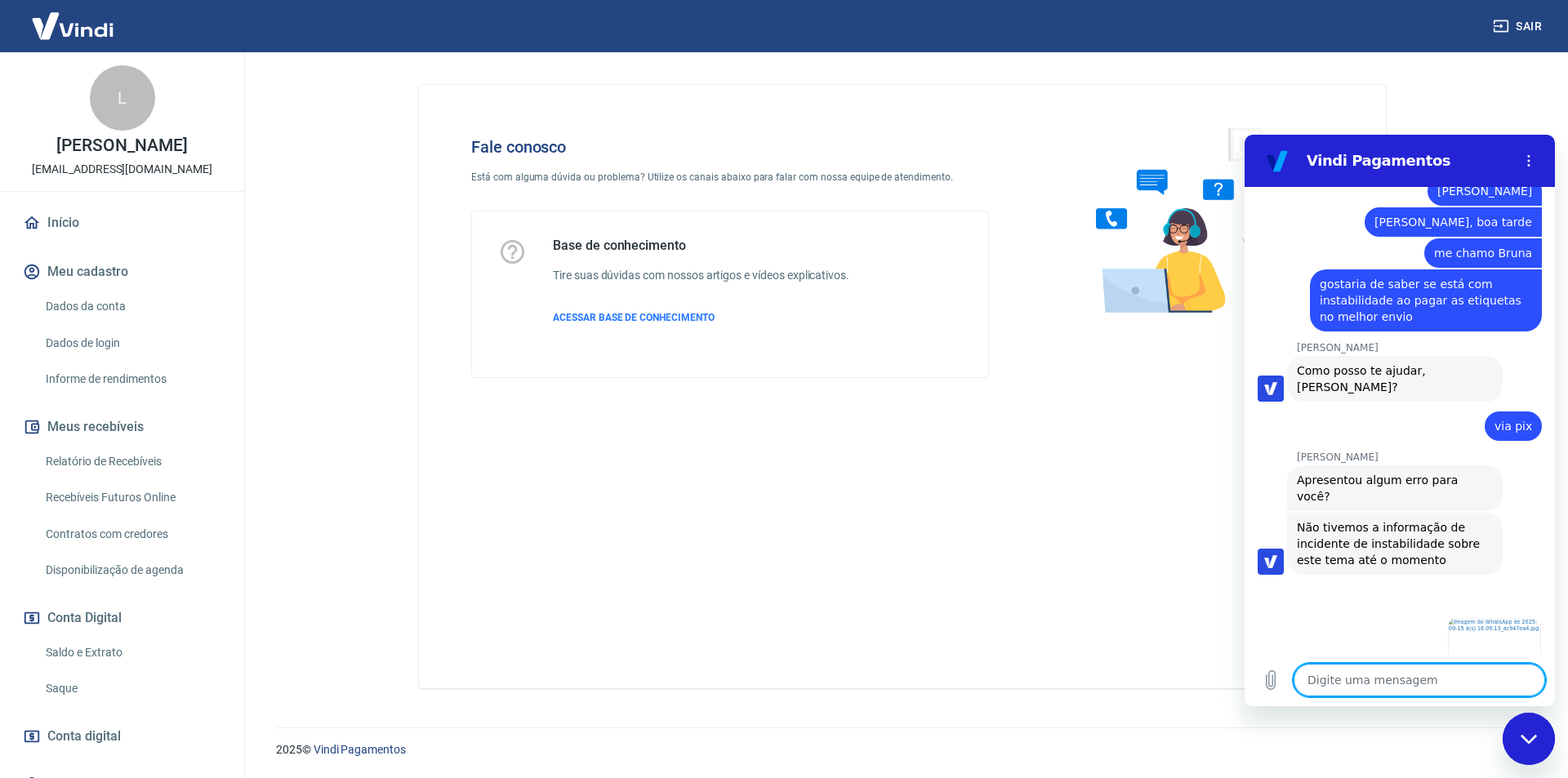
scroll to position [1623, 0]
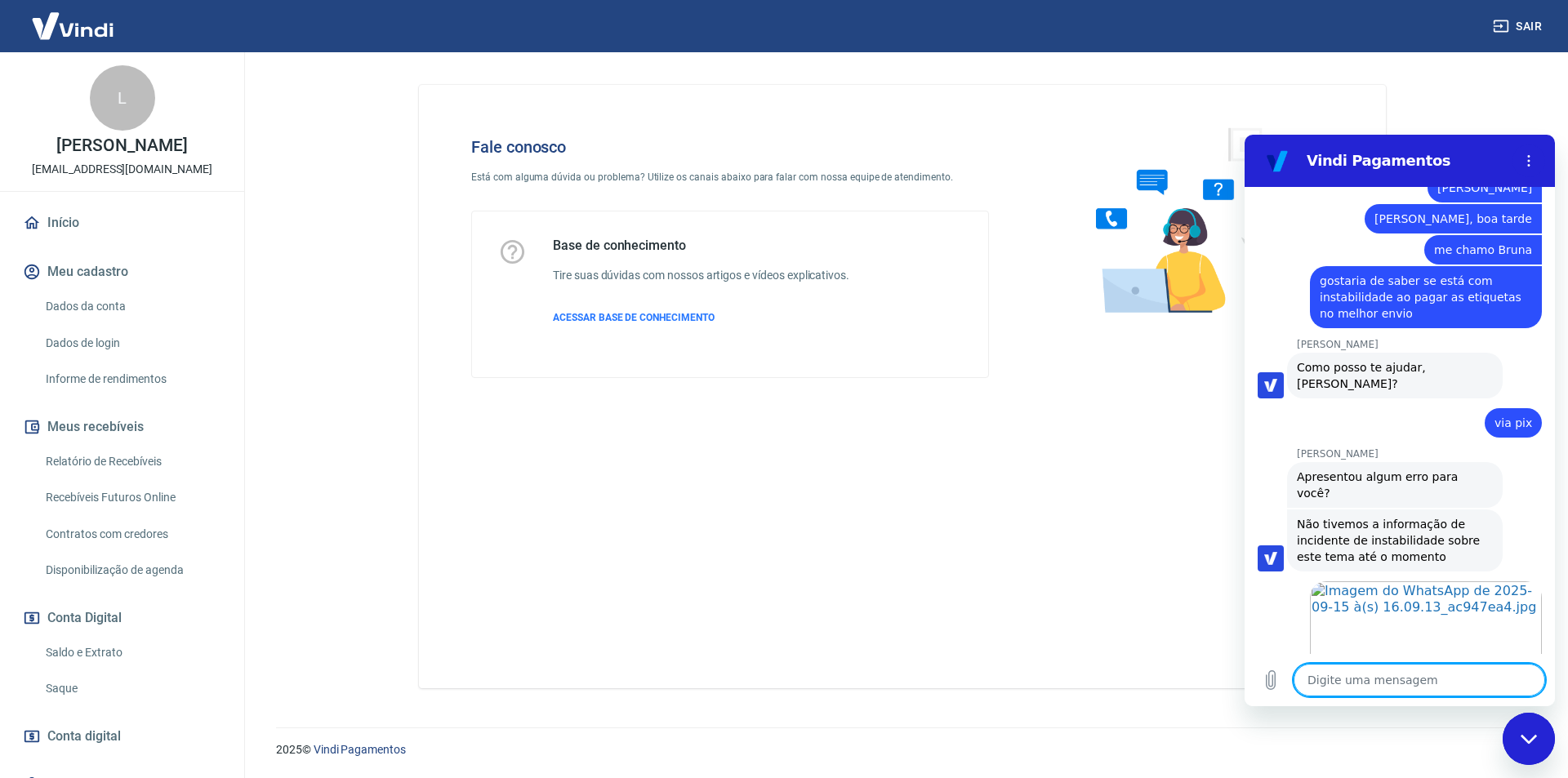
click at [1388, 692] on textarea at bounding box center [1419, 680] width 251 height 33
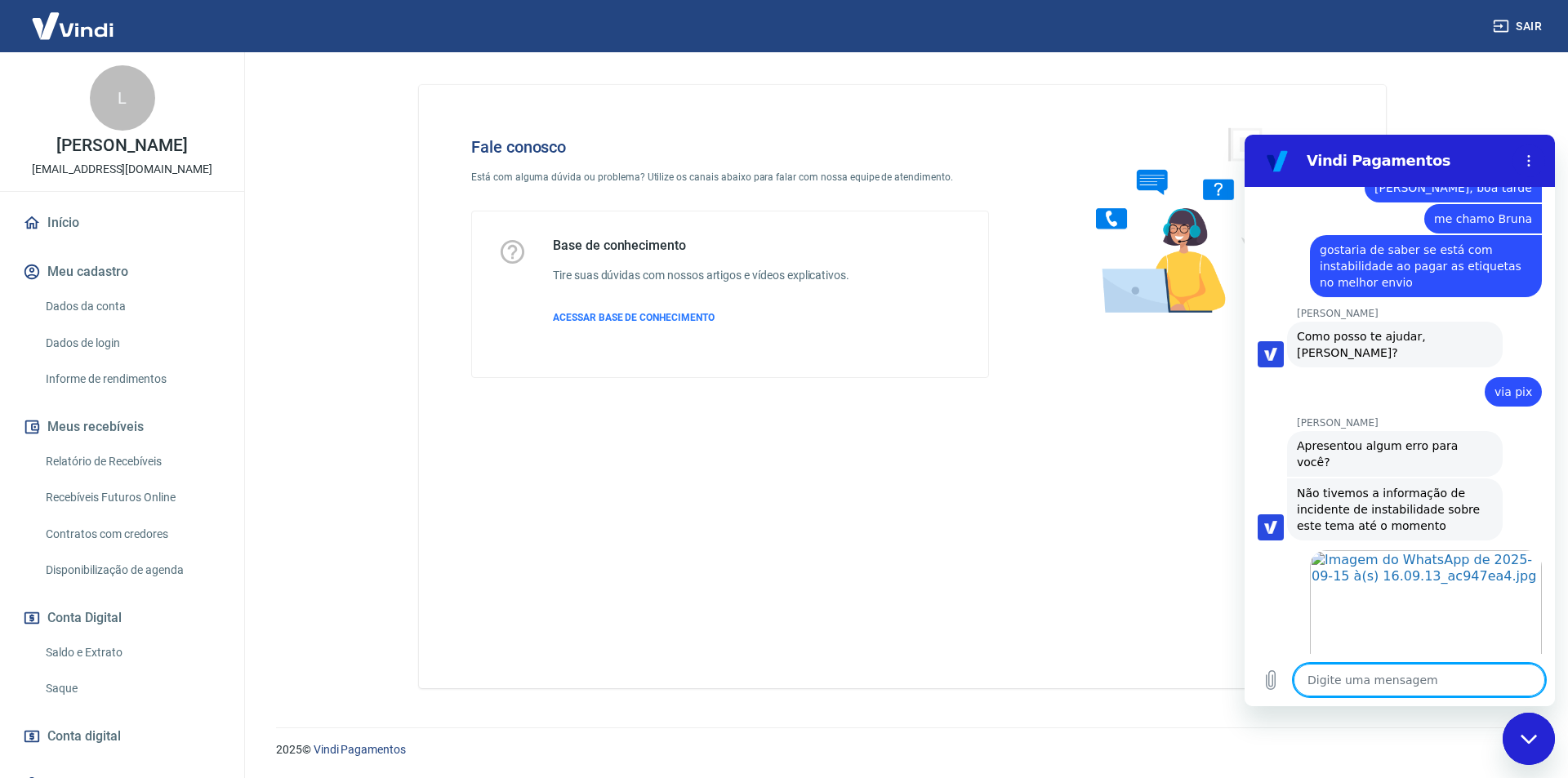
scroll to position [1804, 0]
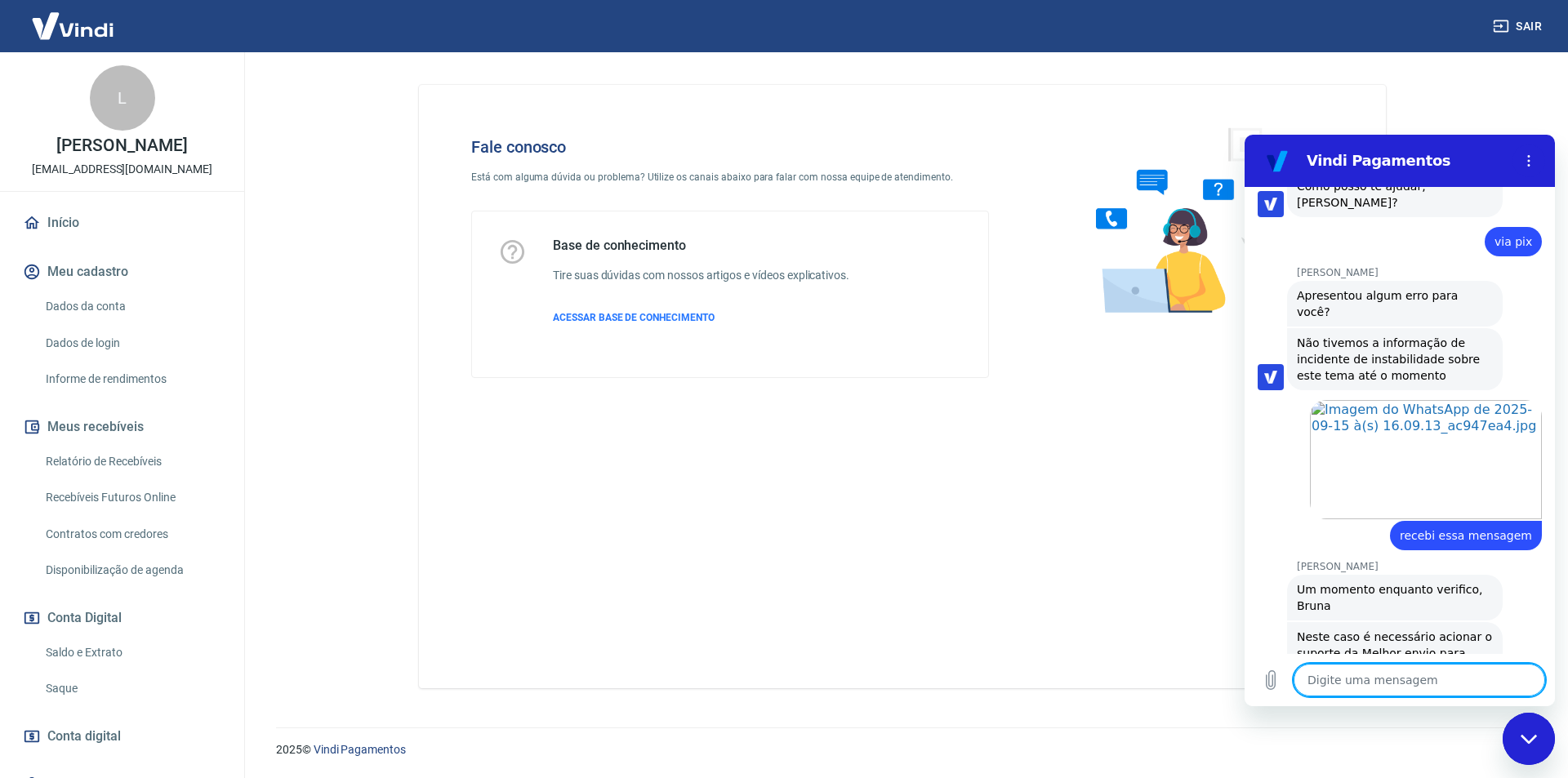
click at [1350, 671] on textarea at bounding box center [1419, 680] width 251 height 33
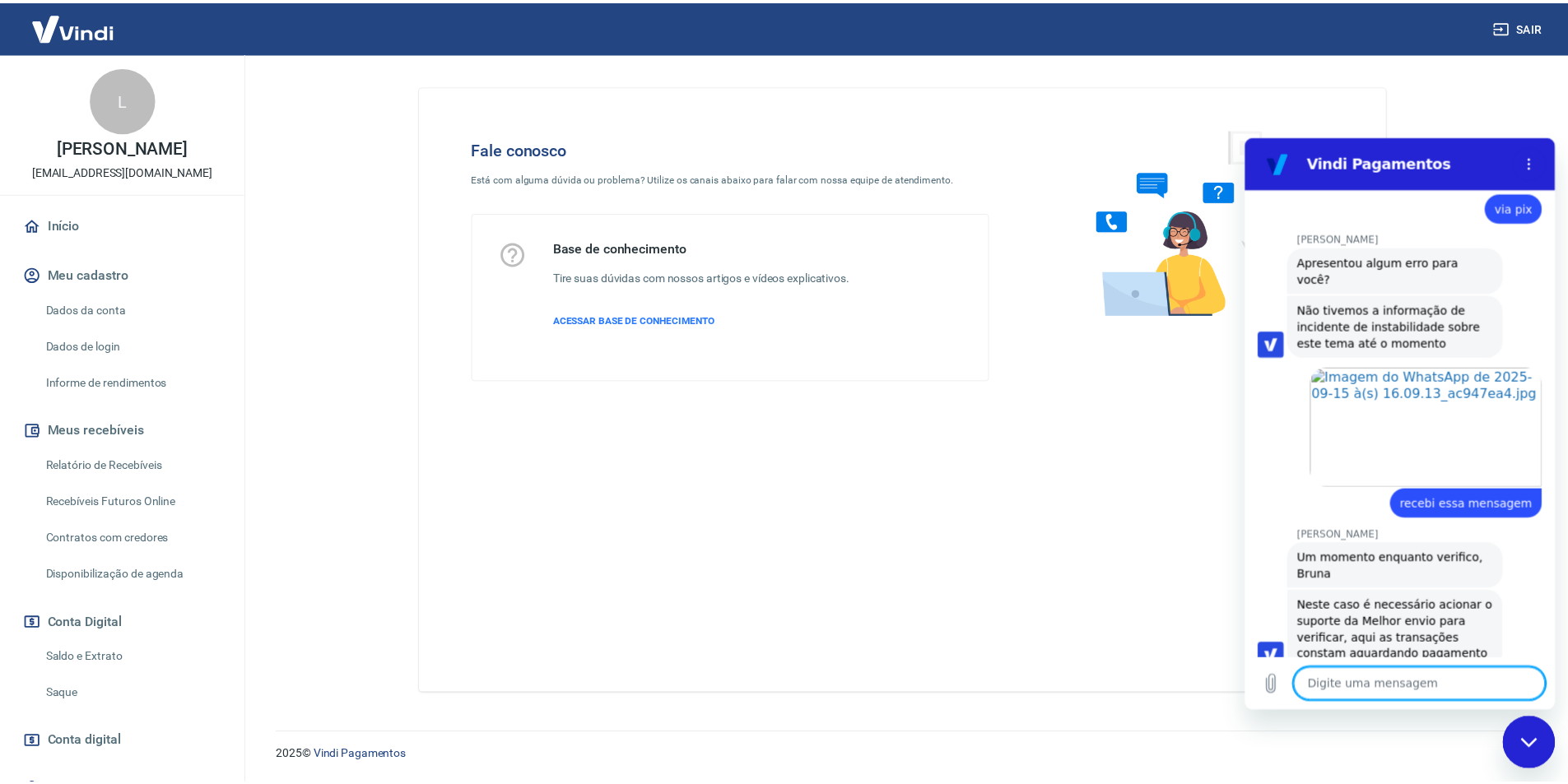
scroll to position [1858, 0]
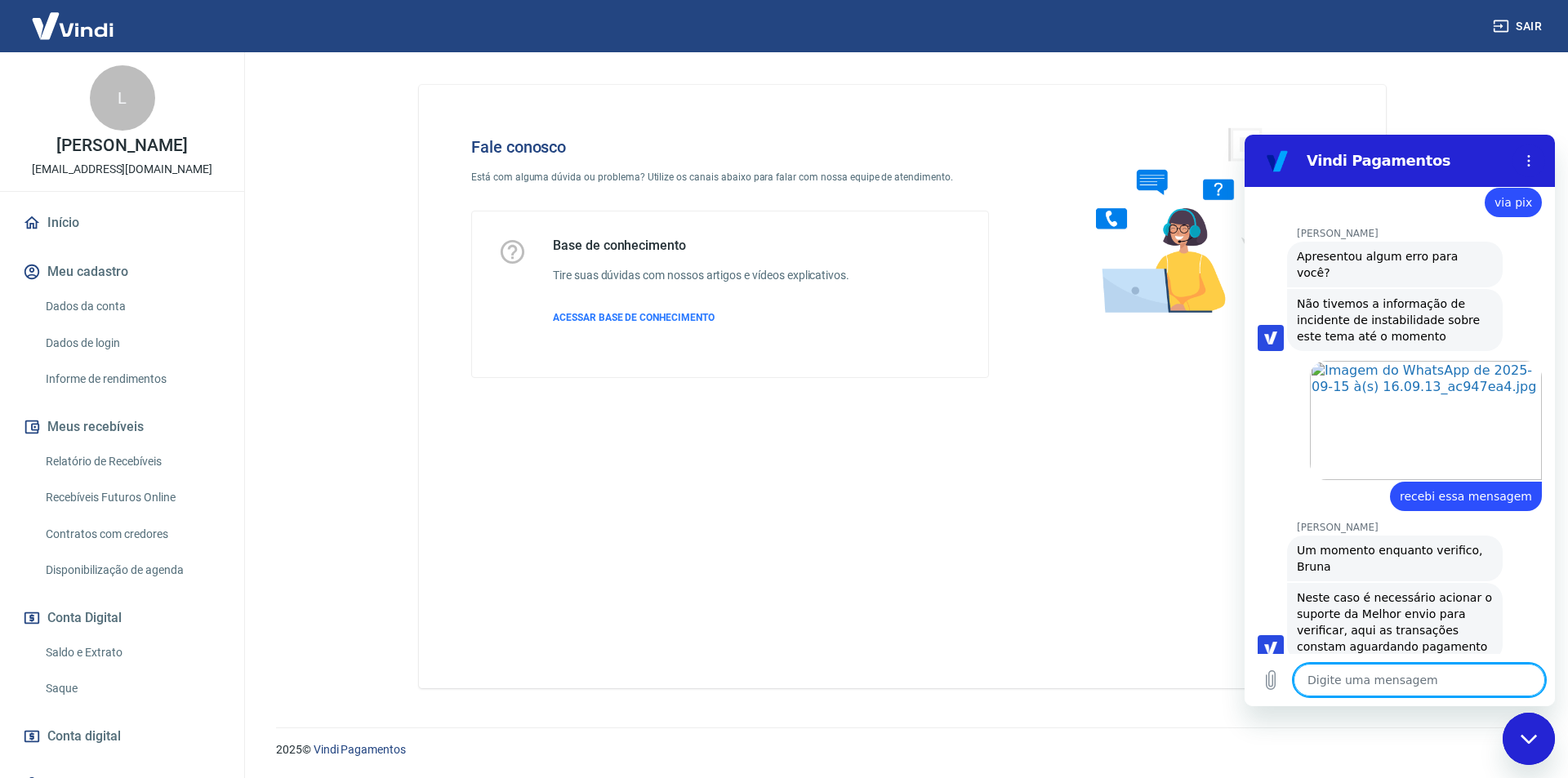
click at [72, 231] on link "Início" at bounding box center [122, 223] width 205 height 36
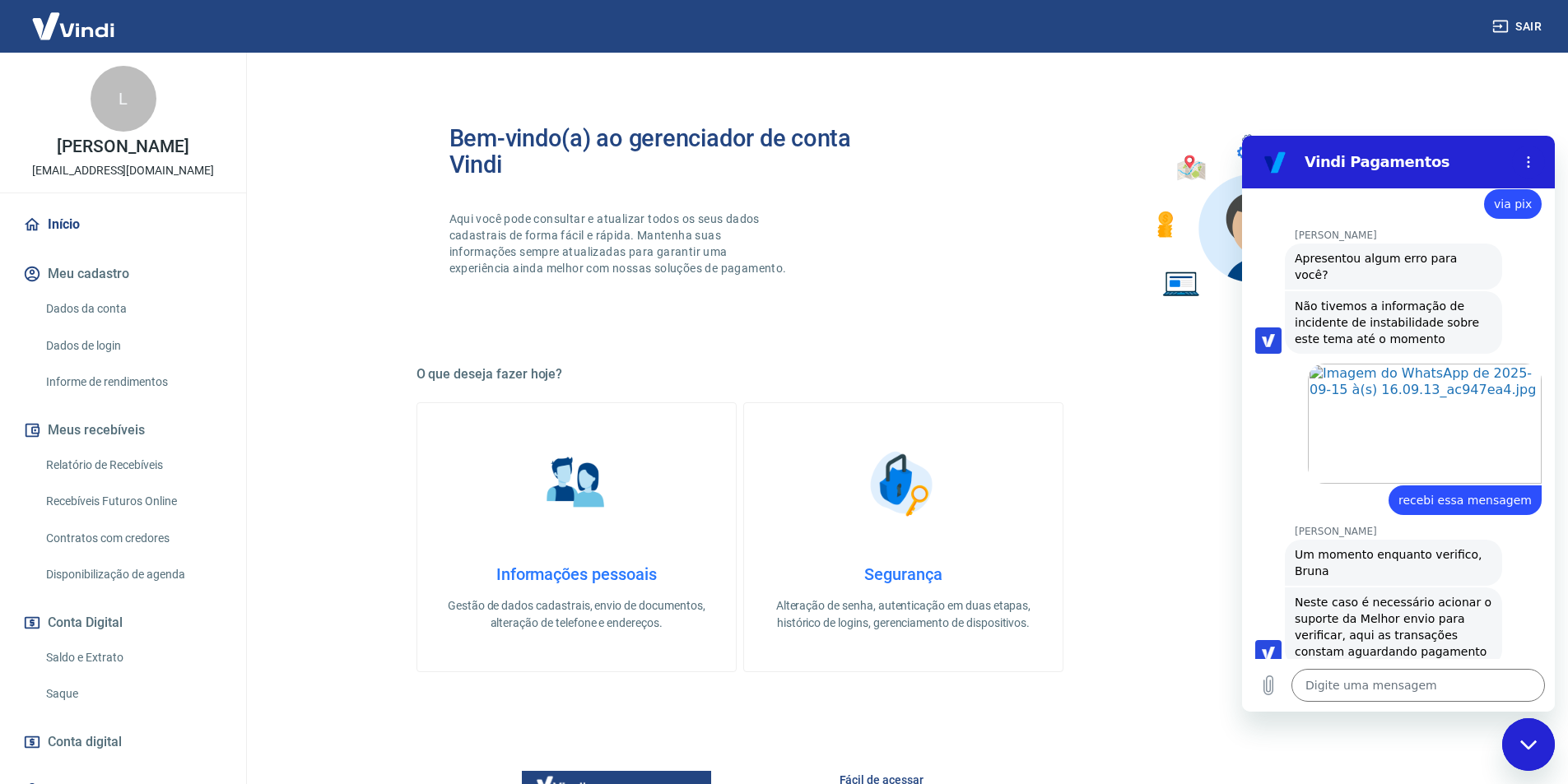
click at [78, 31] on img at bounding box center [73, 26] width 107 height 50
click at [86, 26] on img at bounding box center [73, 26] width 107 height 50
